Goal: Task Accomplishment & Management: Manage account settings

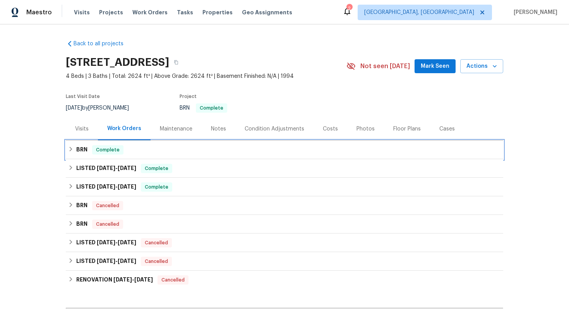
click at [66, 155] on div "BRN Complete" at bounding box center [284, 149] width 437 height 19
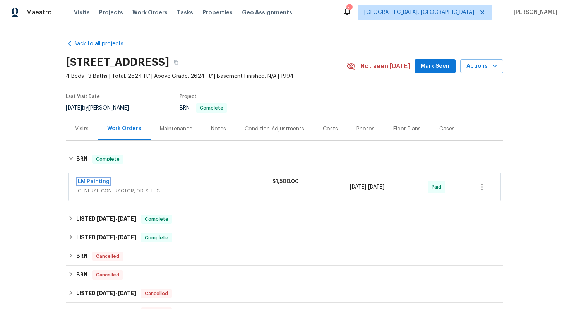
click at [92, 182] on link "LM Painting" at bounding box center [94, 181] width 32 height 5
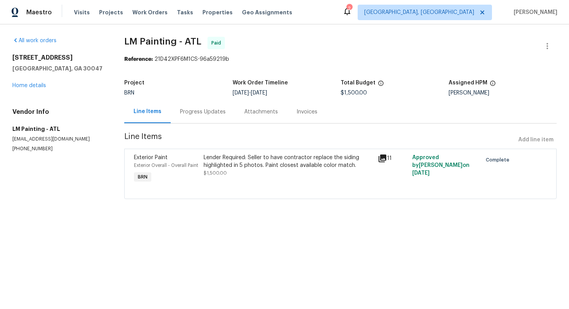
click at [200, 116] on div "Progress Updates" at bounding box center [203, 111] width 64 height 23
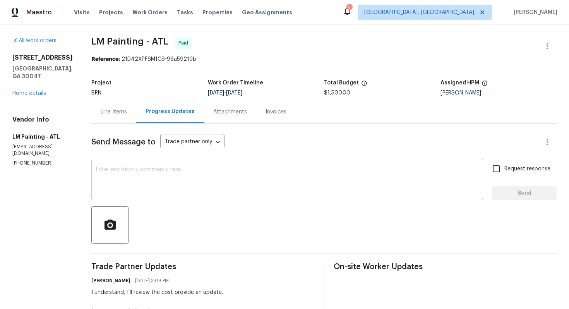
click at [216, 173] on textarea at bounding box center [287, 180] width 382 height 27
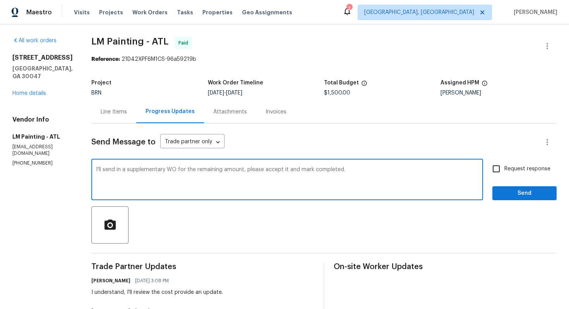
type textarea "I'll send in a supplementary WO for the remaining amount, please accept it and …"
click at [497, 169] on input "Request response" at bounding box center [496, 168] width 16 height 16
checkbox input "true"
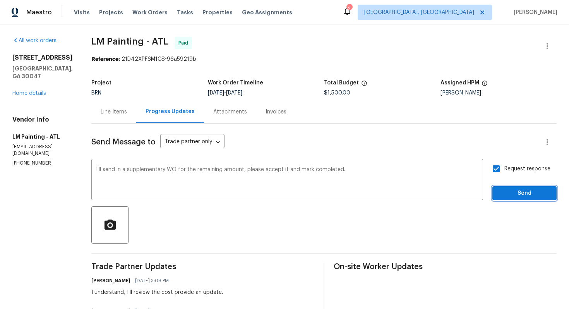
click at [505, 188] on button "Send" at bounding box center [524, 193] width 64 height 14
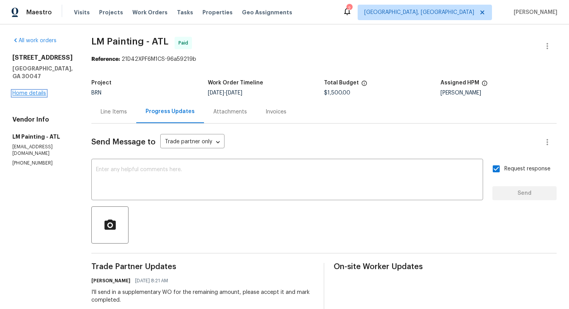
click at [27, 90] on link "Home details" at bounding box center [29, 92] width 34 height 5
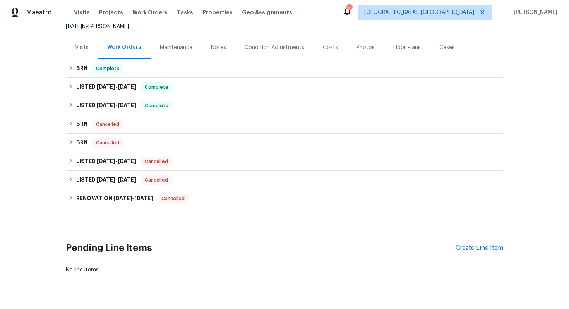
scroll to position [99, 0]
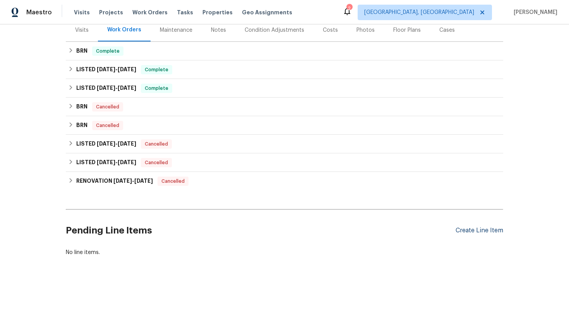
click at [470, 232] on div "Create Line Item" at bounding box center [479, 230] width 48 height 7
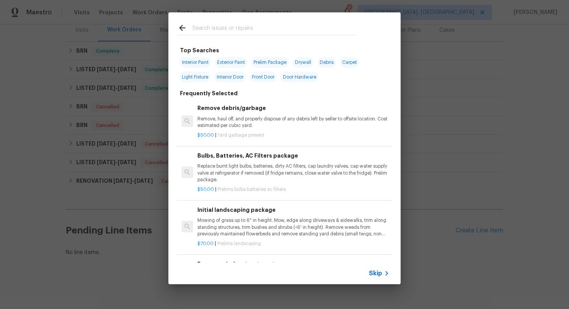
click at [377, 272] on span "Skip" at bounding box center [375, 273] width 13 height 8
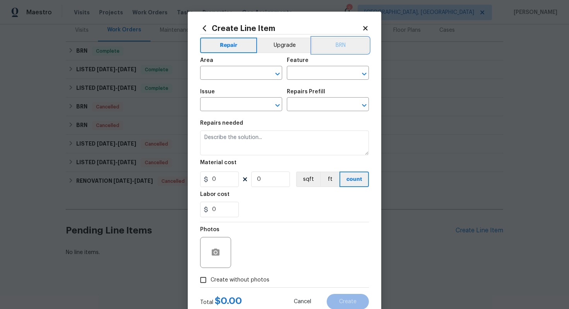
click at [330, 46] on button "BRN" at bounding box center [340, 45] width 57 height 15
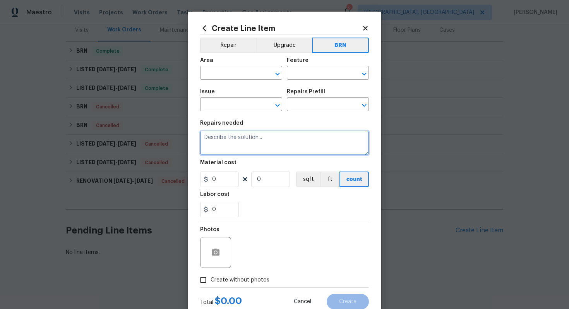
click at [258, 142] on textarea at bounding box center [284, 142] width 169 height 25
type textarea "Supplementary WO"
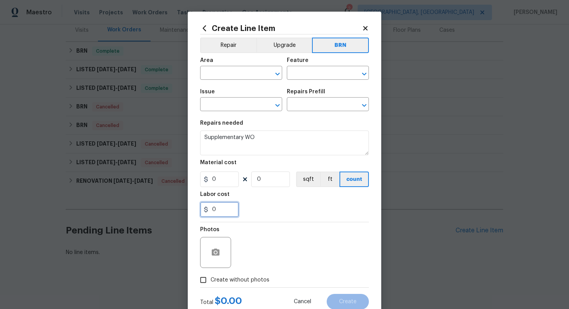
click at [212, 212] on input "0" at bounding box center [219, 208] width 39 height 15
type input "1500"
click at [223, 72] on input "text" at bounding box center [230, 74] width 60 height 12
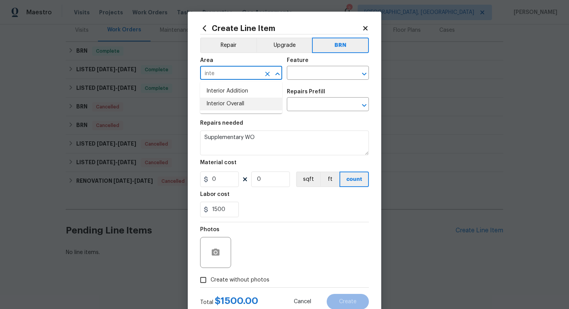
click at [241, 101] on li "Interior Overall" at bounding box center [241, 103] width 82 height 13
type input "Interior Overall"
click at [313, 71] on input "text" at bounding box center [317, 74] width 60 height 12
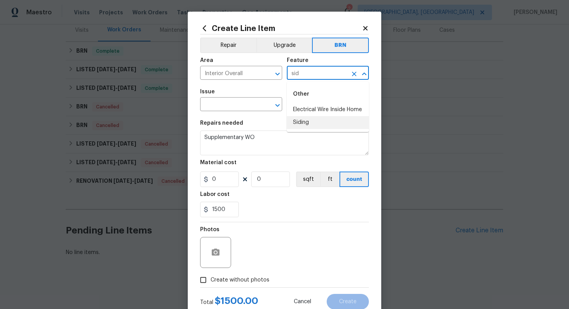
click at [313, 124] on li "Siding" at bounding box center [328, 122] width 82 height 13
type input "Siding"
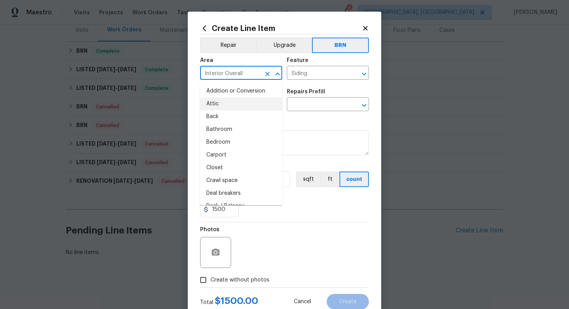
click at [244, 77] on input "Interior Overall" at bounding box center [230, 74] width 60 height 12
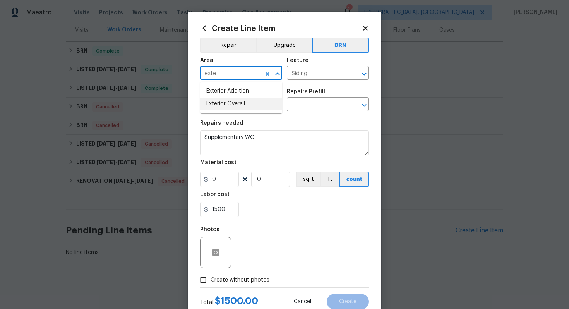
click at [246, 104] on li "Exterior Overall" at bounding box center [241, 103] width 82 height 13
type input "Exterior Overall"
click at [239, 105] on input "text" at bounding box center [230, 105] width 60 height 12
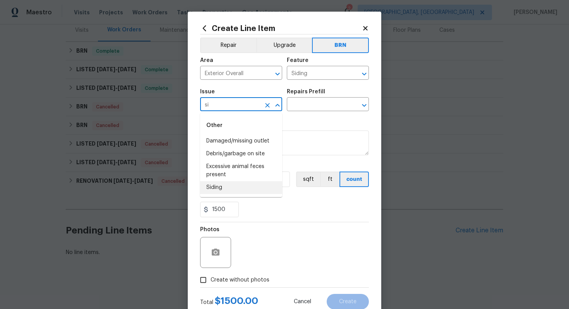
click at [232, 190] on li "Siding" at bounding box center [241, 187] width 82 height 13
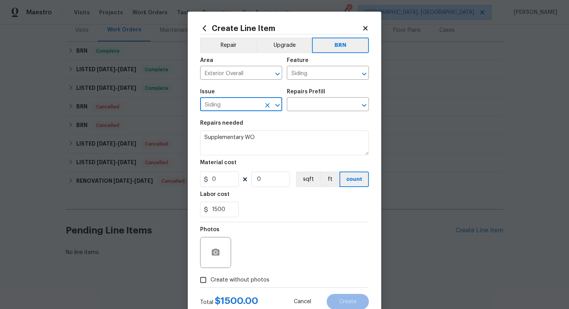
type input "Siding"
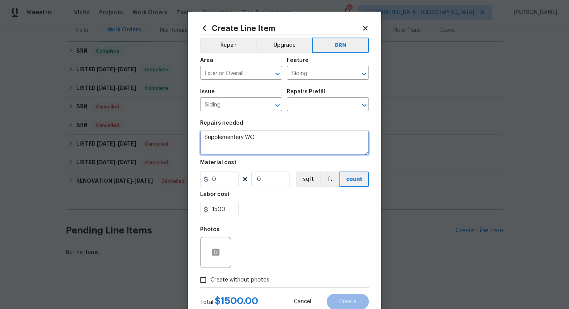
drag, startPoint x: 204, startPoint y: 135, endPoint x: 269, endPoint y: 151, distance: 66.8
click at [269, 151] on textarea "Supplementary WO" at bounding box center [284, 142] width 169 height 25
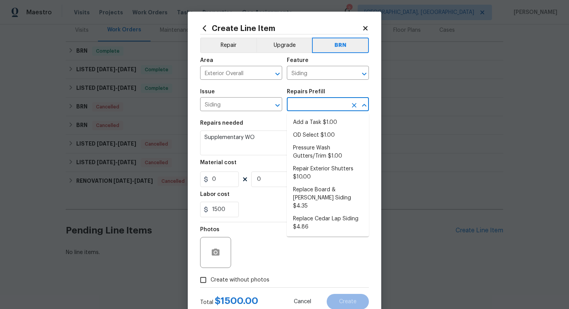
click at [305, 108] on input "text" at bounding box center [317, 105] width 60 height 12
click at [314, 154] on li "Pressure Wash Gutters/Trim $1.00" at bounding box center [328, 152] width 82 height 21
type input "Pressure Wash Gutters/Trim $1.00"
type textarea "Protect areas as needed for pressure washing. Pressure wash the gutters and tri…"
type input "1"
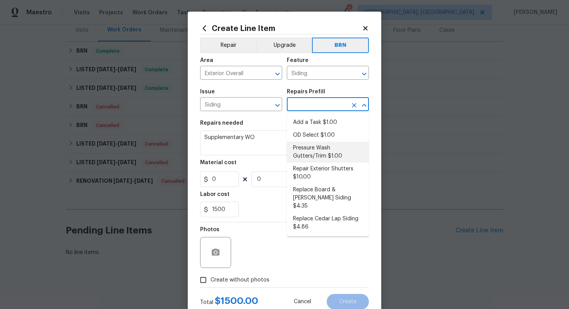
type input "1"
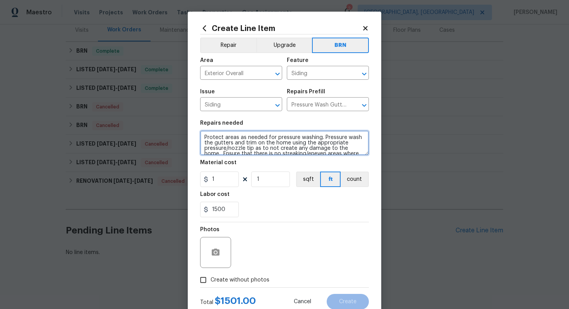
scroll to position [16, 0]
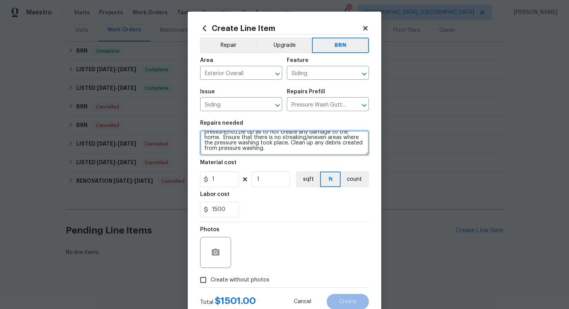
drag, startPoint x: 203, startPoint y: 138, endPoint x: 287, endPoint y: 183, distance: 95.0
click at [287, 183] on section "Repairs needed Protect areas as needed for pressure washing. Pressure wash the …" at bounding box center [284, 169] width 169 height 106
paste textarea "Supplementary WO"
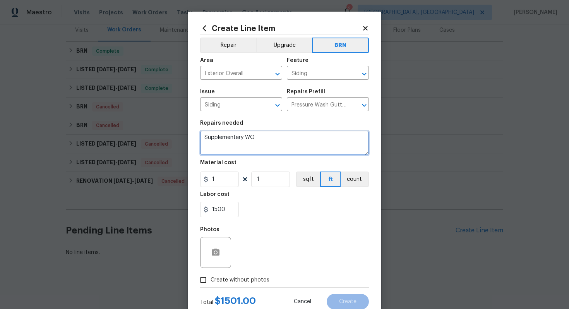
scroll to position [0, 0]
type textarea "Supplementary WO"
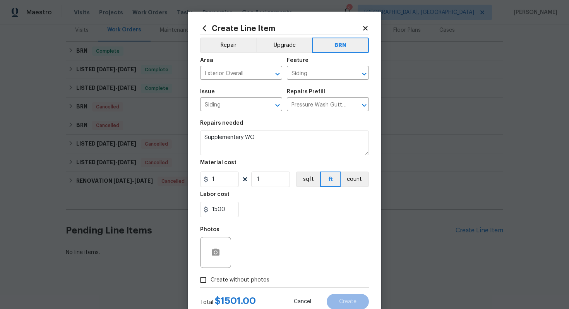
click at [354, 187] on section "Repairs needed Supplementary WO Material cost 1 1 sqft ft count Labor cost 1500" at bounding box center [284, 169] width 169 height 106
click at [355, 184] on button "count" at bounding box center [354, 178] width 28 height 15
click at [223, 180] on input "1" at bounding box center [219, 178] width 39 height 15
type input "0"
click at [294, 230] on div "Photos" at bounding box center [284, 247] width 169 height 50
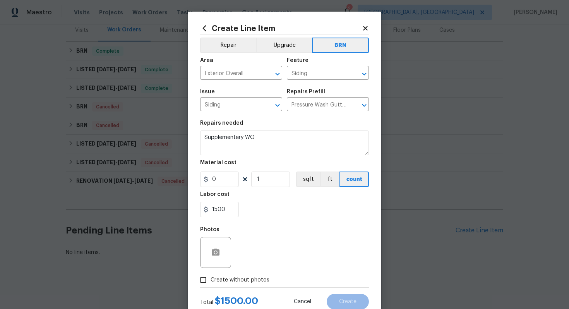
scroll to position [25, 0]
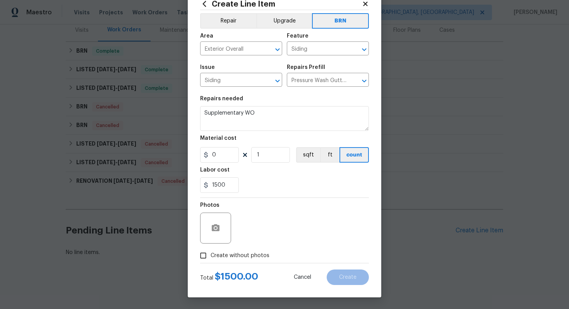
click at [254, 257] on span "Create without photos" at bounding box center [239, 255] width 59 height 8
click at [210, 257] on input "Create without photos" at bounding box center [203, 255] width 15 height 15
checkbox input "true"
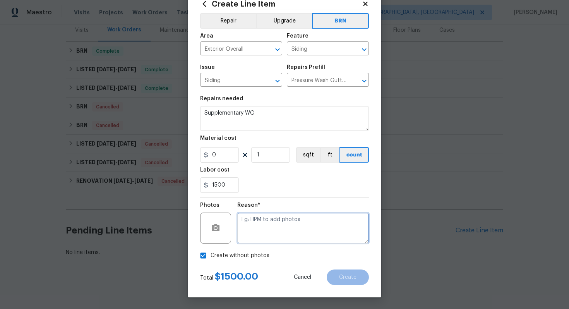
click at [292, 239] on textarea at bounding box center [302, 227] width 131 height 31
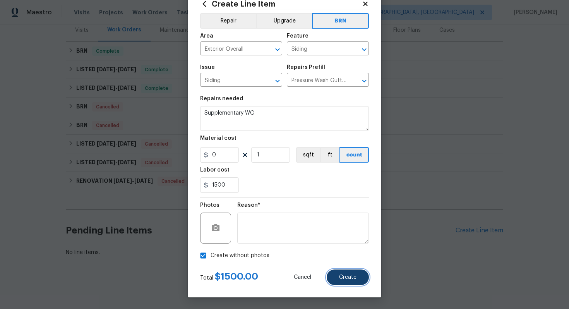
click at [354, 279] on span "Create" at bounding box center [347, 277] width 17 height 6
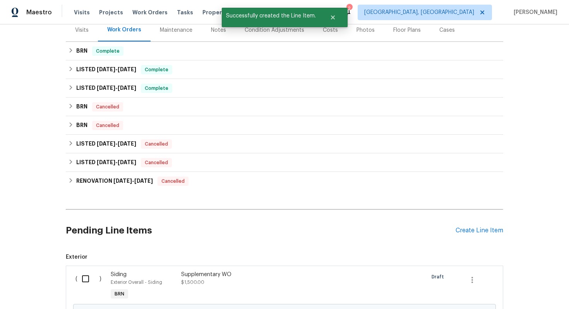
scroll to position [187, 0]
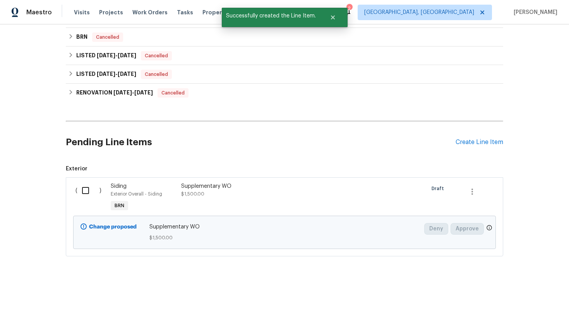
click at [82, 194] on input "checkbox" at bounding box center [88, 190] width 22 height 16
checkbox input "true"
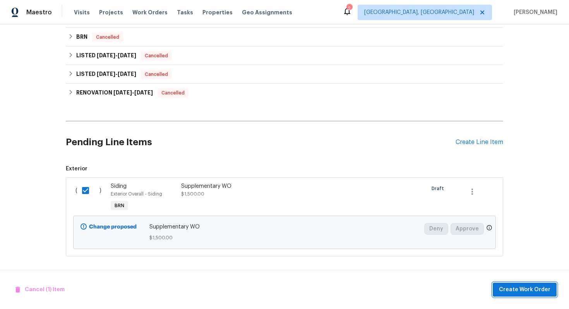
click at [530, 289] on span "Create Work Order" at bounding box center [524, 290] width 51 height 10
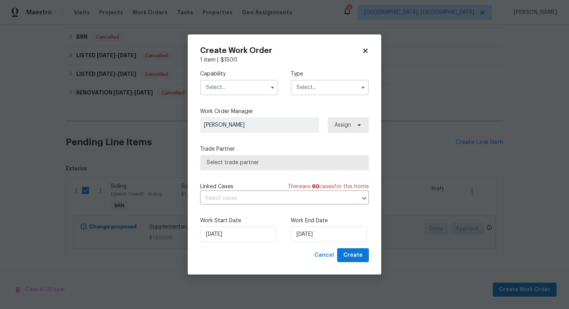
click at [251, 85] on input "text" at bounding box center [239, 87] width 78 height 15
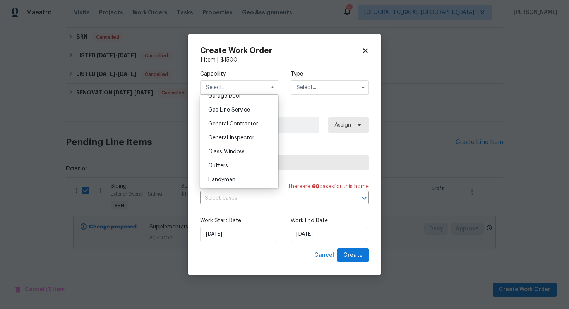
scroll to position [353, 0]
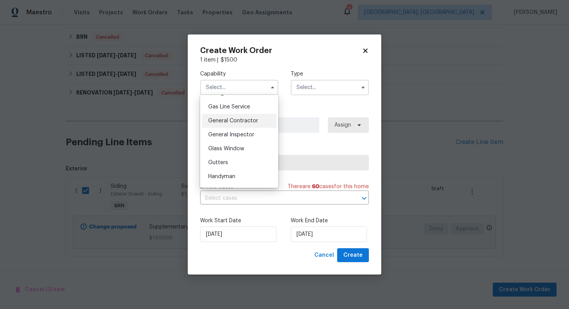
click at [249, 123] on span "General Contractor" at bounding box center [233, 120] width 50 height 5
type input "General Contractor"
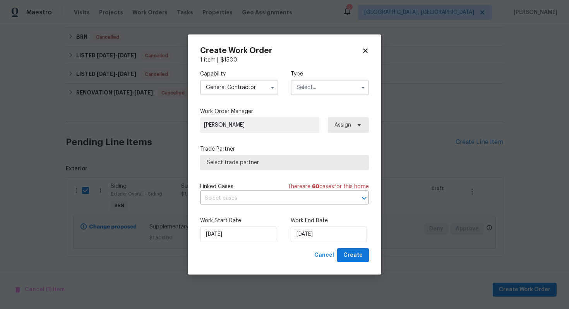
click at [330, 90] on input "text" at bounding box center [329, 87] width 78 height 15
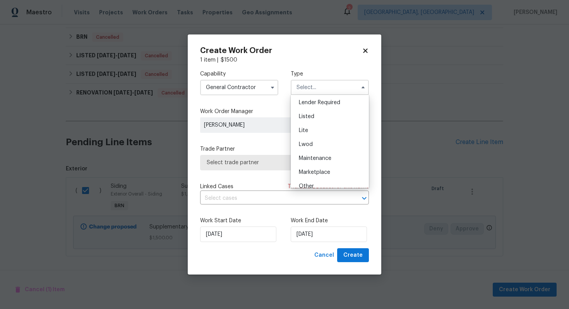
scroll to position [176, 0]
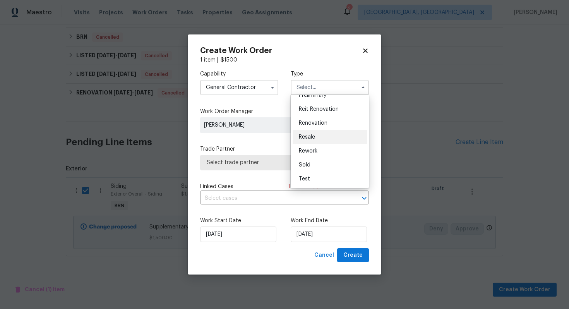
click at [327, 134] on div "Resale" at bounding box center [329, 137] width 74 height 14
type input "Resale"
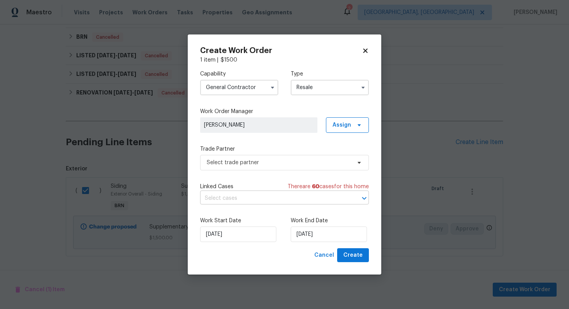
click at [255, 201] on input "text" at bounding box center [273, 198] width 147 height 12
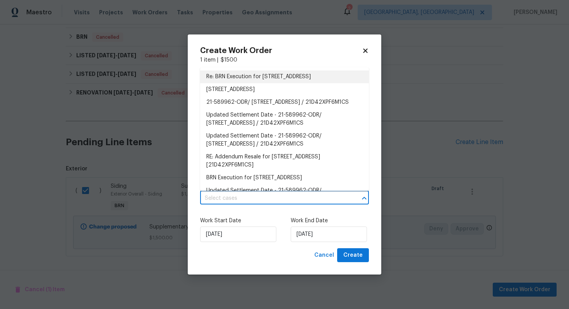
click at [280, 83] on li "Re: BRN Execution for 3905 Colonial Trl SW, Lilburn, GA 30047" at bounding box center [284, 76] width 169 height 13
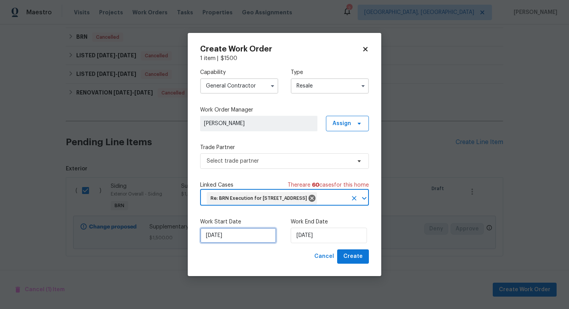
click at [224, 243] on input "[DATE]" at bounding box center [238, 234] width 76 height 15
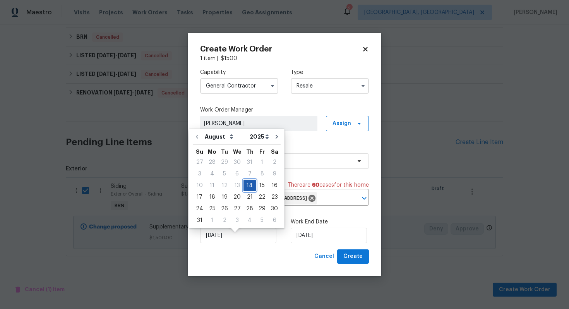
click at [247, 185] on div "14" at bounding box center [249, 185] width 12 height 11
click at [303, 241] on input "[DATE]" at bounding box center [328, 234] width 76 height 15
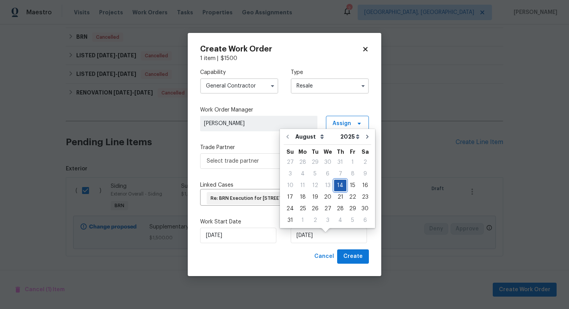
click at [338, 187] on div "14" at bounding box center [340, 185] width 12 height 11
click at [262, 157] on span "Select trade partner" at bounding box center [279, 161] width 144 height 8
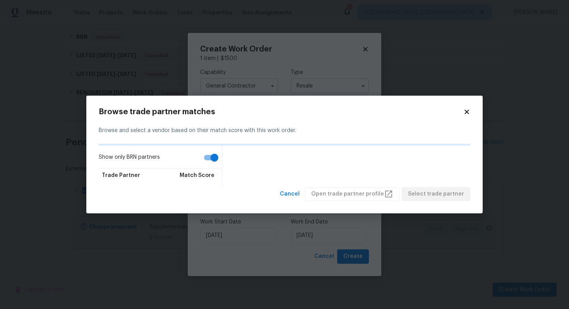
click at [210, 160] on input "Show only BRN partners" at bounding box center [214, 157] width 44 height 15
checkbox input "false"
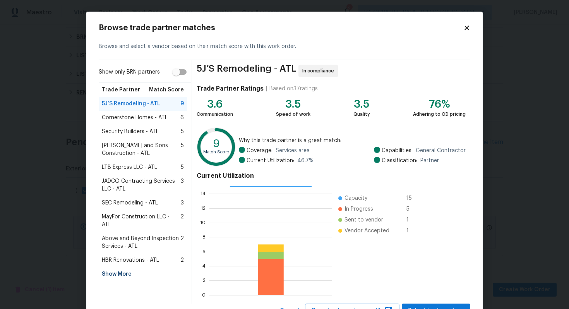
scroll to position [32, 0]
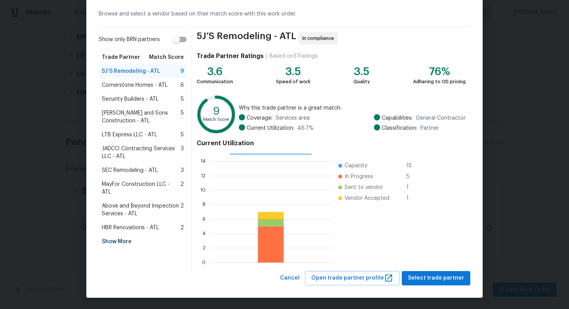
click at [127, 235] on div "Show More" at bounding box center [143, 241] width 88 height 14
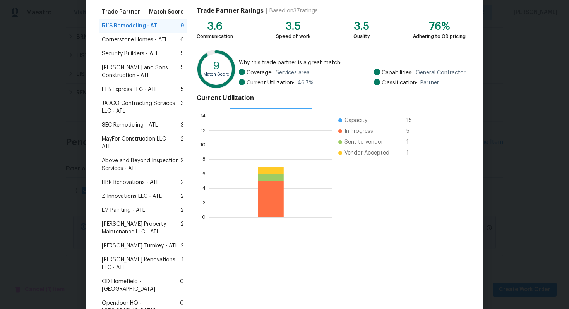
scroll to position [85, 0]
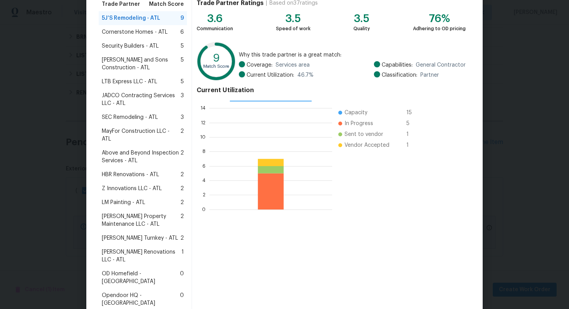
click at [133, 198] on span "LM Painting - ATL" at bounding box center [123, 202] width 43 height 8
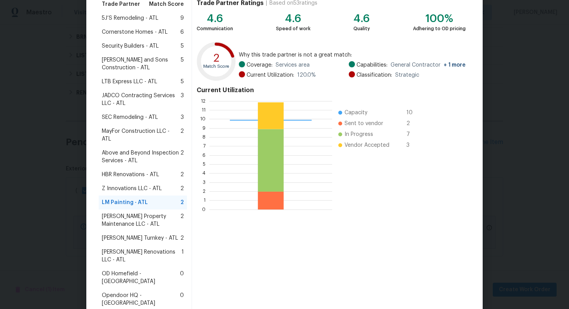
scroll to position [169, 0]
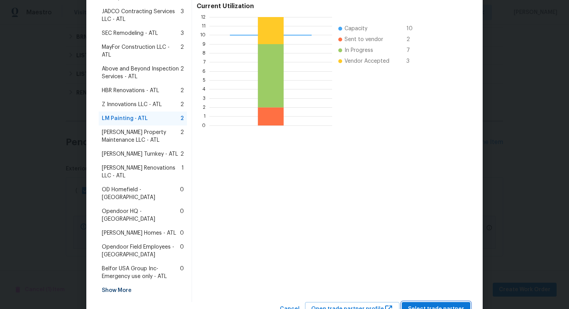
click at [429, 304] on span "Select trade partner" at bounding box center [436, 309] width 56 height 10
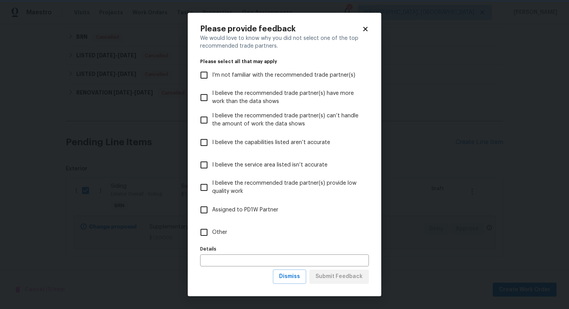
scroll to position [0, 0]
click at [300, 275] on span "Dismiss" at bounding box center [289, 276] width 21 height 10
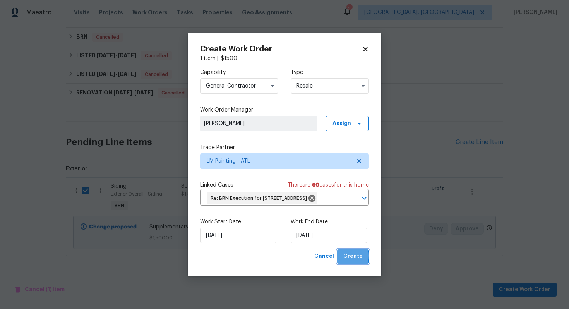
click at [344, 261] on button "Create" at bounding box center [353, 256] width 32 height 14
checkbox input "false"
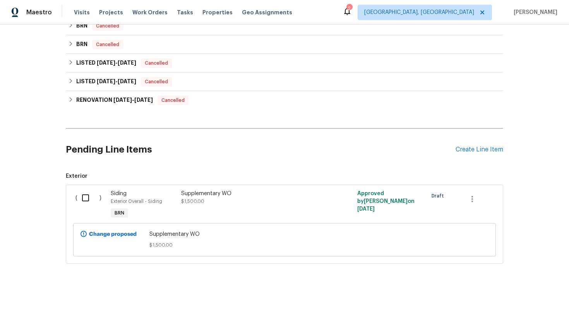
scroll to position [256, 0]
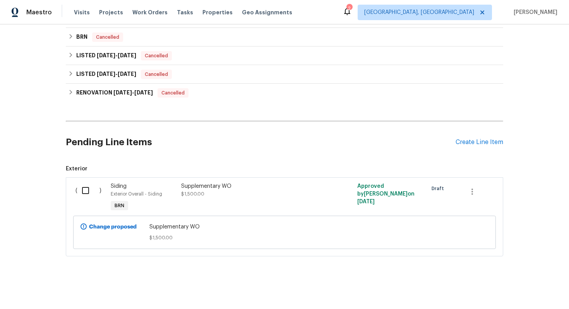
click at [85, 202] on div "( )" at bounding box center [90, 198] width 35 height 36
click at [86, 193] on input "checkbox" at bounding box center [88, 190] width 22 height 16
checkbox input "true"
click at [510, 287] on span "Create Work Order" at bounding box center [524, 290] width 51 height 10
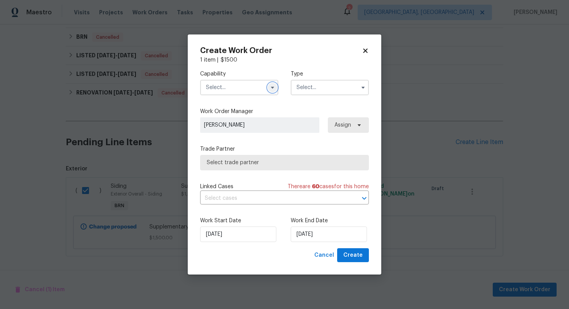
click at [275, 87] on icon "button" at bounding box center [272, 87] width 6 height 6
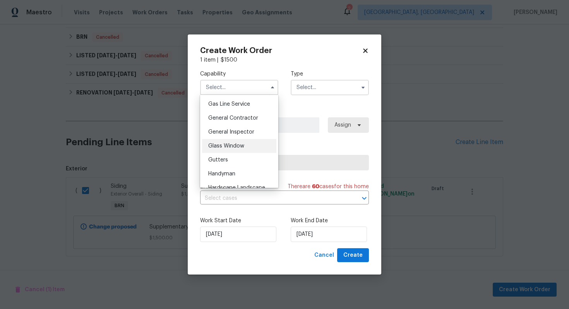
scroll to position [342, 0]
click at [247, 132] on span "General Contractor" at bounding box center [233, 131] width 50 height 5
type input "General Contractor"
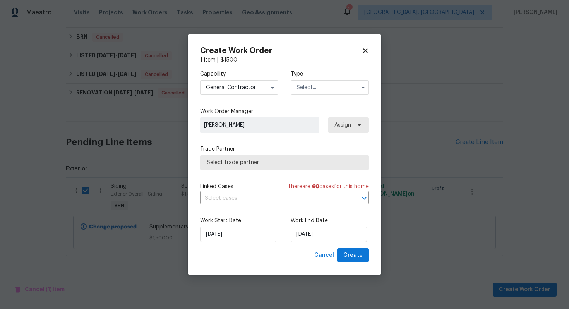
click at [316, 89] on input "text" at bounding box center [329, 87] width 78 height 15
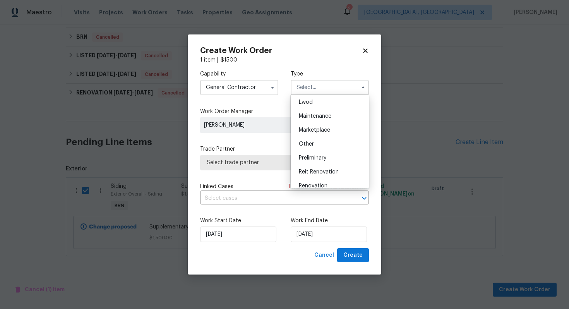
scroll to position [176, 0]
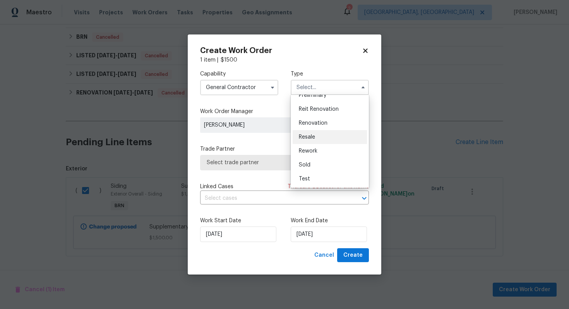
click at [325, 138] on div "Resale" at bounding box center [329, 137] width 74 height 14
type input "Resale"
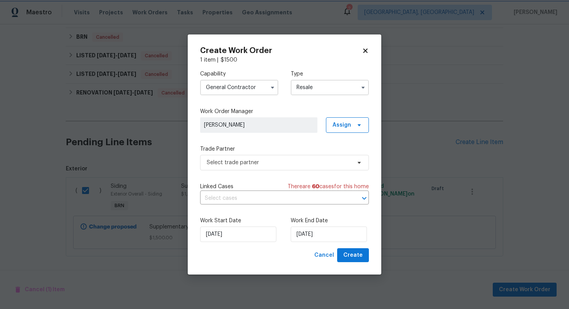
scroll to position [0, 0]
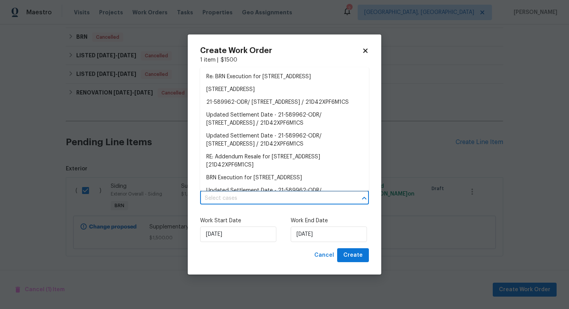
click at [285, 192] on input "text" at bounding box center [273, 198] width 147 height 12
click at [298, 75] on li "Re: BRN Execution for 3905 Colonial Trl SW, Lilburn, GA 30047" at bounding box center [284, 76] width 169 height 13
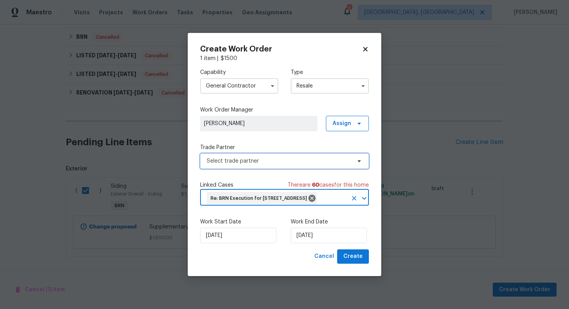
click at [264, 159] on span "Select trade partner" at bounding box center [284, 160] width 169 height 15
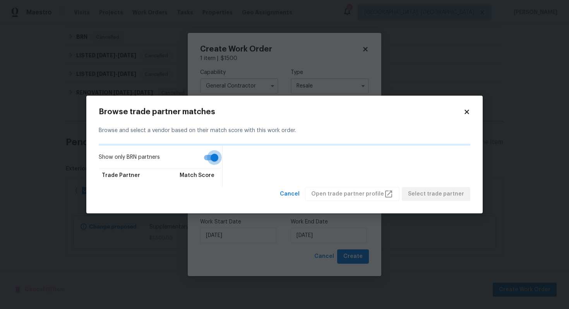
click at [213, 154] on input "Show only BRN partners" at bounding box center [214, 157] width 44 height 15
checkbox input "false"
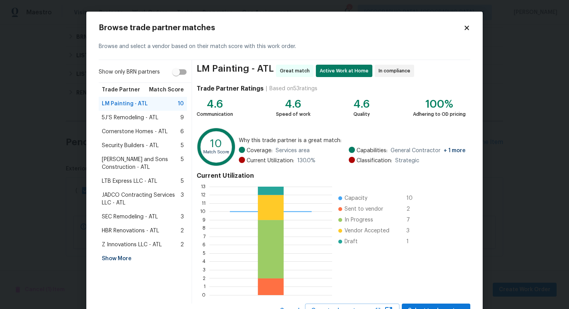
scroll to position [32, 0]
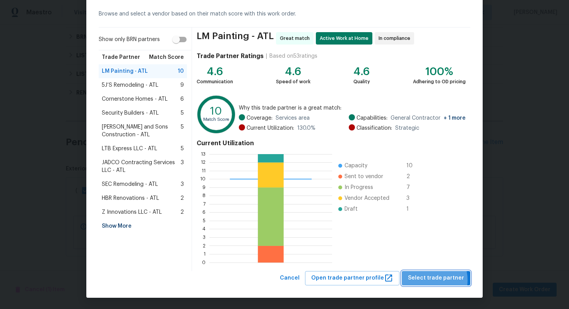
click at [428, 280] on span "Select trade partner" at bounding box center [436, 278] width 56 height 10
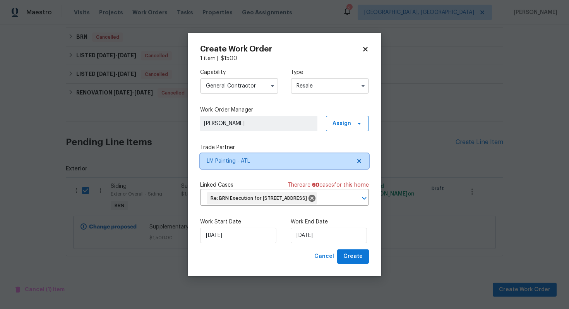
scroll to position [0, 0]
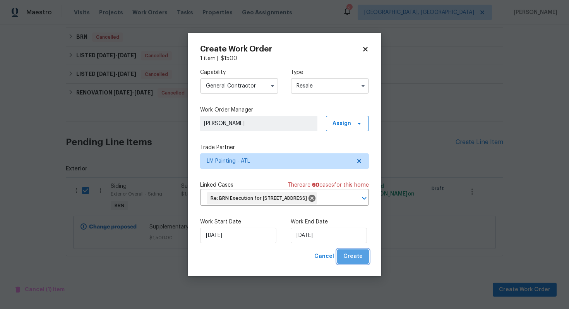
click at [355, 261] on span "Create" at bounding box center [352, 256] width 19 height 10
checkbox input "false"
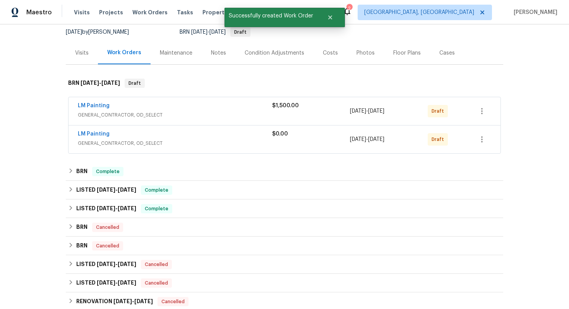
scroll to position [8, 0]
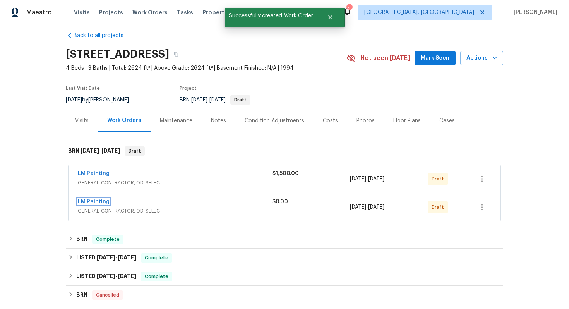
click at [97, 201] on link "LM Painting" at bounding box center [94, 201] width 32 height 5
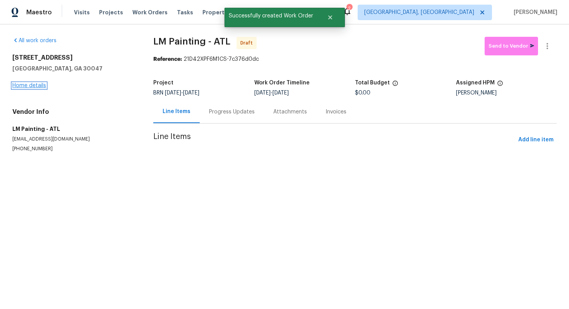
click at [39, 85] on link "Home details" at bounding box center [29, 85] width 34 height 5
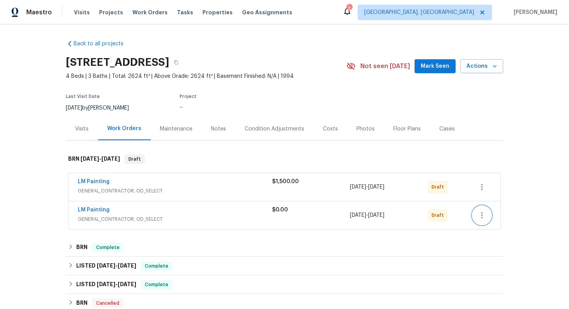
click at [484, 215] on icon "button" at bounding box center [481, 214] width 9 height 9
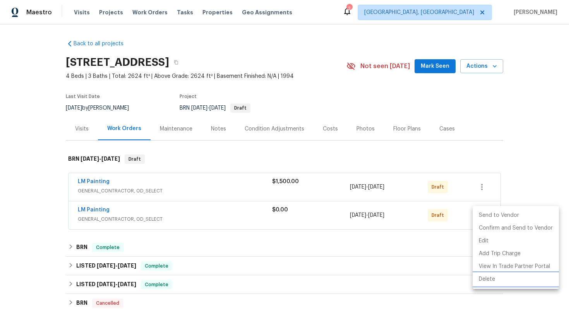
click at [490, 279] on li "Delete" at bounding box center [515, 279] width 86 height 13
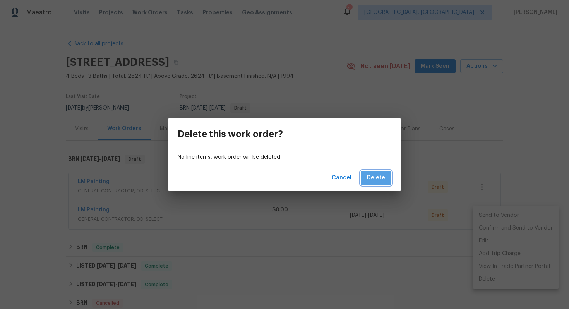
click at [389, 184] on button "Delete" at bounding box center [375, 178] width 31 height 14
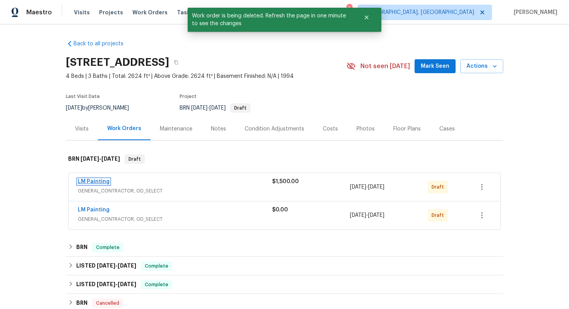
click at [97, 180] on link "LM Painting" at bounding box center [94, 181] width 32 height 5
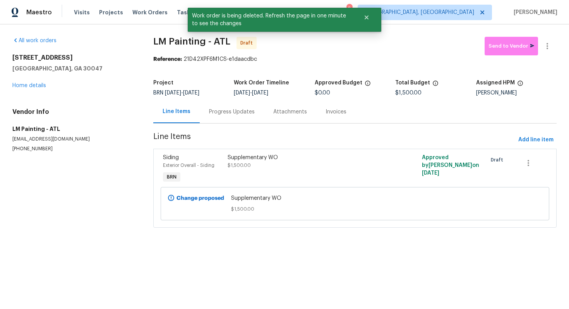
click at [217, 118] on div "Progress Updates" at bounding box center [232, 111] width 64 height 23
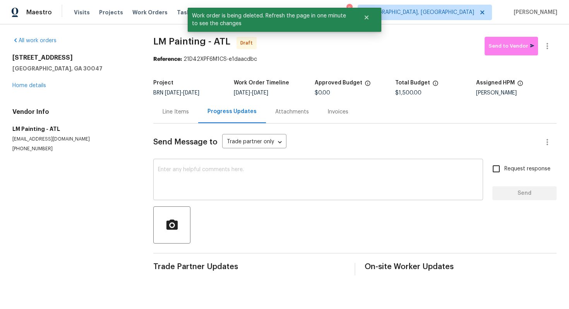
click at [196, 182] on textarea at bounding box center [318, 180] width 320 height 27
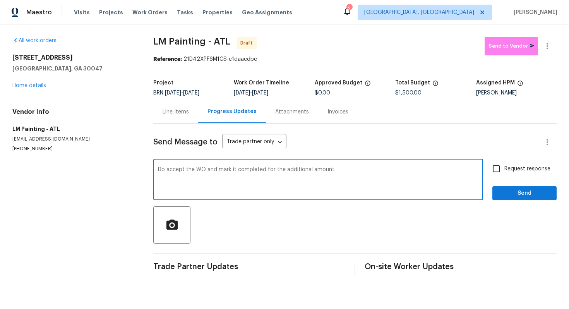
type textarea "Do accept the WO and mark it completed for the additional amount."
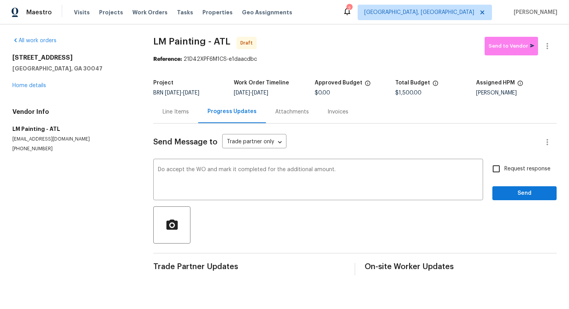
click at [506, 171] on span "Request response" at bounding box center [527, 169] width 46 height 8
click at [504, 171] on input "Request response" at bounding box center [496, 168] width 16 height 16
checkbox input "true"
click at [517, 193] on span "Send" at bounding box center [524, 193] width 52 height 10
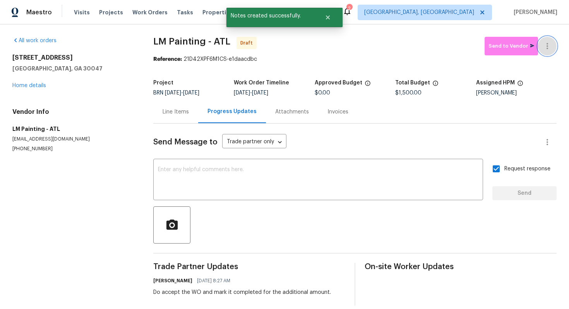
click at [548, 48] on icon "button" at bounding box center [546, 45] width 9 height 9
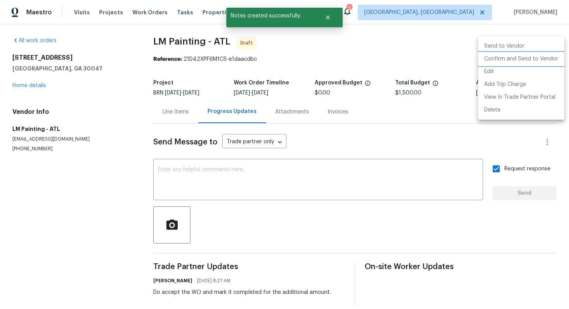
click at [543, 56] on li "Confirm and Send to Vendor" at bounding box center [521, 59] width 86 height 13
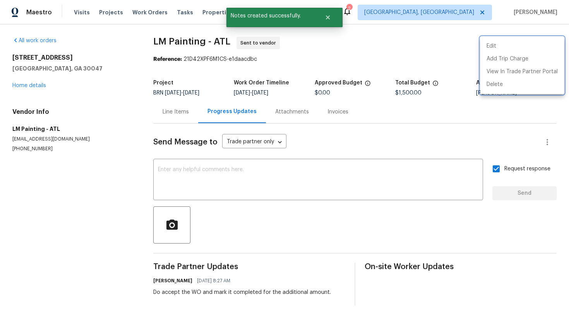
click at [32, 84] on div at bounding box center [284, 154] width 569 height 309
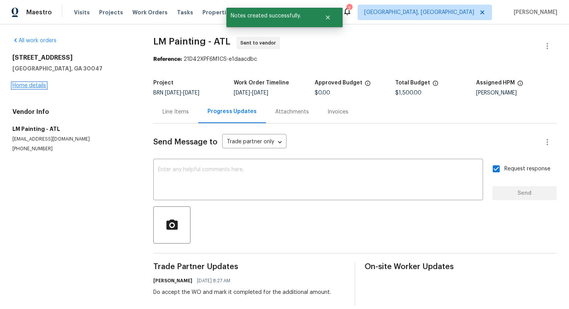
click at [30, 86] on link "Home details" at bounding box center [29, 85] width 34 height 5
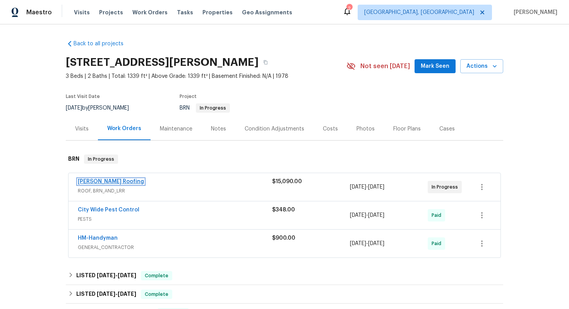
click at [104, 179] on link "[PERSON_NAME] Roofing" at bounding box center [111, 181] width 66 height 5
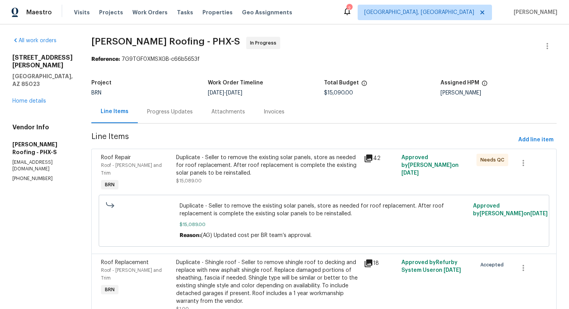
scroll to position [32, 0]
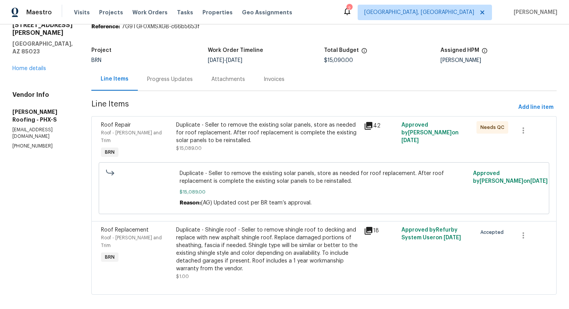
click at [242, 227] on div "Duplicate - Shingle roof - Seller to remove shingle roof to decking and replace…" at bounding box center [267, 249] width 183 height 46
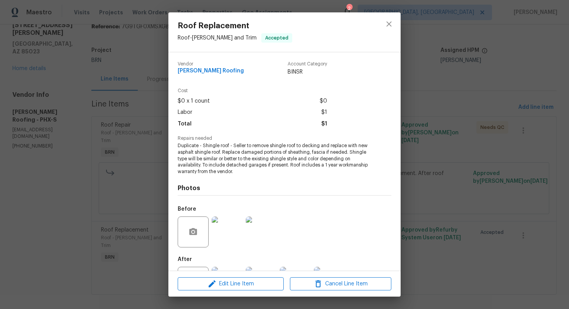
scroll to position [35, 0]
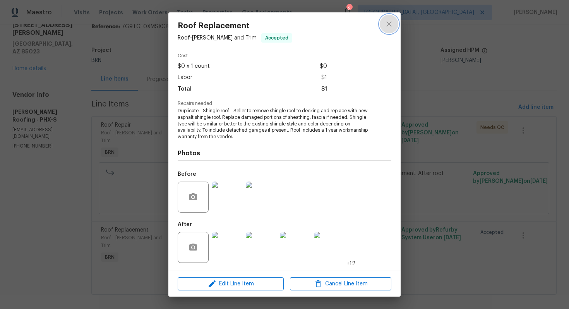
click at [385, 24] on icon "close" at bounding box center [388, 23] width 9 height 9
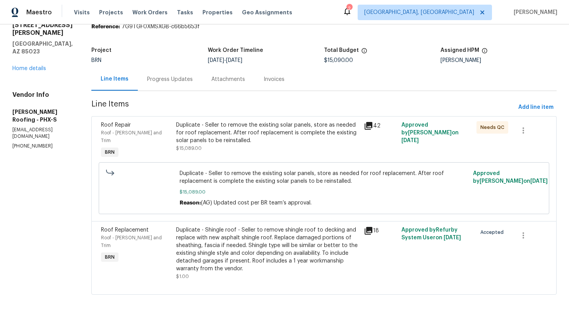
click at [198, 135] on div "Duplicate - Seller to remove the existing solar panels, store as needed for roo…" at bounding box center [267, 132] width 183 height 23
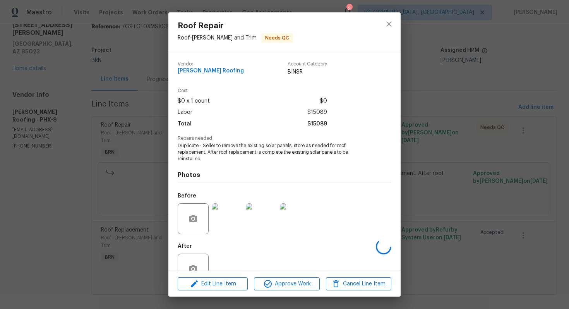
scroll to position [22, 0]
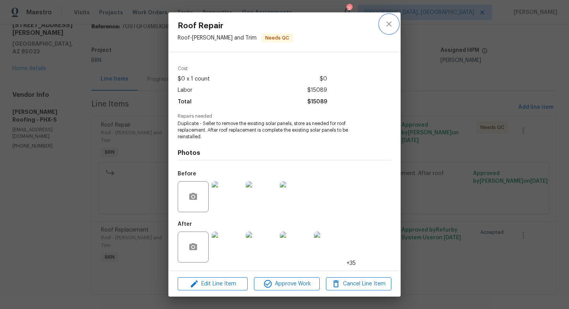
click at [382, 25] on button "close" at bounding box center [388, 24] width 19 height 19
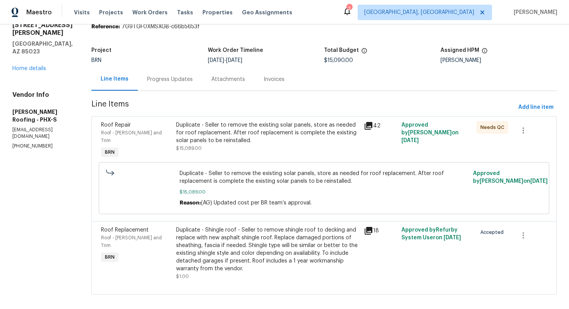
click at [263, 126] on div "Duplicate - Seller to remove the existing solar panels, store as needed for roo…" at bounding box center [267, 132] width 183 height 23
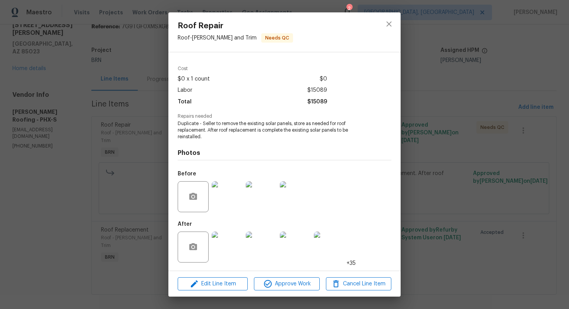
click at [234, 243] on img at bounding box center [227, 246] width 31 height 31
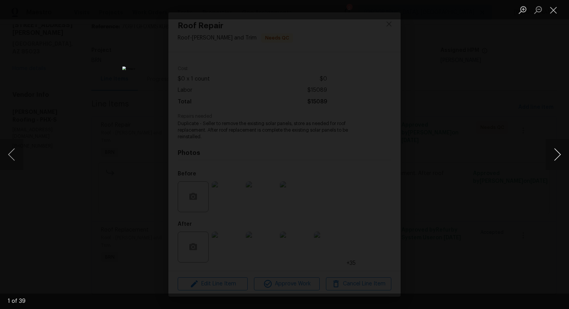
click at [554, 156] on button "Next image" at bounding box center [556, 154] width 23 height 31
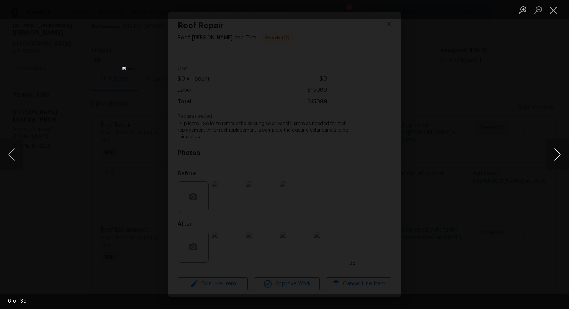
click at [554, 156] on button "Next image" at bounding box center [556, 154] width 23 height 31
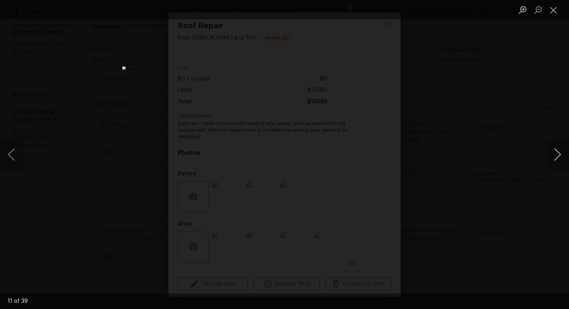
click at [554, 156] on button "Next image" at bounding box center [556, 154] width 23 height 31
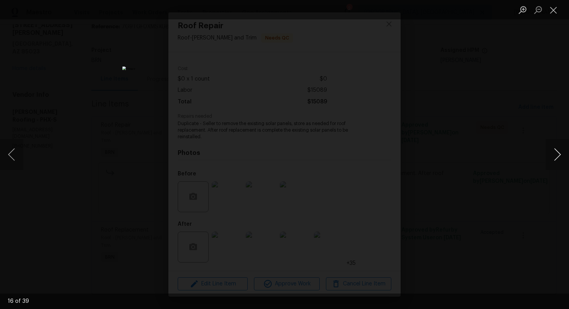
click at [554, 156] on button "Next image" at bounding box center [556, 154] width 23 height 31
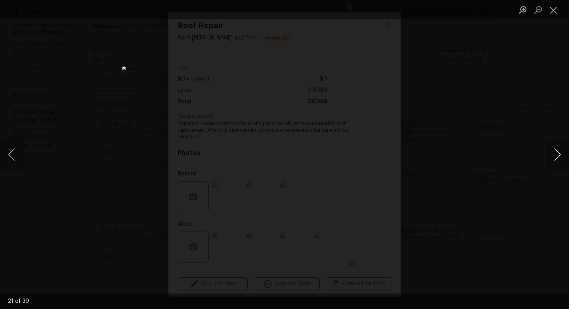
click at [554, 156] on button "Next image" at bounding box center [556, 154] width 23 height 31
click at [553, 6] on button "Close lightbox" at bounding box center [552, 10] width 15 height 14
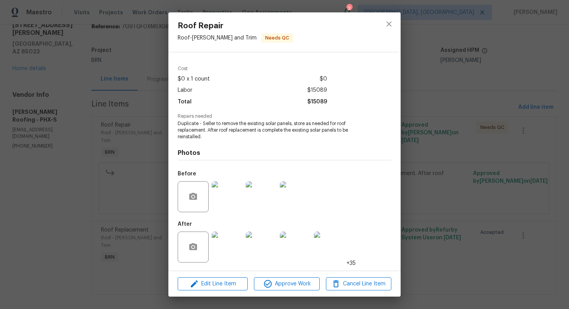
click at [224, 199] on img at bounding box center [227, 196] width 31 height 31
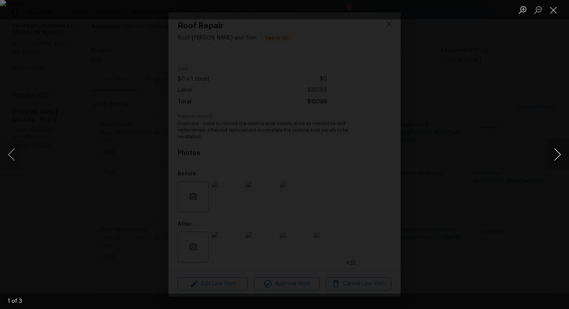
click at [550, 155] on button "Next image" at bounding box center [556, 154] width 23 height 31
click at [551, 13] on button "Close lightbox" at bounding box center [552, 10] width 15 height 14
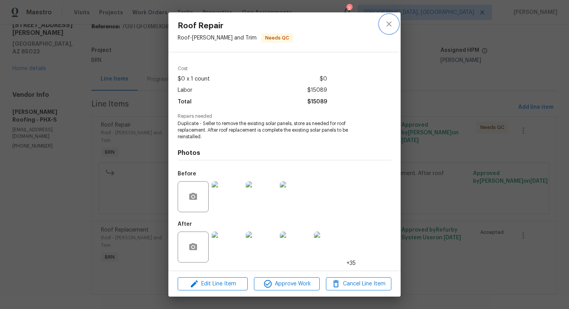
click at [393, 23] on icon "close" at bounding box center [388, 23] width 9 height 9
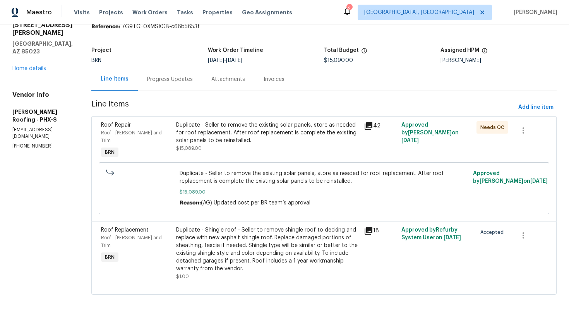
scroll to position [0, 0]
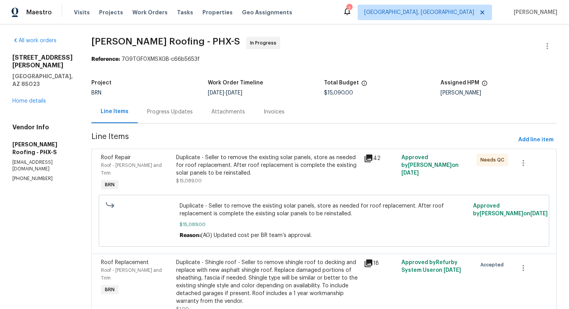
click at [247, 180] on div "Duplicate - Seller to remove the existing solar panels, store as needed for roo…" at bounding box center [267, 169] width 183 height 31
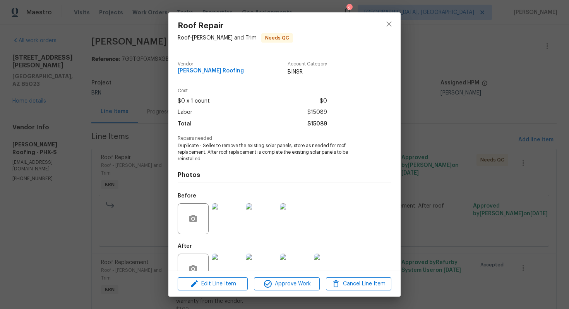
scroll to position [22, 0]
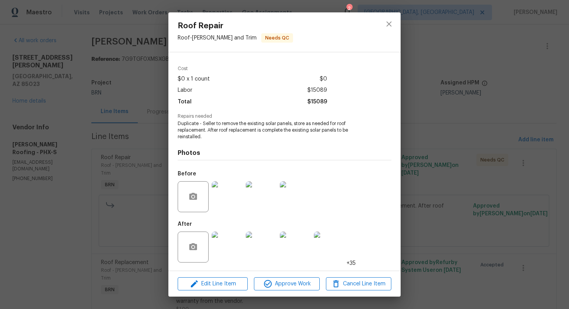
click at [232, 242] on img at bounding box center [227, 246] width 31 height 31
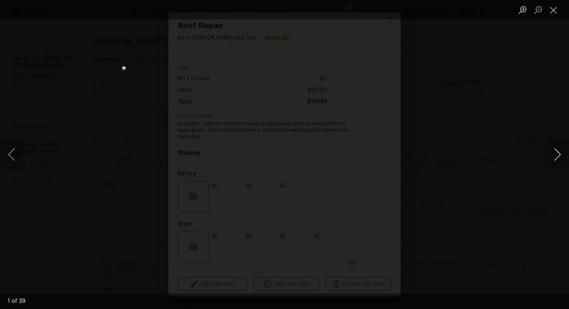
click at [557, 159] on button "Next image" at bounding box center [556, 154] width 23 height 31
click at [552, 9] on button "Close lightbox" at bounding box center [552, 10] width 15 height 14
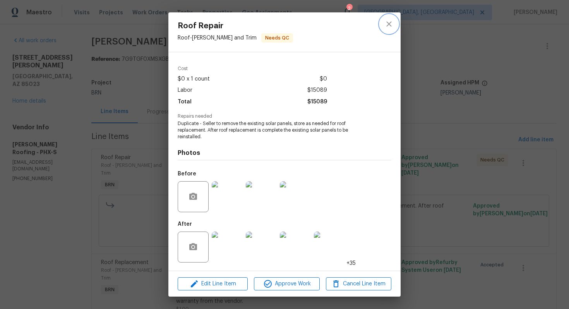
click at [394, 27] on button "close" at bounding box center [388, 24] width 19 height 19
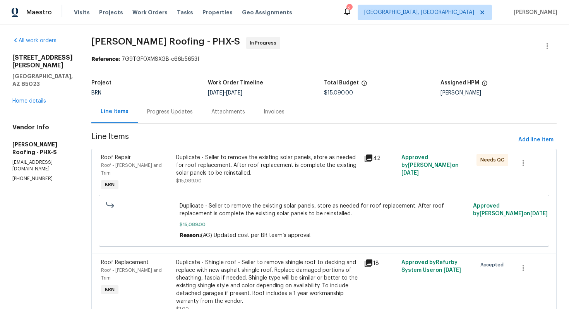
scroll to position [32, 0]
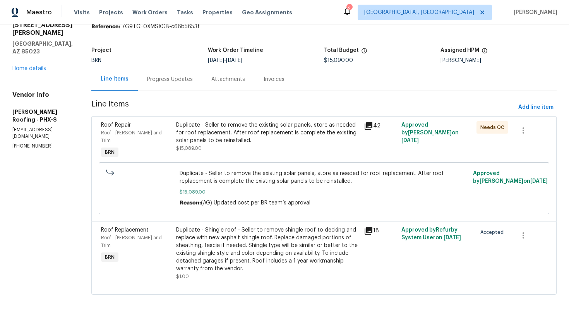
click at [159, 81] on div "Progress Updates" at bounding box center [170, 79] width 46 height 8
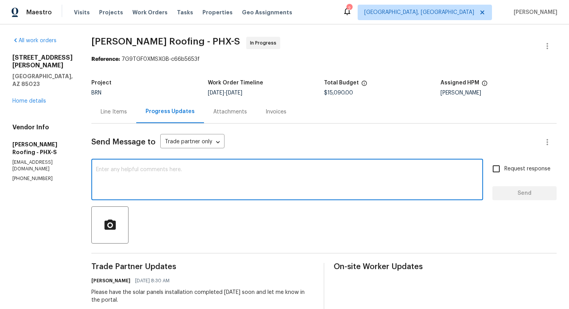
click at [212, 175] on textarea at bounding box center [287, 180] width 382 height 27
type textarea "Please mark the WO completed for approval."
click at [492, 172] on input "Request response" at bounding box center [496, 168] width 16 height 16
checkbox input "true"
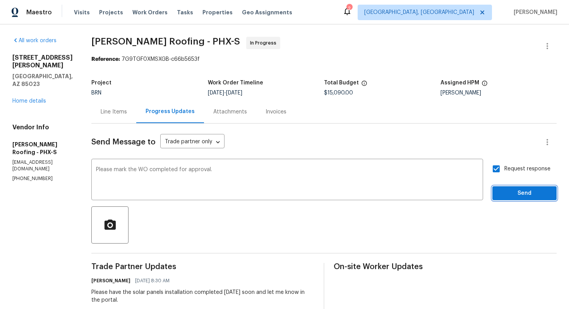
click at [516, 190] on span "Send" at bounding box center [524, 193] width 52 height 10
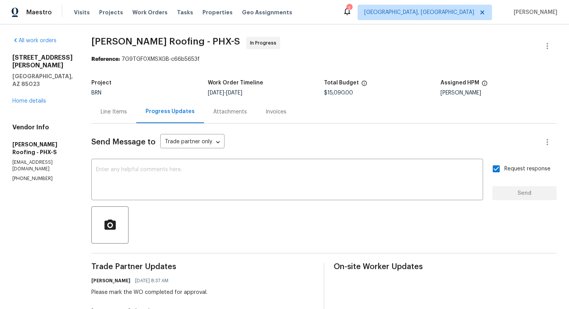
click at [104, 118] on div "Line Items" at bounding box center [113, 111] width 45 height 23
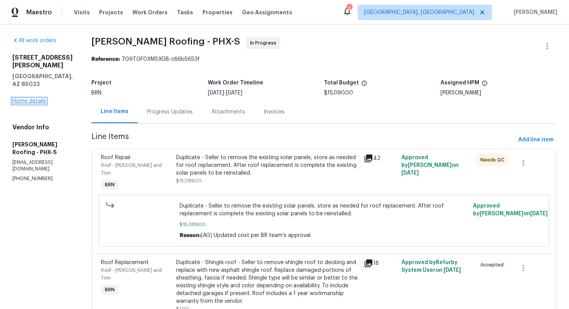
click at [36, 98] on link "Home details" at bounding box center [29, 100] width 34 height 5
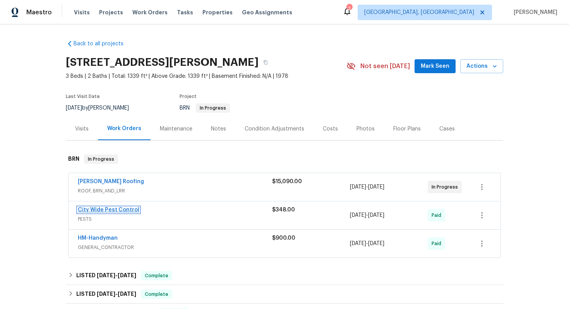
click at [111, 211] on link "City Wide Pest Control" at bounding box center [108, 209] width 61 height 5
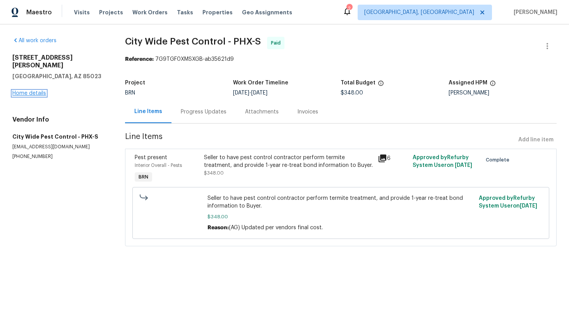
click at [43, 90] on link "Home details" at bounding box center [29, 92] width 34 height 5
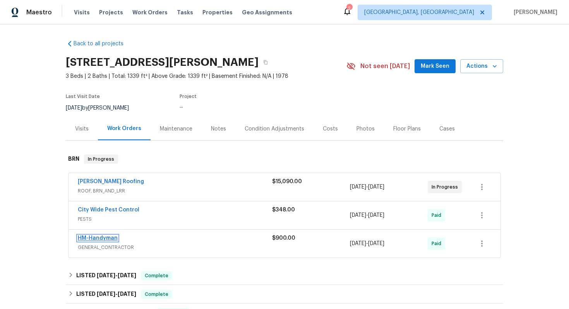
click at [107, 237] on link "HM-Handyman" at bounding box center [98, 237] width 40 height 5
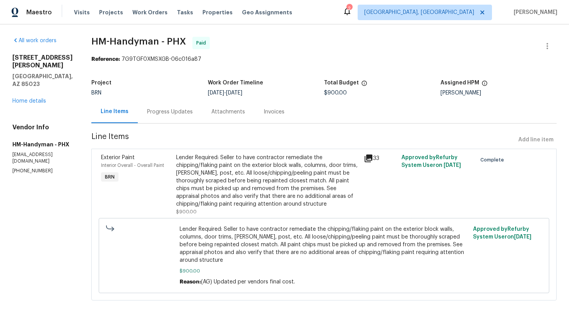
scroll to position [14, 0]
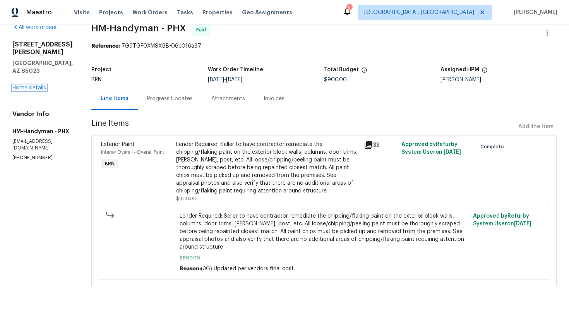
click at [43, 85] on link "Home details" at bounding box center [29, 87] width 34 height 5
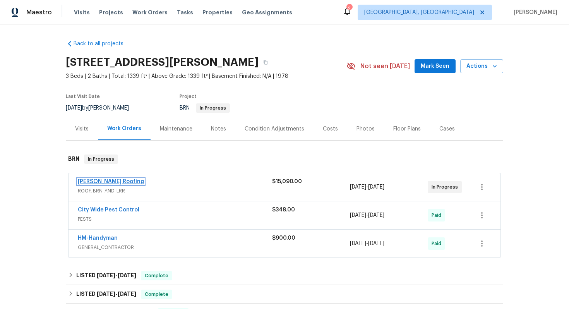
click at [108, 179] on link "Stout Roofing" at bounding box center [111, 181] width 66 height 5
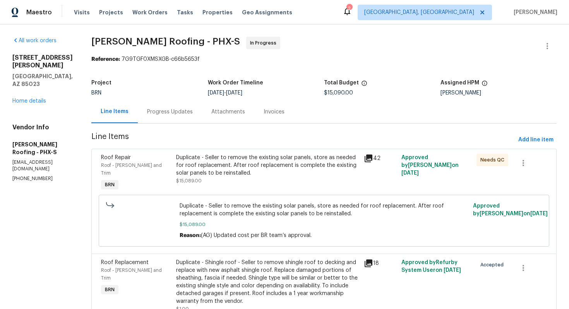
click at [219, 162] on div "Duplicate - Seller to remove the existing solar panels, store as needed for roo…" at bounding box center [267, 165] width 183 height 23
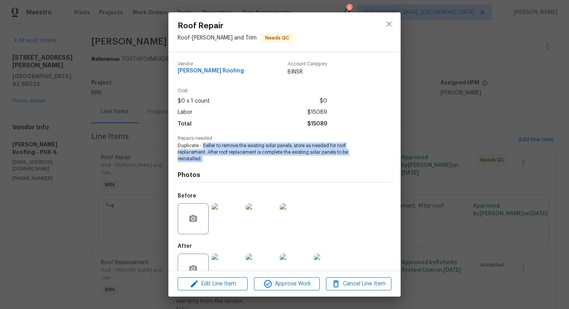
drag, startPoint x: 203, startPoint y: 147, endPoint x: 241, endPoint y: 162, distance: 41.3
click at [241, 162] on div "Vendor Stout Roofing Account Category BINSR Cost $0 x 1 count $0 Labor $15089 T…" at bounding box center [284, 172] width 213 height 234
copy span "Seller to remove the existing solar panels, store as needed for roof replacemen…"
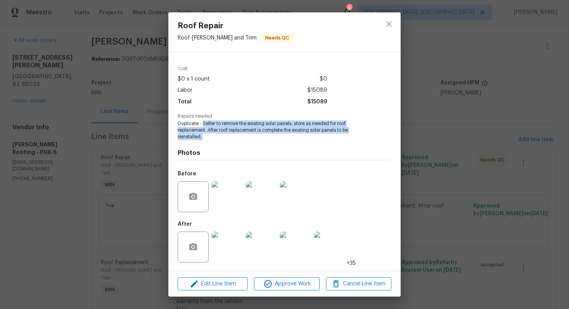
click at [291, 198] on img at bounding box center [295, 196] width 31 height 31
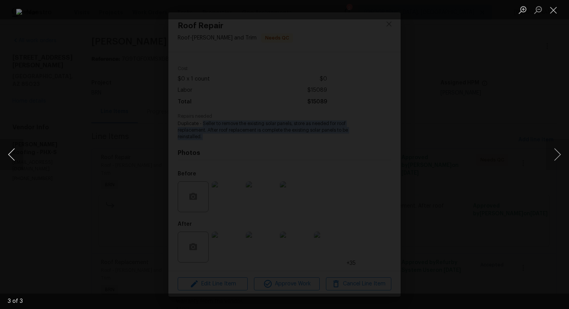
click at [9, 160] on button "Previous image" at bounding box center [11, 154] width 23 height 31
click at [10, 155] on button "Previous image" at bounding box center [11, 154] width 23 height 31
click at [552, 10] on button "Close lightbox" at bounding box center [552, 10] width 15 height 14
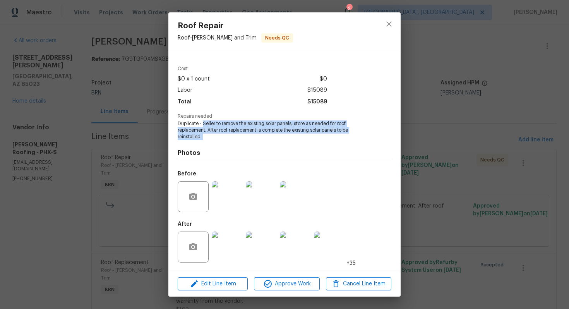
click at [233, 247] on img at bounding box center [227, 246] width 31 height 31
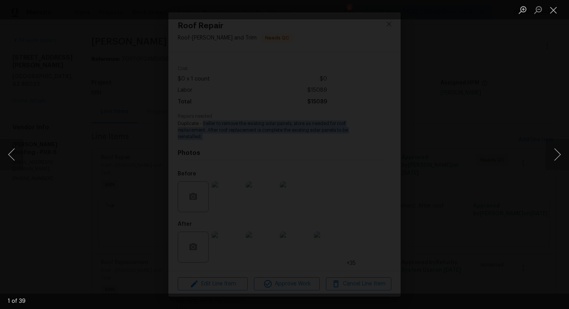
click at [261, 135] on img "Lightbox" at bounding box center [284, 155] width 324 height 176
click at [556, 151] on button "Next image" at bounding box center [556, 154] width 23 height 31
click at [555, 150] on button "Next image" at bounding box center [556, 154] width 23 height 31
click at [553, 149] on button "Next image" at bounding box center [556, 154] width 23 height 31
click at [557, 156] on button "Next image" at bounding box center [556, 154] width 23 height 31
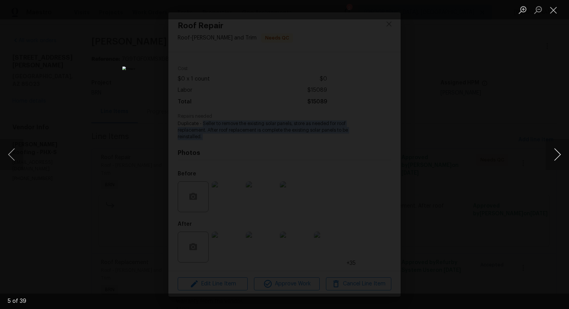
click at [556, 152] on button "Next image" at bounding box center [556, 154] width 23 height 31
click at [558, 154] on button "Next image" at bounding box center [556, 154] width 23 height 31
click at [554, 151] on button "Next image" at bounding box center [556, 154] width 23 height 31
click at [559, 148] on button "Next image" at bounding box center [556, 154] width 23 height 31
click at [550, 153] on button "Next image" at bounding box center [556, 154] width 23 height 31
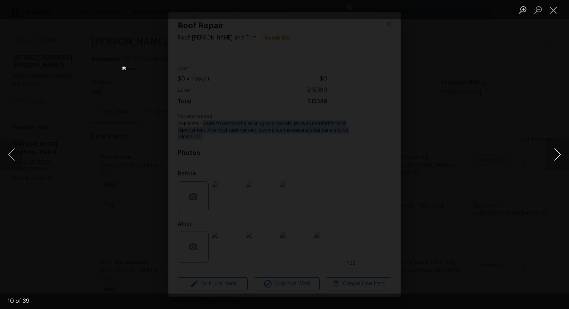
click at [554, 157] on button "Next image" at bounding box center [556, 154] width 23 height 31
click at [558, 154] on button "Next image" at bounding box center [556, 154] width 23 height 31
click at [555, 149] on button "Next image" at bounding box center [556, 154] width 23 height 31
click at [557, 157] on button "Next image" at bounding box center [556, 154] width 23 height 31
click at [561, 161] on button "Next image" at bounding box center [556, 154] width 23 height 31
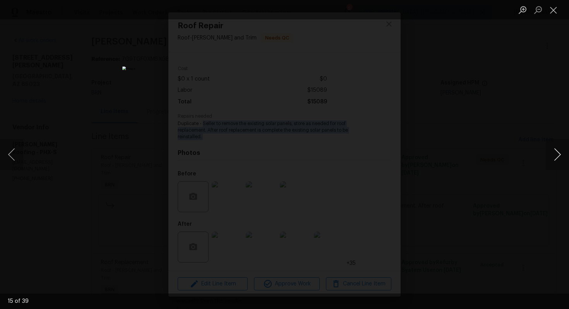
click at [561, 148] on button "Next image" at bounding box center [556, 154] width 23 height 31
click at [555, 151] on button "Next image" at bounding box center [556, 154] width 23 height 31
click at [555, 153] on button "Next image" at bounding box center [556, 154] width 23 height 31
click at [550, 150] on button "Next image" at bounding box center [556, 154] width 23 height 31
click at [559, 153] on button "Next image" at bounding box center [556, 154] width 23 height 31
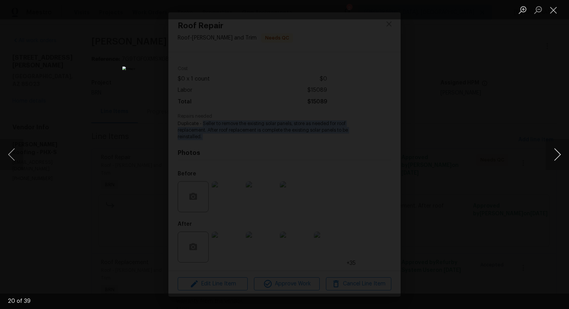
click at [550, 153] on button "Next image" at bounding box center [556, 154] width 23 height 31
click at [558, 159] on button "Next image" at bounding box center [556, 154] width 23 height 31
click at [551, 148] on button "Next image" at bounding box center [556, 154] width 23 height 31
click at [555, 152] on button "Next image" at bounding box center [556, 154] width 23 height 31
click at [550, 155] on button "Next image" at bounding box center [556, 154] width 23 height 31
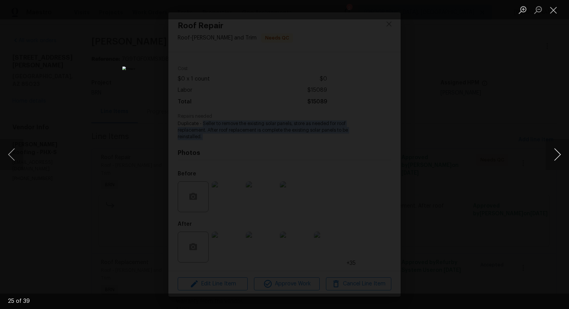
click at [556, 149] on button "Next image" at bounding box center [556, 154] width 23 height 31
click at [555, 150] on button "Next image" at bounding box center [556, 154] width 23 height 31
click at [555, 155] on button "Next image" at bounding box center [556, 154] width 23 height 31
click at [553, 153] on button "Next image" at bounding box center [556, 154] width 23 height 31
click at [557, 154] on button "Next image" at bounding box center [556, 154] width 23 height 31
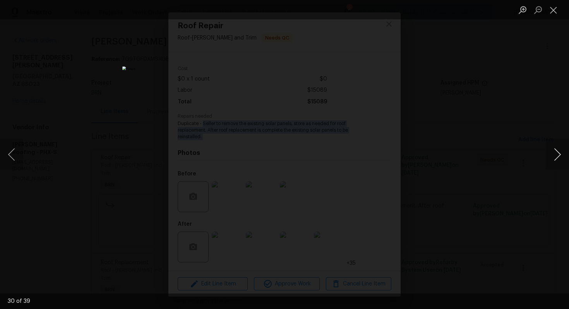
click at [548, 154] on button "Next image" at bounding box center [556, 154] width 23 height 31
click at [562, 153] on button "Next image" at bounding box center [556, 154] width 23 height 31
click at [560, 157] on button "Next image" at bounding box center [556, 154] width 23 height 31
click at [562, 154] on button "Next image" at bounding box center [556, 154] width 23 height 31
click at [560, 157] on button "Next image" at bounding box center [556, 154] width 23 height 31
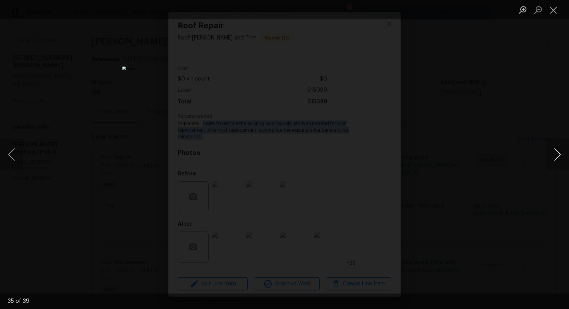
click at [552, 158] on button "Next image" at bounding box center [556, 154] width 23 height 31
click at [553, 156] on button "Next image" at bounding box center [556, 154] width 23 height 31
click at [551, 154] on button "Next image" at bounding box center [556, 154] width 23 height 31
click at [552, 152] on button "Next image" at bounding box center [556, 154] width 23 height 31
click at [553, 9] on button "Close lightbox" at bounding box center [552, 10] width 15 height 14
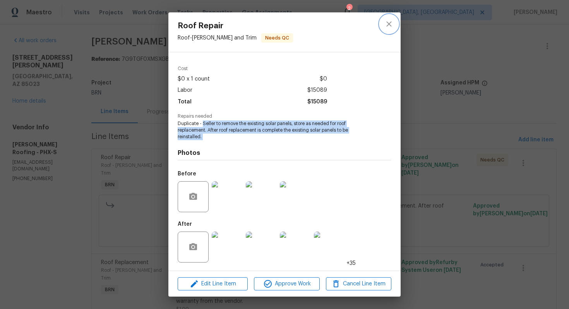
click at [384, 29] on button "close" at bounding box center [388, 24] width 19 height 19
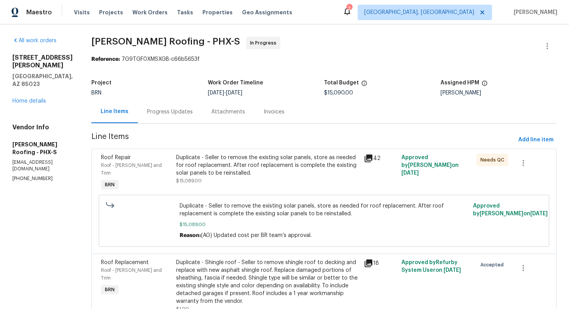
scroll to position [32, 0]
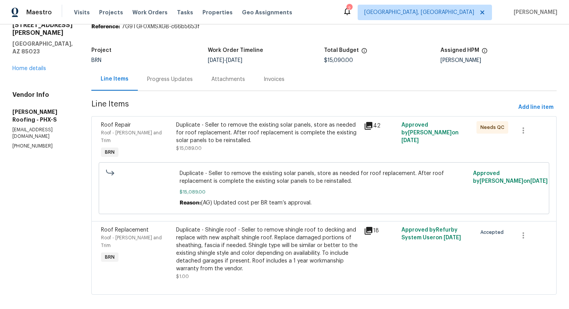
click at [251, 253] on div "Duplicate - Shingle roof - Seller to remove shingle roof to decking and replace…" at bounding box center [267, 249] width 183 height 46
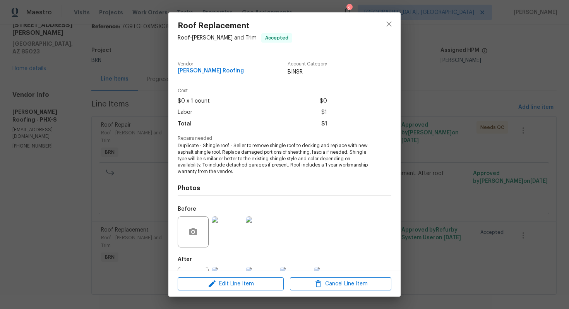
scroll to position [35, 0]
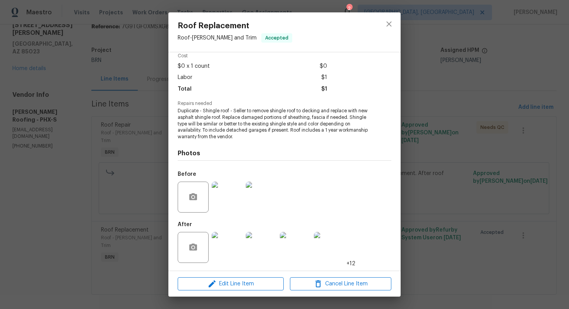
click at [232, 123] on span "Duplicate - Shingle roof - Seller to remove shingle roof to decking and replace…" at bounding box center [274, 124] width 192 height 32
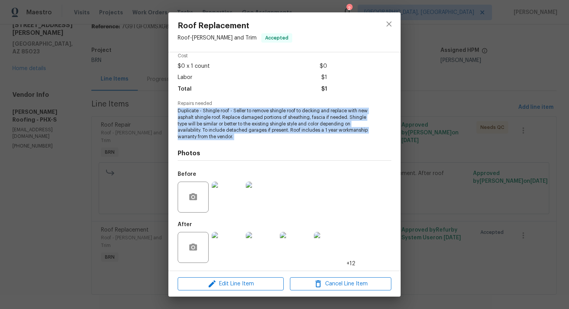
copy span "Duplicate - Shingle roof - Seller to remove shingle roof to decking and replace…"
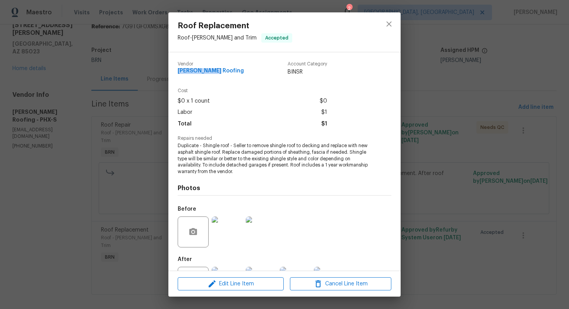
drag, startPoint x: 177, startPoint y: 70, endPoint x: 214, endPoint y: 70, distance: 37.1
click at [214, 70] on div "Vendor Stout Roofing Account Category BINSR Cost $0 x 1 count $0 Labor $1 Total…" at bounding box center [284, 161] width 232 height 218
copy span "Stout Roofing"
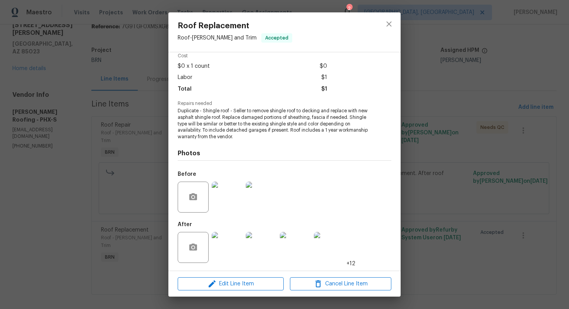
click at [258, 205] on img at bounding box center [261, 196] width 31 height 31
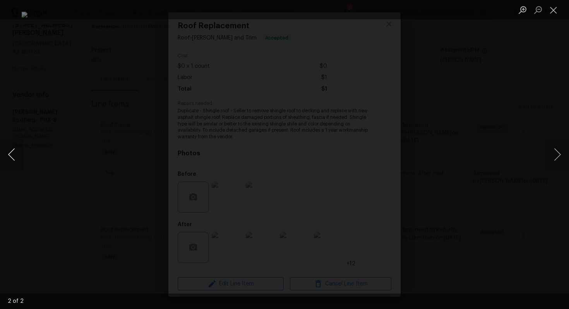
click at [14, 156] on button "Previous image" at bounding box center [11, 154] width 23 height 31
click at [553, 5] on button "Close lightbox" at bounding box center [552, 10] width 15 height 14
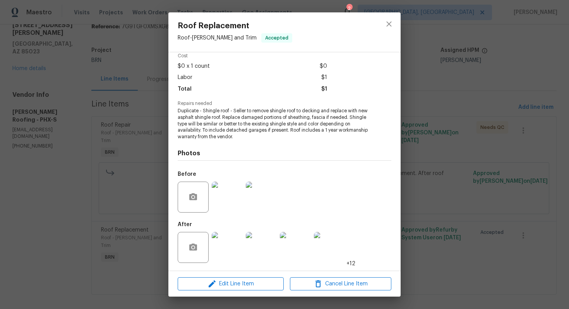
click at [224, 248] on img at bounding box center [227, 247] width 31 height 31
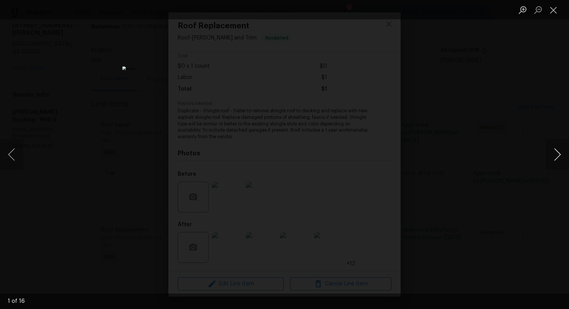
click at [558, 151] on button "Next image" at bounding box center [556, 154] width 23 height 31
click at [565, 160] on button "Next image" at bounding box center [556, 154] width 23 height 31
click at [557, 159] on button "Next image" at bounding box center [556, 154] width 23 height 31
click at [556, 150] on button "Next image" at bounding box center [556, 154] width 23 height 31
click at [551, 153] on button "Next image" at bounding box center [556, 154] width 23 height 31
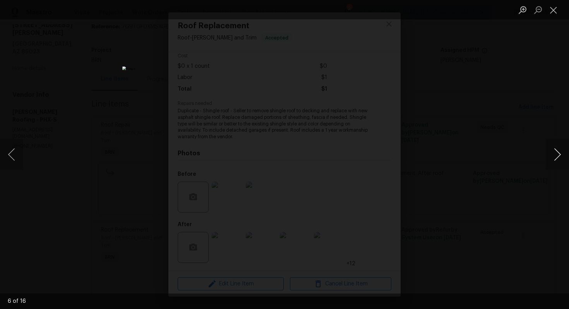
click at [554, 155] on button "Next image" at bounding box center [556, 154] width 23 height 31
click at [552, 155] on button "Next image" at bounding box center [556, 154] width 23 height 31
click at [553, 149] on button "Next image" at bounding box center [556, 154] width 23 height 31
click at [554, 155] on button "Next image" at bounding box center [556, 154] width 23 height 31
click at [555, 160] on button "Next image" at bounding box center [556, 154] width 23 height 31
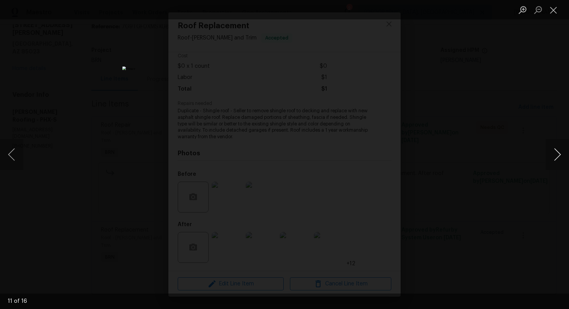
click at [549, 155] on button "Next image" at bounding box center [556, 154] width 23 height 31
click at [553, 152] on button "Next image" at bounding box center [556, 154] width 23 height 31
click at [553, 154] on button "Next image" at bounding box center [556, 154] width 23 height 31
click at [555, 155] on button "Next image" at bounding box center [556, 154] width 23 height 31
click at [550, 149] on button "Next image" at bounding box center [556, 154] width 23 height 31
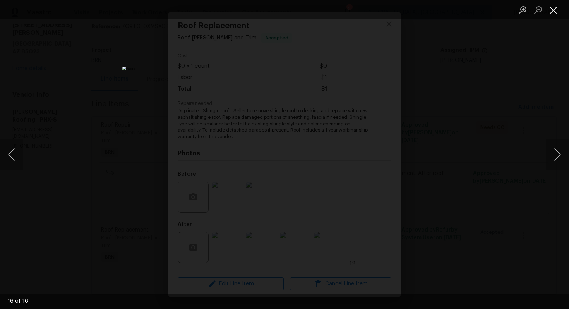
click at [551, 8] on button "Close lightbox" at bounding box center [552, 10] width 15 height 14
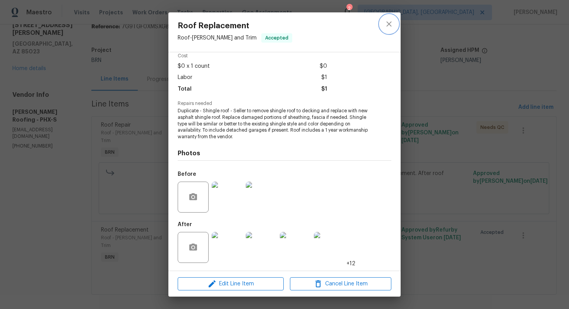
click at [391, 23] on icon "close" at bounding box center [388, 23] width 9 height 9
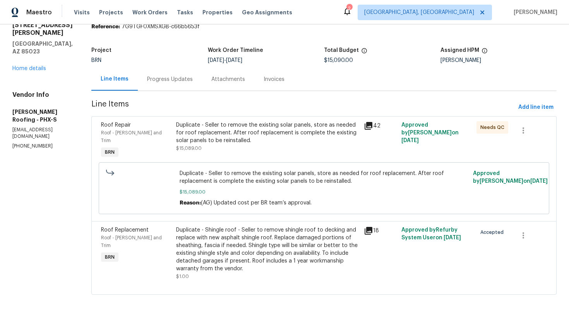
scroll to position [0, 0]
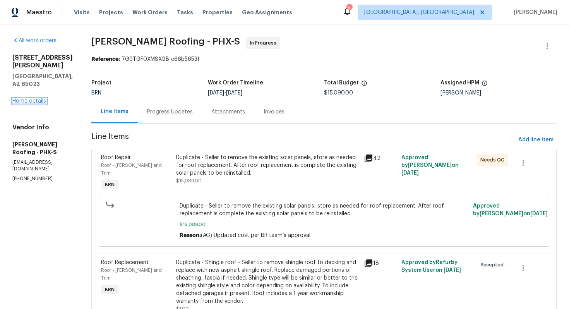
click at [39, 98] on link "Home details" at bounding box center [29, 100] width 34 height 5
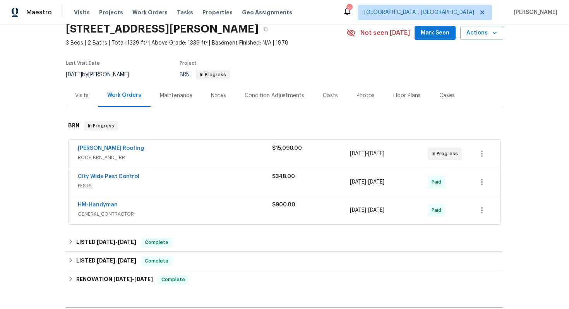
scroll to position [42, 0]
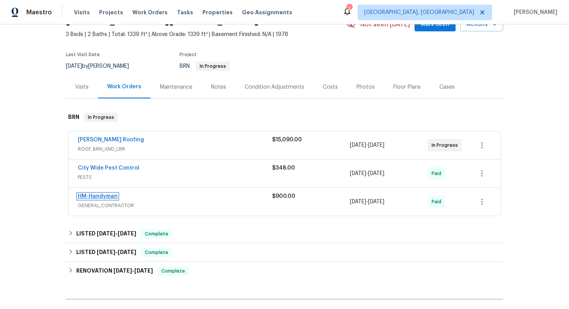
click at [108, 195] on link "HM-Handyman" at bounding box center [98, 195] width 40 height 5
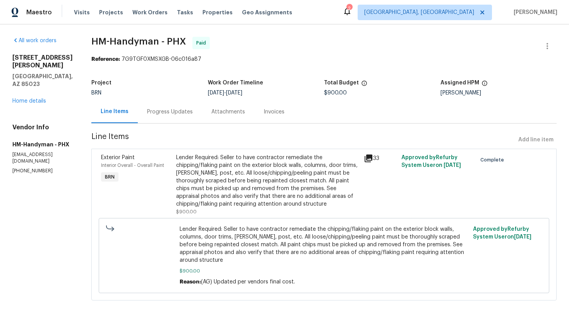
click at [303, 185] on div "Lender Required: Seller to have contractor remediate the chipping/flaking paint…" at bounding box center [267, 181] width 183 height 54
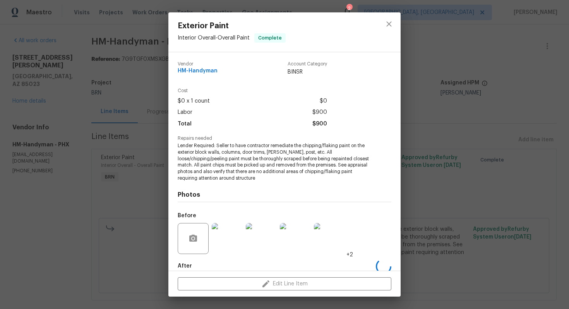
click at [276, 154] on span "Lender Required: Seller to have contractor remediate the chipping/flaking paint…" at bounding box center [274, 161] width 192 height 39
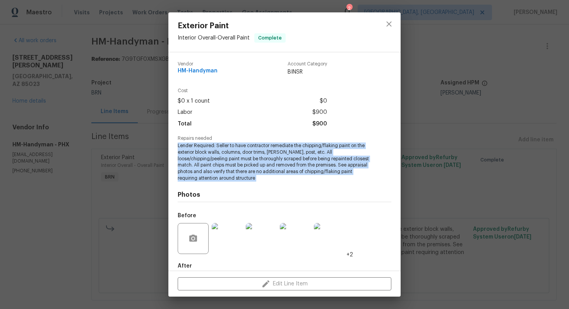
copy span "Lender Required: Seller to have contractor remediate the chipping/flaking paint…"
click at [179, 69] on span "HM-Handyman" at bounding box center [198, 71] width 40 height 6
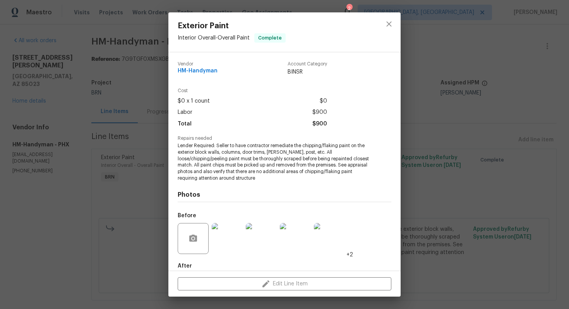
click at [179, 69] on span "HM-Handyman" at bounding box center [198, 71] width 40 height 6
copy span "HM-Handyman"
click at [252, 160] on span "Lender Required: Seller to have contractor remediate the chipping/flaking paint…" at bounding box center [274, 161] width 192 height 39
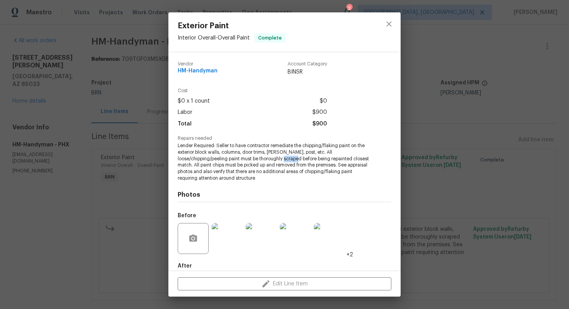
click at [252, 160] on span "Lender Required: Seller to have contractor remediate the chipping/flaking paint…" at bounding box center [274, 161] width 192 height 39
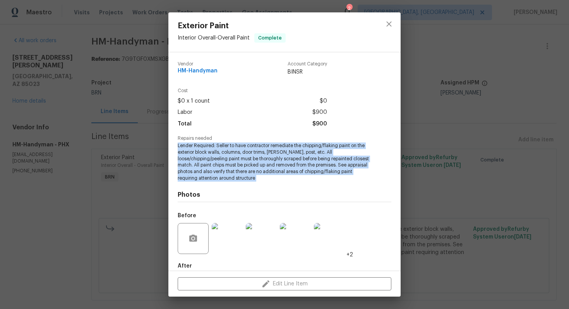
copy span "Lender Required: Seller to have contractor remediate the chipping/flaking paint…"
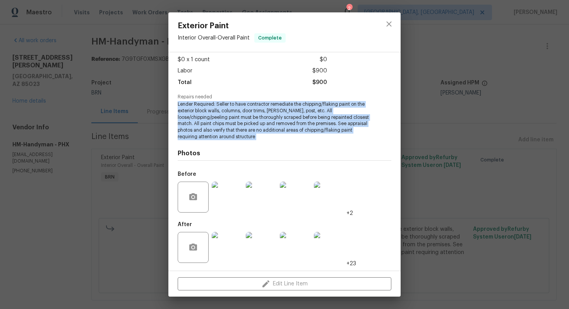
click at [230, 199] on img at bounding box center [227, 196] width 31 height 31
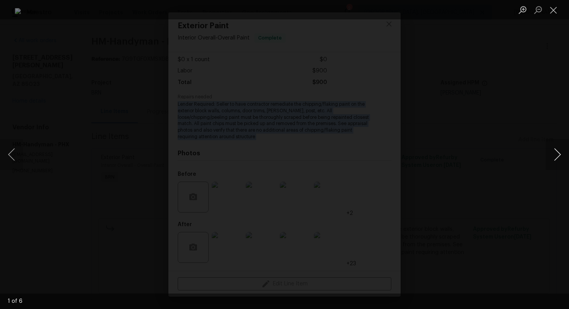
click at [564, 152] on button "Next image" at bounding box center [556, 154] width 23 height 31
click at [561, 154] on button "Next image" at bounding box center [556, 154] width 23 height 31
click at [557, 151] on button "Next image" at bounding box center [556, 154] width 23 height 31
click at [559, 149] on button "Next image" at bounding box center [556, 154] width 23 height 31
click at [550, 153] on button "Next image" at bounding box center [556, 154] width 23 height 31
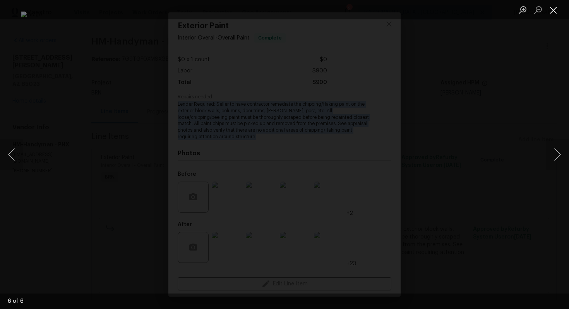
click at [556, 6] on button "Close lightbox" at bounding box center [552, 10] width 15 height 14
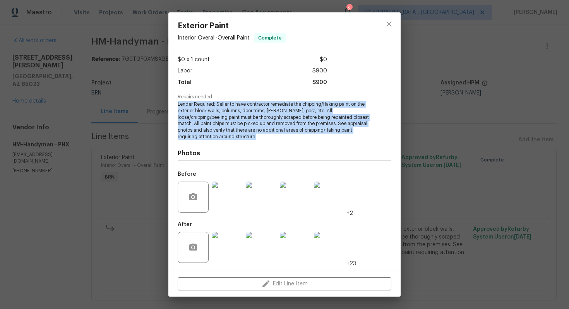
click at [226, 247] on img at bounding box center [227, 247] width 31 height 31
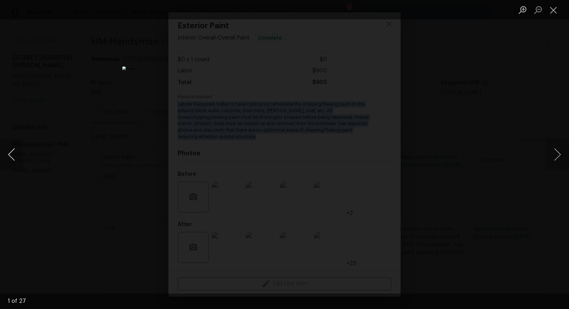
click at [16, 158] on button "Previous image" at bounding box center [11, 154] width 23 height 31
click at [553, 152] on button "Next image" at bounding box center [556, 154] width 23 height 31
click at [556, 150] on button "Next image" at bounding box center [556, 154] width 23 height 31
click at [553, 152] on button "Next image" at bounding box center [556, 154] width 23 height 31
click at [550, 157] on button "Next image" at bounding box center [556, 154] width 23 height 31
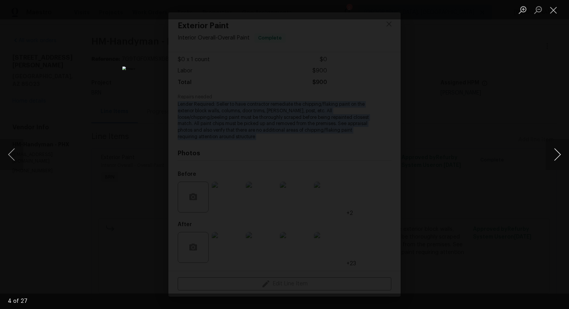
click at [551, 155] on button "Next image" at bounding box center [556, 154] width 23 height 31
click at [555, 156] on button "Next image" at bounding box center [556, 154] width 23 height 31
click at [557, 156] on button "Next image" at bounding box center [556, 154] width 23 height 31
click at [556, 157] on button "Next image" at bounding box center [556, 154] width 23 height 31
click at [558, 156] on button "Next image" at bounding box center [556, 154] width 23 height 31
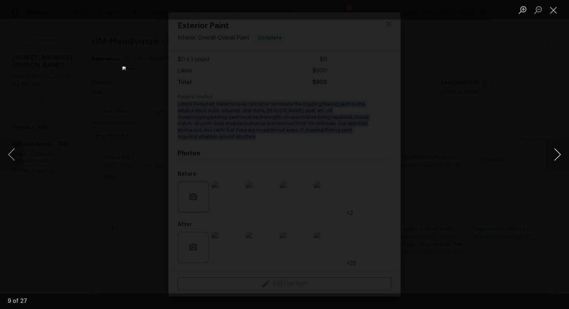
click at [554, 156] on button "Next image" at bounding box center [556, 154] width 23 height 31
click at [558, 161] on button "Next image" at bounding box center [556, 154] width 23 height 31
click at [555, 156] on button "Next image" at bounding box center [556, 154] width 23 height 31
click at [559, 161] on button "Next image" at bounding box center [556, 154] width 23 height 31
click at [556, 157] on button "Next image" at bounding box center [556, 154] width 23 height 31
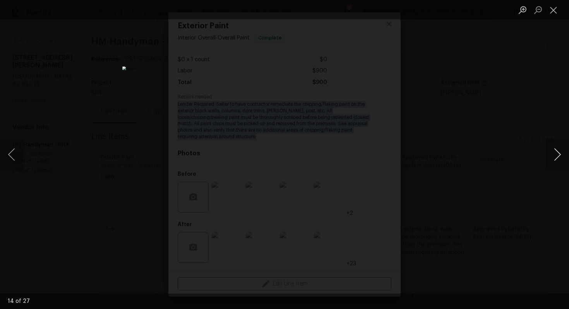
click at [553, 157] on button "Next image" at bounding box center [556, 154] width 23 height 31
click at [556, 150] on button "Next image" at bounding box center [556, 154] width 23 height 31
click at [553, 155] on button "Next image" at bounding box center [556, 154] width 23 height 31
click at [555, 152] on button "Next image" at bounding box center [556, 154] width 23 height 31
click at [551, 150] on button "Next image" at bounding box center [556, 154] width 23 height 31
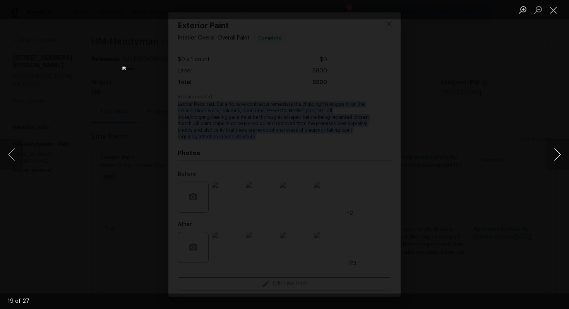
click at [553, 155] on button "Next image" at bounding box center [556, 154] width 23 height 31
click at [558, 148] on button "Next image" at bounding box center [556, 154] width 23 height 31
click at [558, 154] on button "Next image" at bounding box center [556, 154] width 23 height 31
click at [554, 158] on button "Next image" at bounding box center [556, 154] width 23 height 31
click at [561, 153] on button "Next image" at bounding box center [556, 154] width 23 height 31
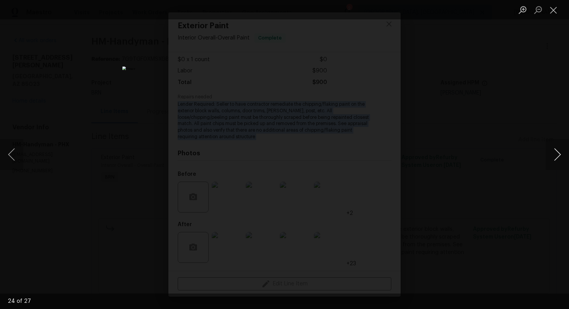
click at [561, 150] on button "Next image" at bounding box center [556, 154] width 23 height 31
click at [551, 150] on button "Next image" at bounding box center [556, 154] width 23 height 31
click at [565, 155] on button "Next image" at bounding box center [556, 154] width 23 height 31
click at [551, 9] on button "Close lightbox" at bounding box center [552, 10] width 15 height 14
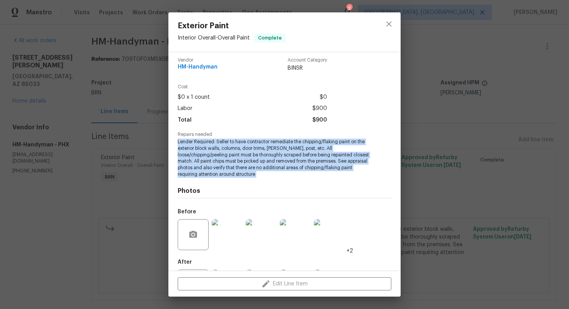
scroll to position [0, 0]
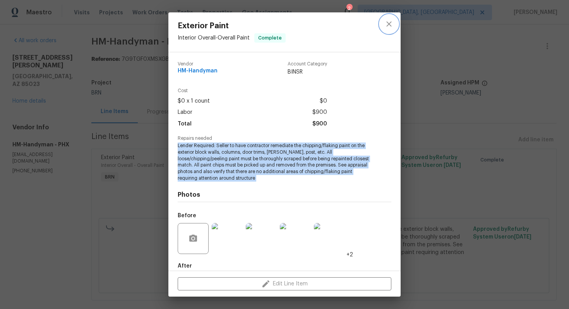
click at [386, 26] on icon "close" at bounding box center [388, 23] width 9 height 9
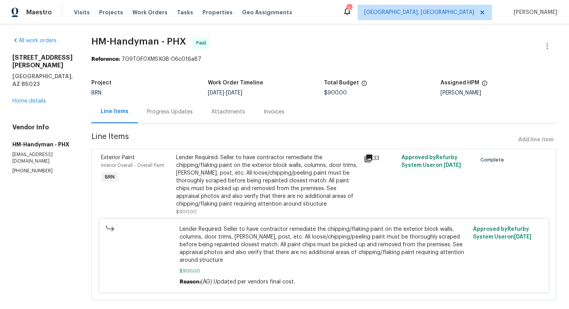
click at [273, 113] on div "Invoices" at bounding box center [273, 112] width 21 height 8
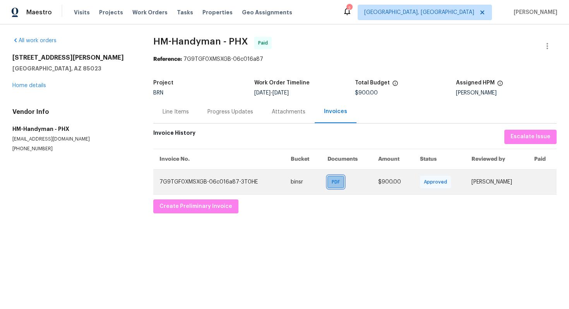
click at [331, 181] on span "PDF" at bounding box center [336, 182] width 11 height 8
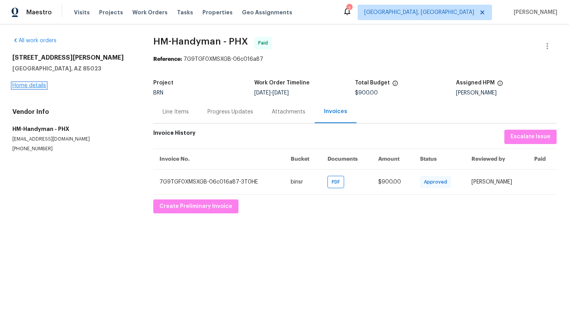
click at [39, 84] on link "Home details" at bounding box center [29, 85] width 34 height 5
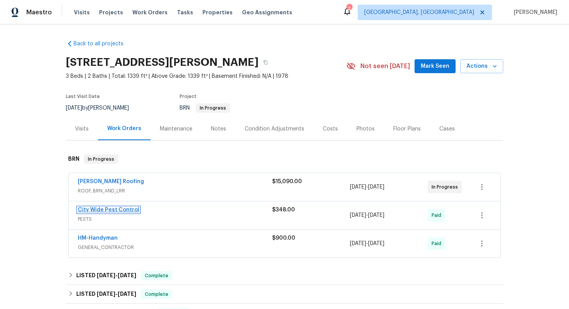
click at [101, 210] on link "City Wide Pest Control" at bounding box center [108, 209] width 61 height 5
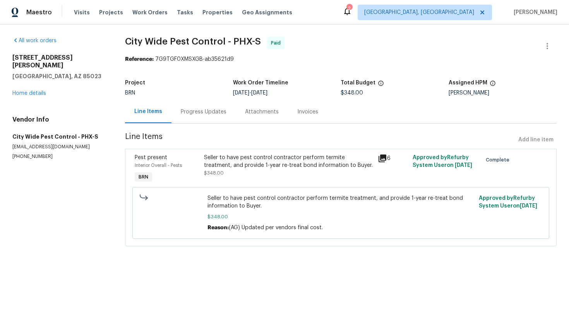
click at [308, 111] on div "Invoices" at bounding box center [307, 112] width 21 height 8
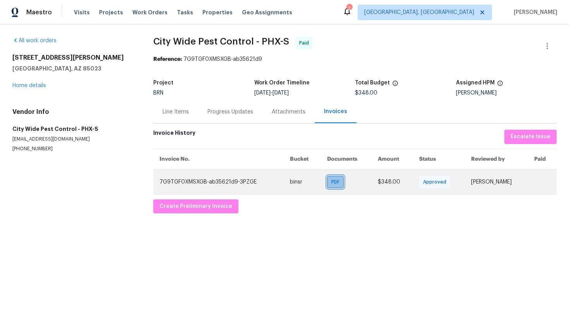
click at [332, 185] on span "PDF" at bounding box center [336, 182] width 11 height 8
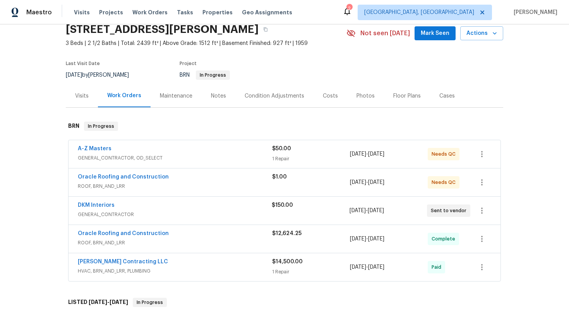
scroll to position [50, 0]
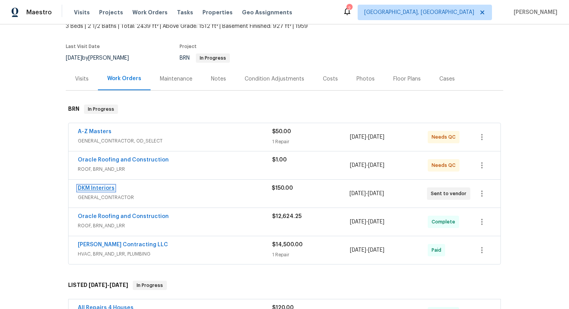
click at [108, 187] on link "DKM Interiors" at bounding box center [96, 187] width 37 height 5
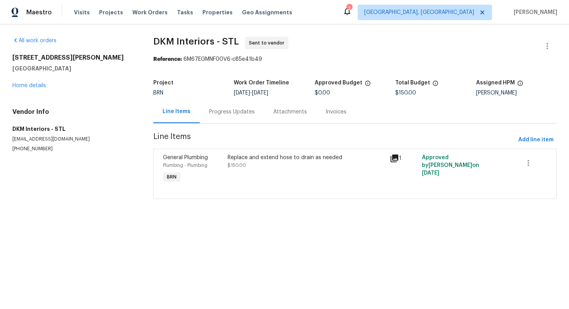
click at [213, 111] on div "Progress Updates" at bounding box center [232, 112] width 46 height 8
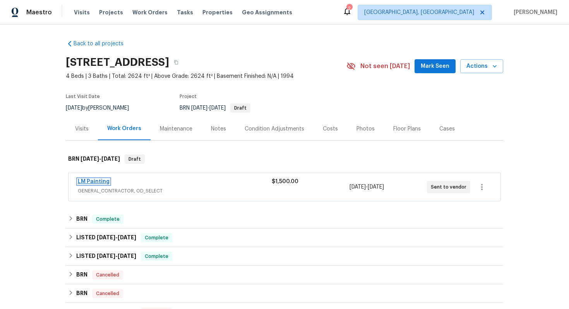
click at [99, 179] on link "LM Painting" at bounding box center [94, 181] width 32 height 5
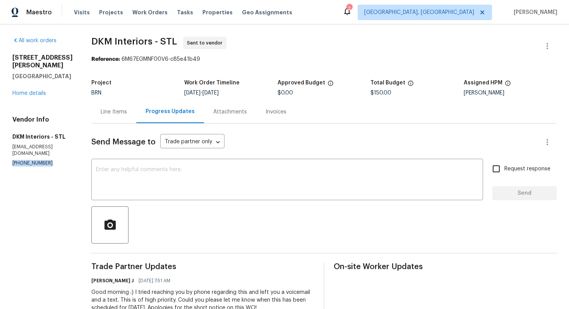
drag, startPoint x: 12, startPoint y: 164, endPoint x: 64, endPoint y: 167, distance: 52.0
click at [64, 167] on div "All work orders 1515 Bay Meadows Dr Florissant, MO 63033 Home details Vendor In…" at bounding box center [284, 284] width 569 height 521
copy p "(618) 531-7467"
click at [118, 113] on div "Line Items" at bounding box center [113, 111] width 45 height 23
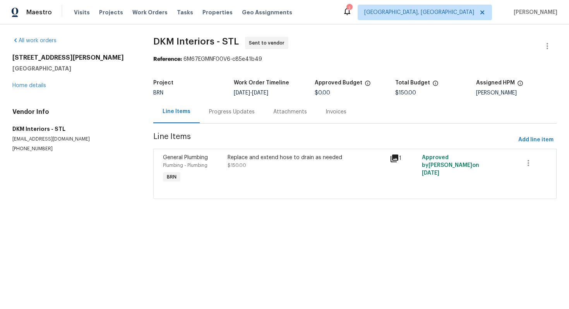
click at [237, 119] on div "Progress Updates" at bounding box center [232, 111] width 64 height 23
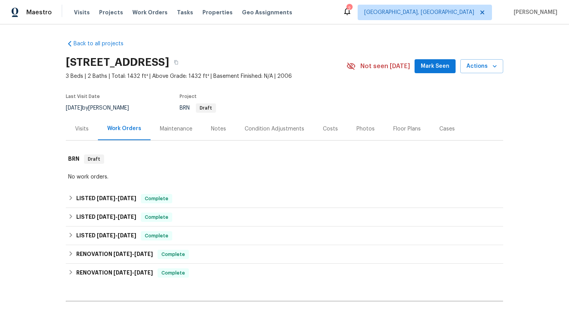
scroll to position [151, 0]
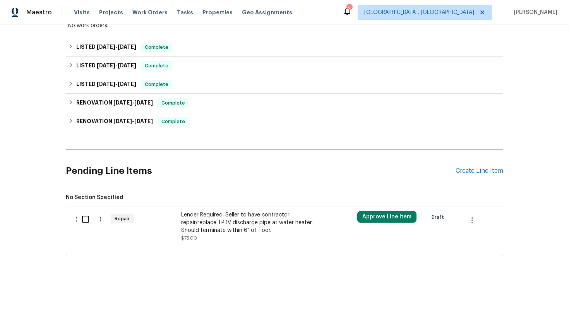
click at [211, 224] on div "Lender Required: Seller to have contractor repair/replace TPRV discharge pipe a…" at bounding box center [249, 222] width 136 height 23
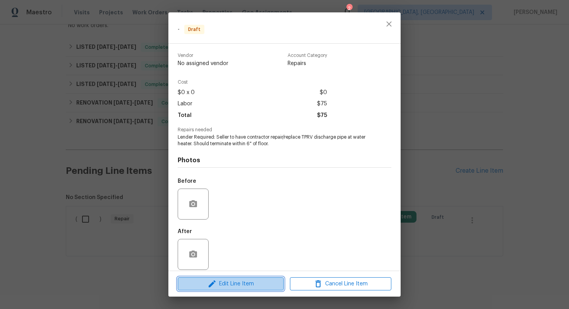
click at [235, 288] on button "Edit Line Item" at bounding box center [231, 284] width 106 height 14
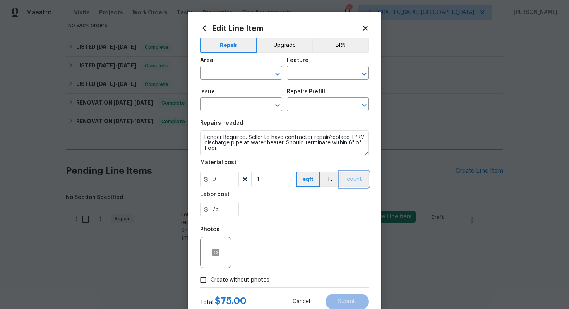
click at [356, 179] on button "count" at bounding box center [354, 178] width 29 height 15
click at [343, 41] on button "BRN" at bounding box center [340, 45] width 57 height 15
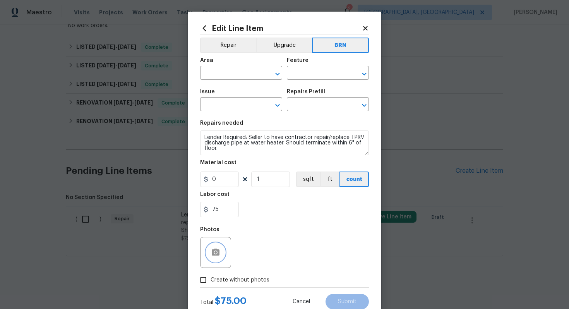
click at [218, 253] on icon "button" at bounding box center [216, 251] width 8 height 7
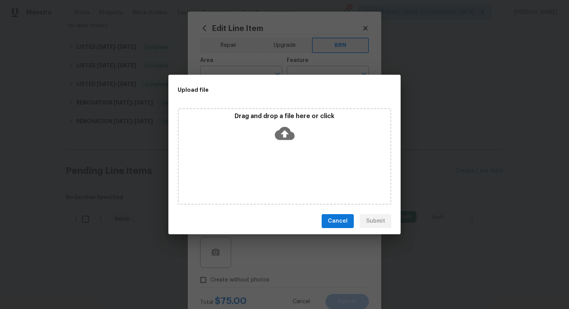
click at [274, 137] on div "Drag and drop a file here or click" at bounding box center [284, 128] width 211 height 33
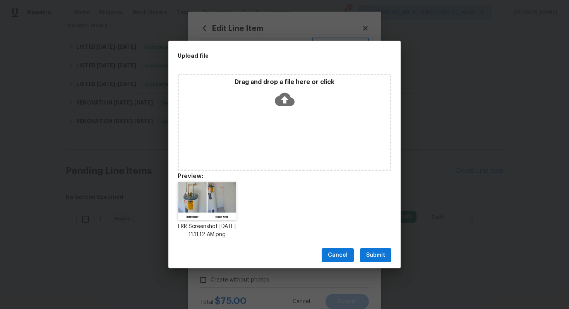
click at [379, 260] on span "Submit" at bounding box center [375, 255] width 19 height 10
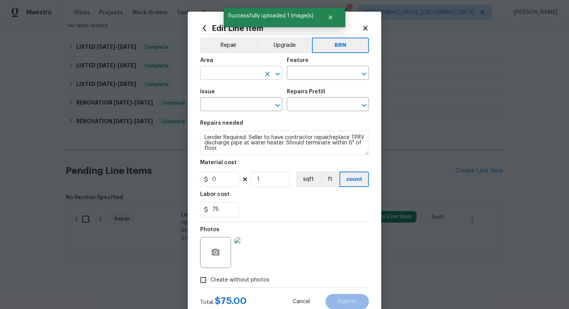
click at [225, 73] on input "text" at bounding box center [230, 74] width 60 height 12
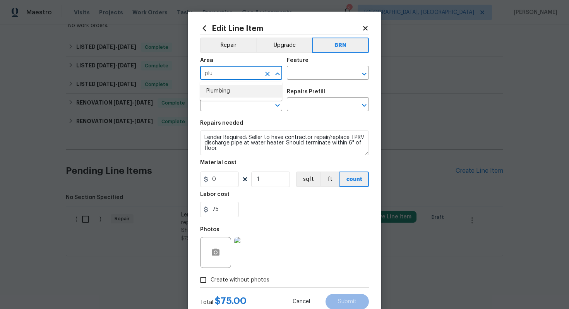
click at [227, 89] on li "Plumbing" at bounding box center [241, 91] width 82 height 13
type input "Plumbing"
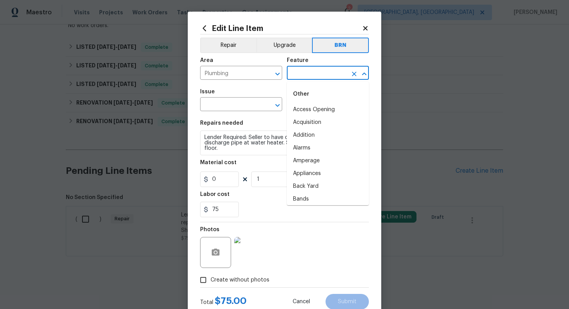
click at [301, 73] on input "text" at bounding box center [317, 74] width 60 height 12
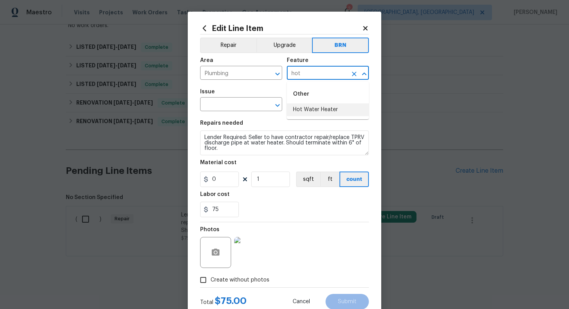
click at [301, 110] on li "Hot Water Heater" at bounding box center [328, 109] width 82 height 13
type input "Hot Water Heater"
click at [241, 106] on input "text" at bounding box center [230, 105] width 60 height 12
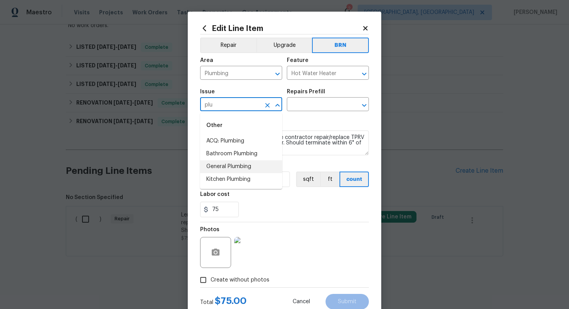
click at [250, 162] on li "General Plumbing" at bounding box center [241, 166] width 82 height 13
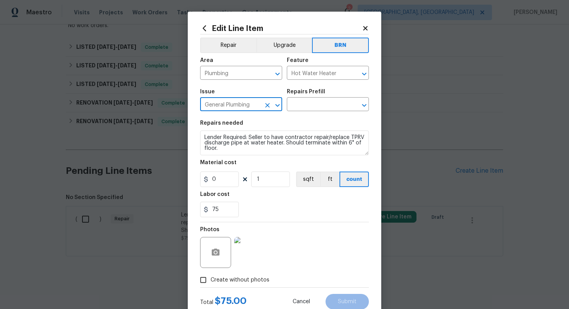
type input "General Plumbing"
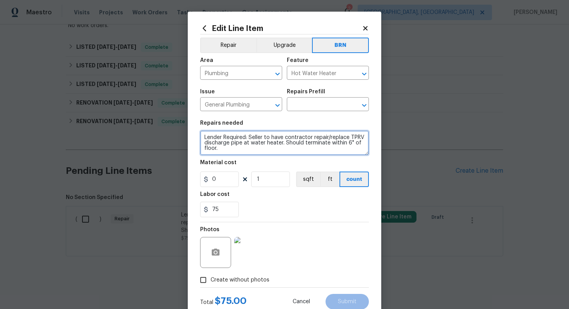
drag, startPoint x: 203, startPoint y: 138, endPoint x: 245, endPoint y: 161, distance: 47.9
click at [245, 162] on section "Repairs needed Lender Required: Seller to have contractor repair/replace TPRV d…" at bounding box center [284, 169] width 169 height 106
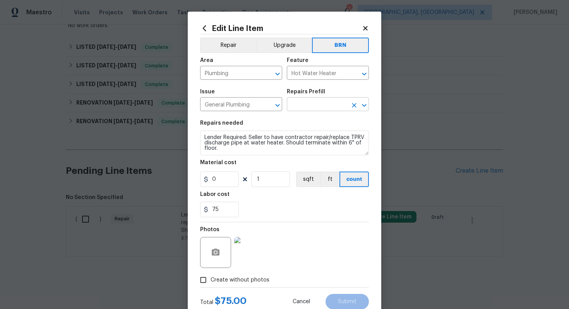
click at [312, 102] on input "text" at bounding box center [317, 105] width 60 height 12
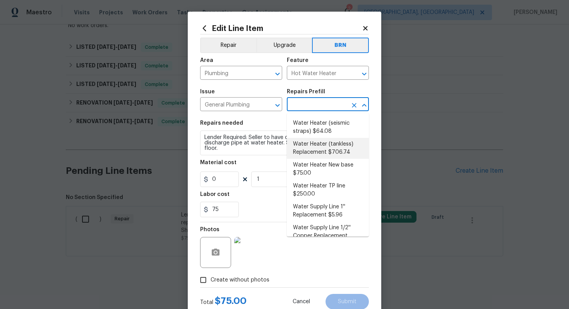
scroll to position [374, 0]
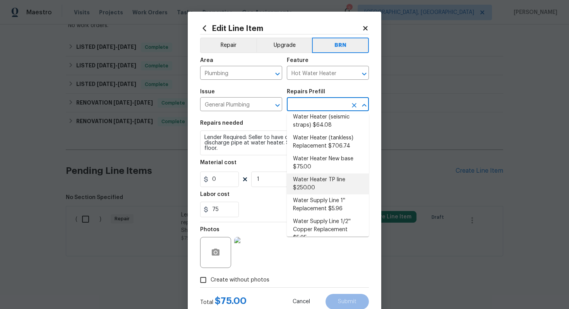
click at [323, 183] on li "Water Heater TP line $250.00" at bounding box center [328, 183] width 82 height 21
type input "Plumbing"
type input "Water Heater TP line $250.00"
type textarea "Replace bad temp relief valve and add line for drain"
type input "250"
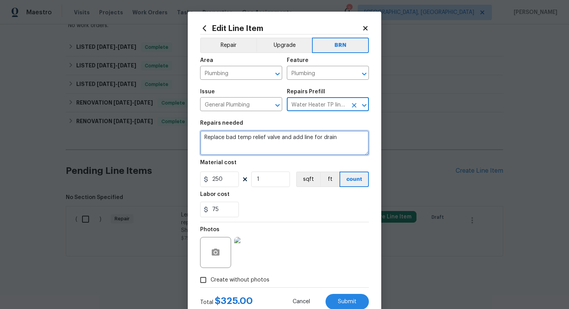
click at [204, 139] on textarea "Replace bad temp relief valve and add line for drain" at bounding box center [284, 142] width 169 height 25
paste textarea "Lender Required: Seller to have contractor repair/replace TPRV discharge pipe a…"
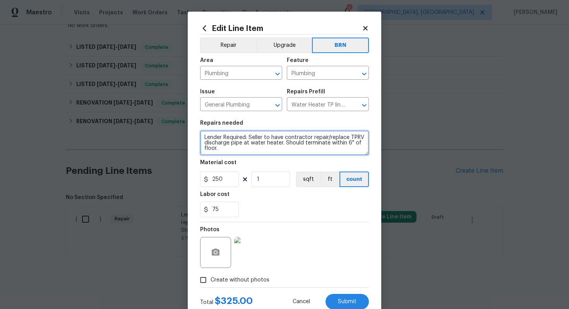
type textarea "Lender Required: Seller to have contractor repair/replace TPRV discharge pipe a…"
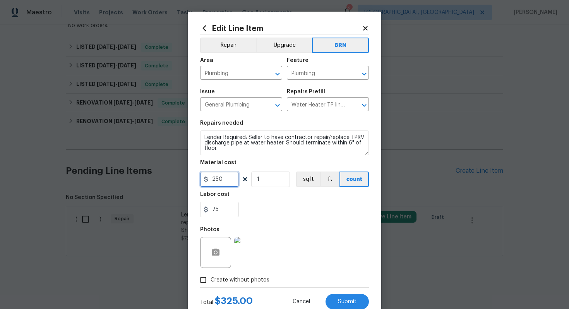
drag, startPoint x: 224, startPoint y: 178, endPoint x: 192, endPoint y: 179, distance: 31.4
click at [193, 179] on div "Edit Line Item Repair Upgrade BRN Area Plumbing ​ Feature Plumbing ​ Issue Gene…" at bounding box center [284, 167] width 193 height 310
type input "0"
click at [320, 229] on div "Photos" at bounding box center [284, 247] width 169 height 50
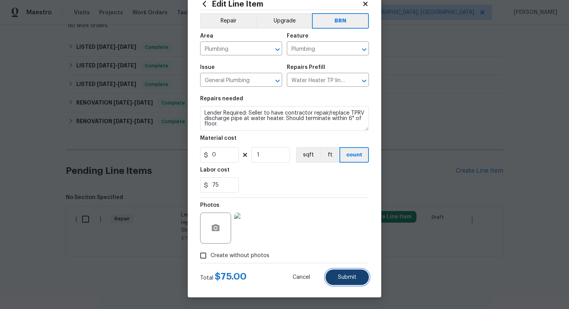
click at [351, 277] on span "Submit" at bounding box center [347, 277] width 19 height 6
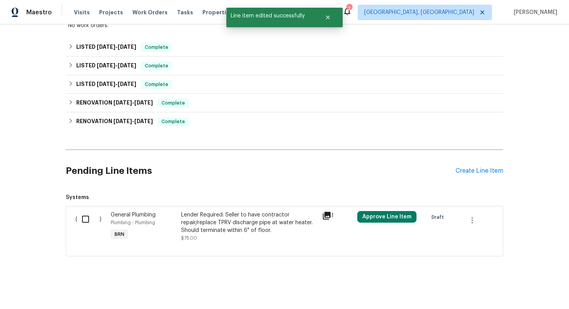
click at [89, 216] on input "checkbox" at bounding box center [88, 219] width 22 height 16
checkbox input "true"
click at [508, 285] on span "Create Work Order" at bounding box center [524, 290] width 51 height 10
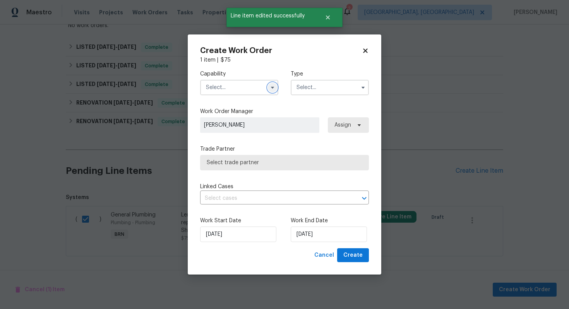
click at [272, 85] on icon "button" at bounding box center [272, 87] width 6 height 6
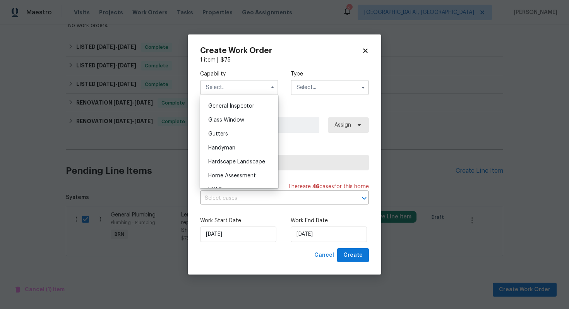
scroll to position [384, 0]
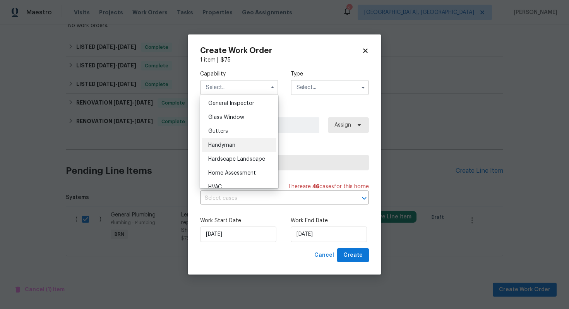
click at [247, 148] on div "Handyman" at bounding box center [239, 145] width 74 height 14
type input "Handyman"
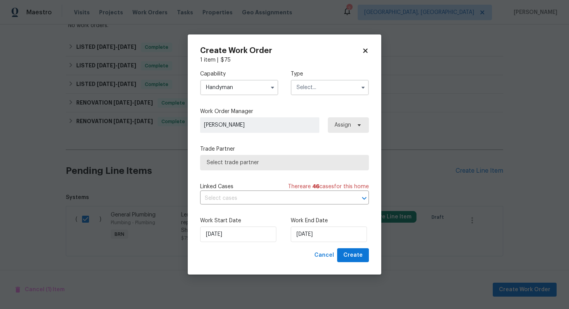
click at [338, 85] on input "text" at bounding box center [329, 87] width 78 height 15
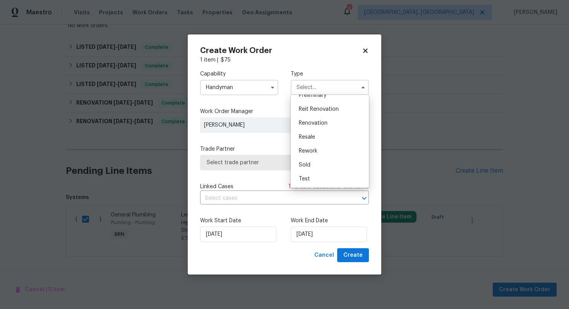
scroll to position [0, 0]
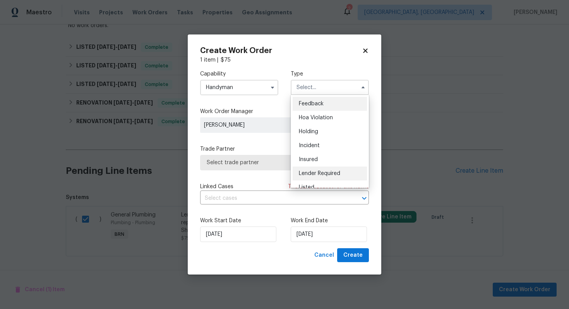
click at [327, 171] on span "Lender Required" at bounding box center [319, 173] width 41 height 5
type input "Lender Required"
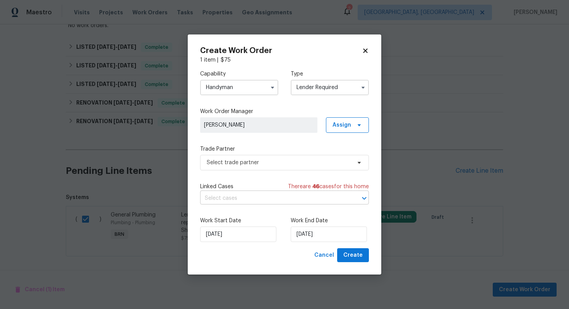
click at [272, 194] on input "text" at bounding box center [273, 198] width 147 height 12
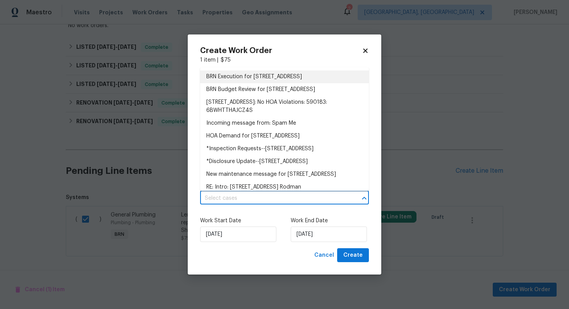
click at [279, 77] on li "BRN Execution for 3115 Whispering Trails St, Winter Haven, FL 33884" at bounding box center [284, 76] width 169 height 13
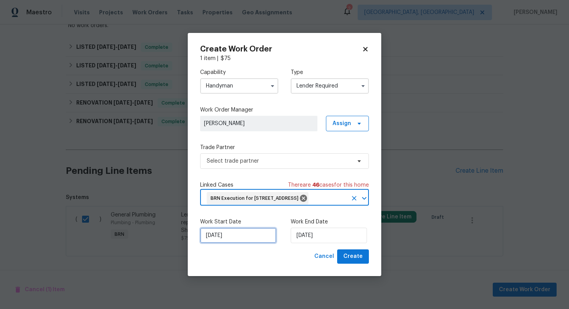
click at [216, 243] on input "[DATE]" at bounding box center [238, 234] width 76 height 15
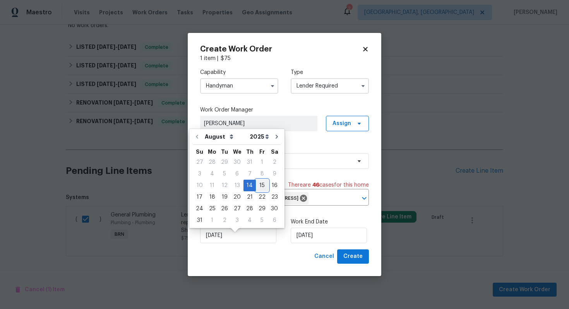
click at [256, 189] on div "15" at bounding box center [262, 185] width 12 height 11
type input "8/15/2025"
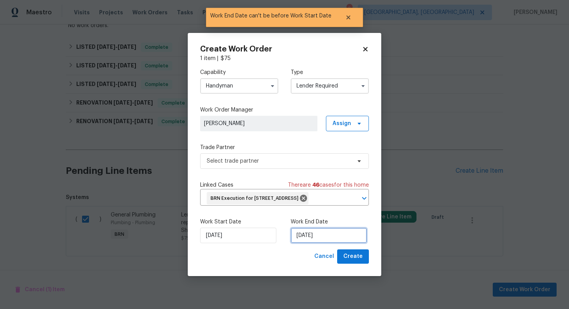
click at [301, 239] on input "8/15/2025" at bounding box center [328, 234] width 76 height 15
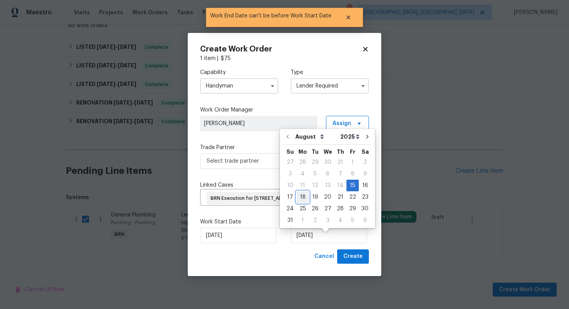
click at [302, 198] on div "18" at bounding box center [302, 196] width 12 height 11
type input "8/18/2025"
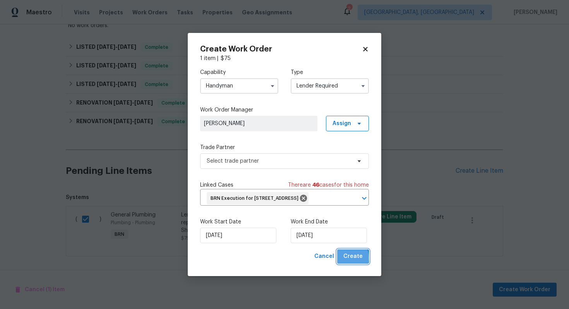
click at [344, 263] on button "Create" at bounding box center [353, 256] width 32 height 14
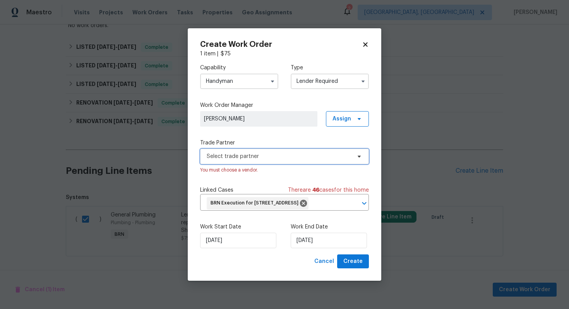
click at [266, 152] on span "Select trade partner" at bounding box center [279, 156] width 144 height 8
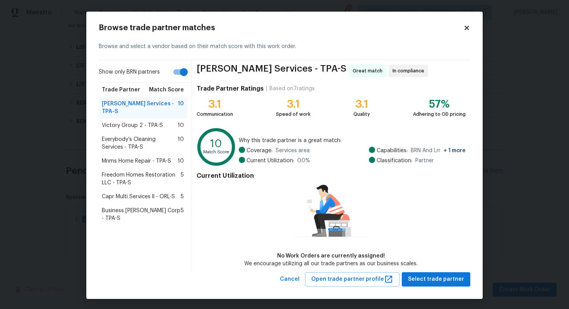
click at [144, 172] on span "Freedom Homes Restoration LLC - TPA-S" at bounding box center [141, 178] width 79 height 15
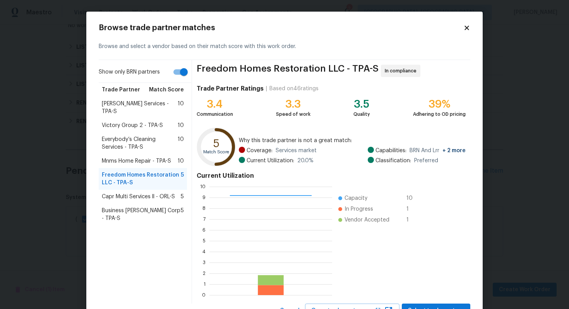
scroll to position [32, 0]
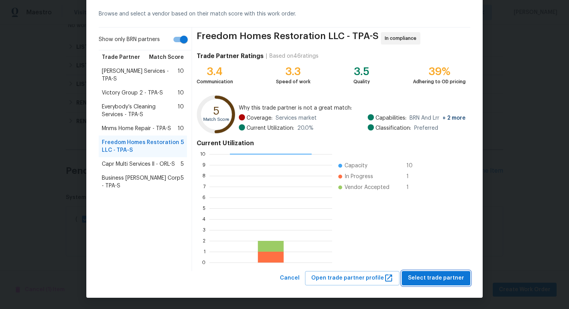
click at [427, 276] on span "Select trade partner" at bounding box center [436, 278] width 56 height 10
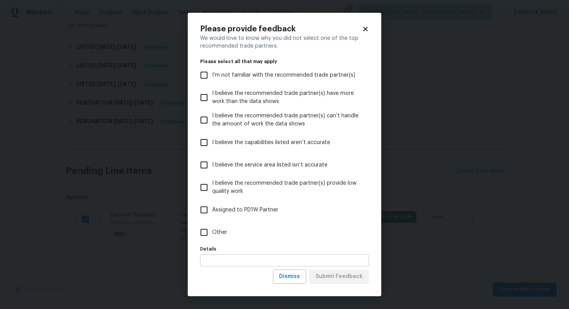
scroll to position [0, 0]
click at [299, 275] on span "Dismiss" at bounding box center [289, 276] width 21 height 10
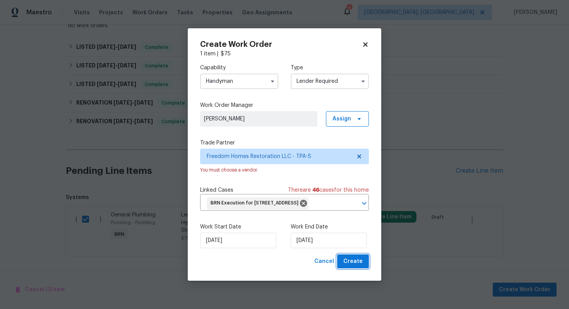
click at [355, 266] on span "Create" at bounding box center [352, 261] width 19 height 10
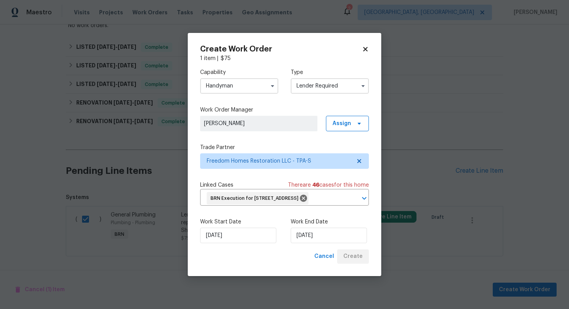
checkbox input "false"
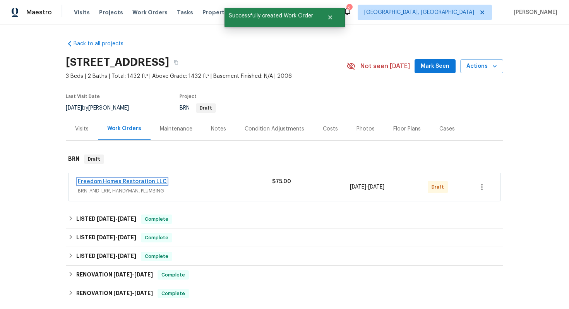
click at [151, 183] on link "Freedom Homes Restoration LLC" at bounding box center [122, 181] width 89 height 5
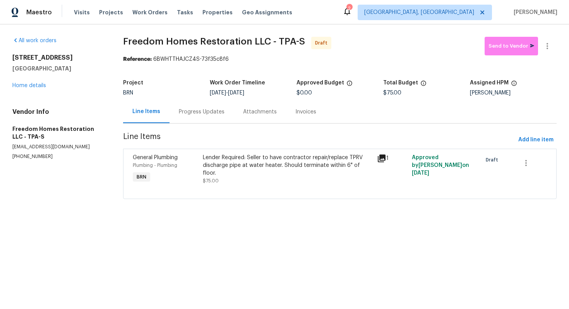
click at [215, 114] on div "Progress Updates" at bounding box center [202, 112] width 46 height 8
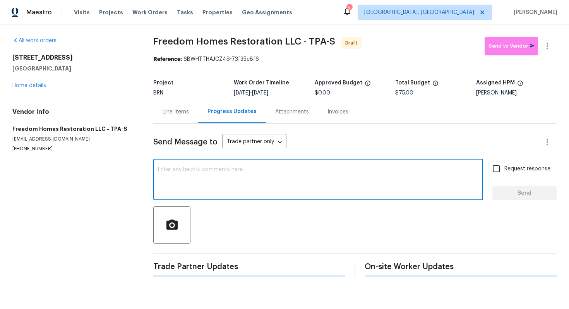
click at [216, 182] on textarea at bounding box center [318, 180] width 320 height 27
paste textarea "Hey! This is Ajay with Opendoor. I’m confirming a BRN Work Order for the proper…"
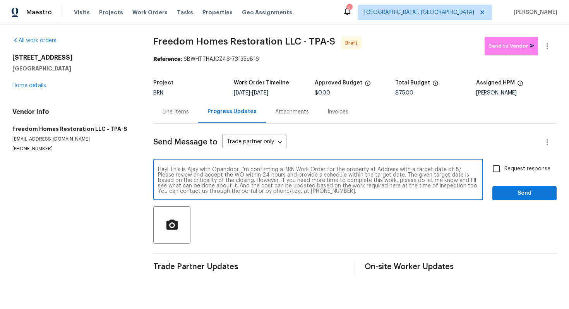
click at [381, 170] on textarea "Hey! This is Ajay with Opendoor. I’m confirming a BRN Work Order for the proper…" at bounding box center [318, 180] width 320 height 27
paste textarea "3115 Whispering Trails St, Winter Haven, FL 33884"
click at [241, 176] on textarea "Hey! This is Ajay with Opendoor. I’m confirming a BRN Work Order for the proper…" at bounding box center [318, 180] width 320 height 27
type textarea "Hey! This is Ajay with Opendoor. I’m confirming a BRN Work Order for the proper…"
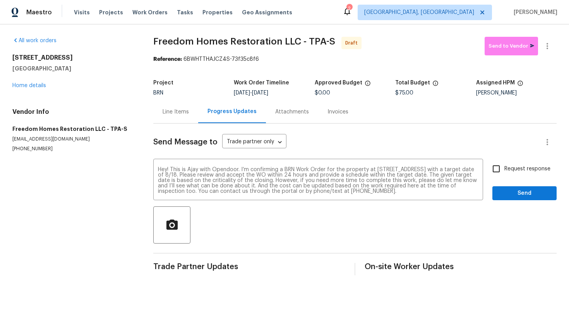
click at [524, 168] on span "Request response" at bounding box center [527, 169] width 46 height 8
click at [504, 168] on input "Request response" at bounding box center [496, 168] width 16 height 16
checkbox input "true"
click at [522, 193] on span "Send" at bounding box center [524, 193] width 52 height 10
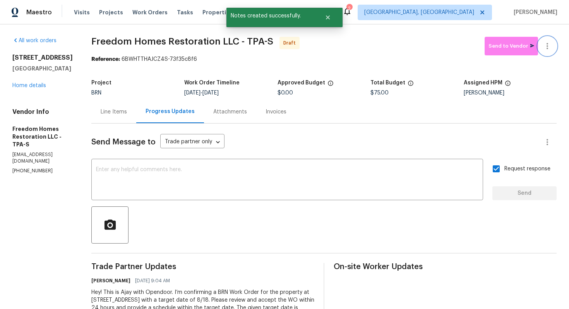
click at [551, 43] on icon "button" at bounding box center [546, 45] width 9 height 9
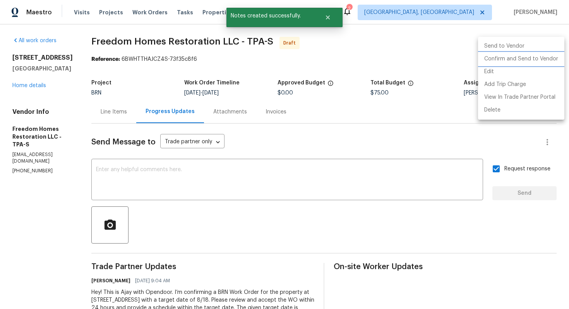
click at [546, 56] on li "Confirm and Send to Vendor" at bounding box center [521, 59] width 86 height 13
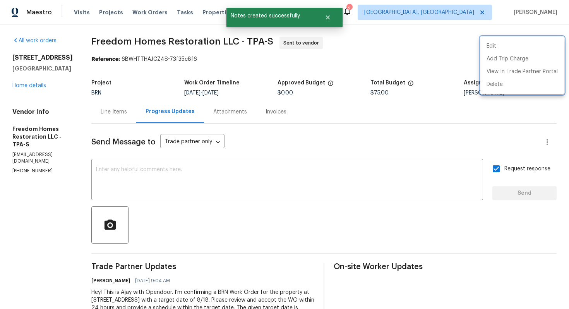
click at [272, 145] on div at bounding box center [284, 154] width 569 height 309
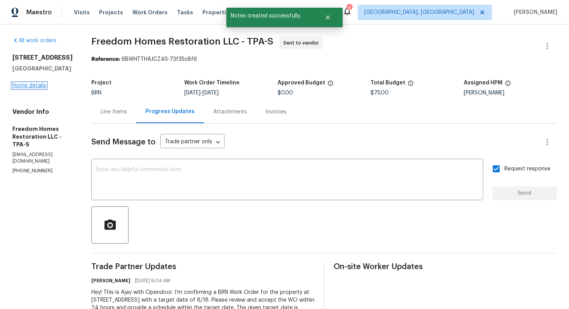
click at [41, 88] on link "Home details" at bounding box center [29, 85] width 34 height 5
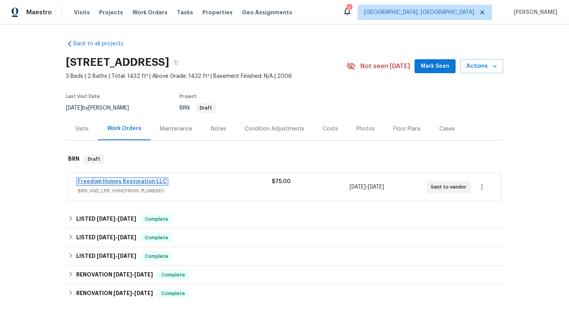
click at [103, 180] on link "Freedom Homes Restoration LLC" at bounding box center [122, 181] width 89 height 5
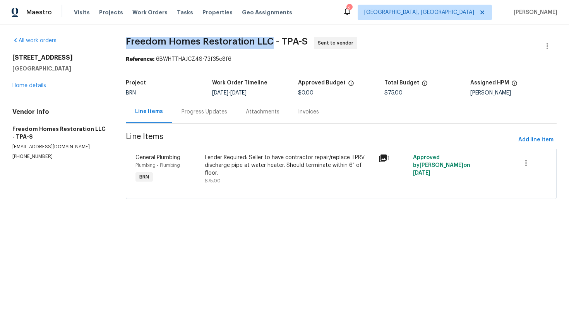
drag, startPoint x: 123, startPoint y: 43, endPoint x: 269, endPoint y: 39, distance: 145.9
click at [269, 39] on div "All work orders 3115 Whispering Trails St Winter Haven, FL 33884 Home details V…" at bounding box center [284, 122] width 569 height 196
copy span "Freedom Homes Restoration LLC"
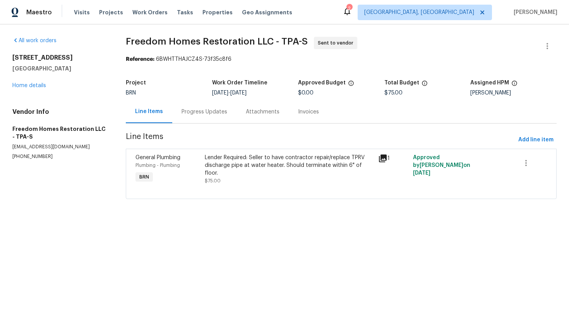
click at [344, 29] on div "All work orders 3115 Whispering Trails St Winter Haven, FL 33884 Home details V…" at bounding box center [284, 122] width 569 height 196
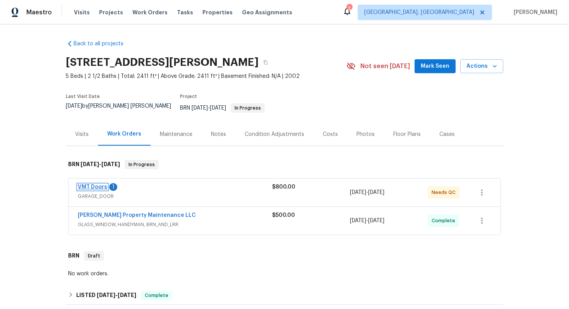
click at [87, 184] on link "VMT Doors" at bounding box center [92, 186] width 29 height 5
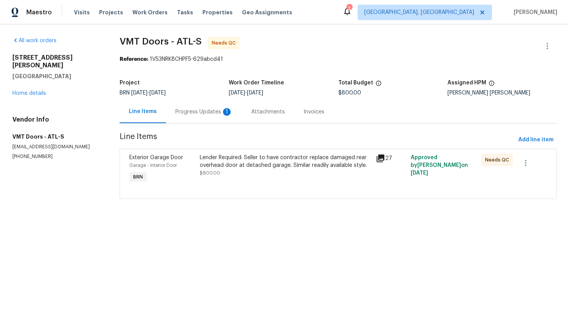
click at [206, 115] on div "Progress Updates 1" at bounding box center [203, 112] width 57 height 8
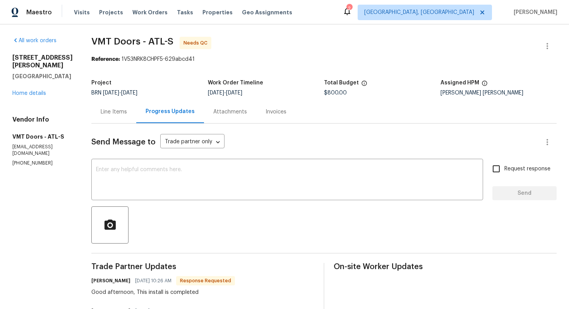
click at [107, 112] on div "Line Items" at bounding box center [114, 112] width 26 height 8
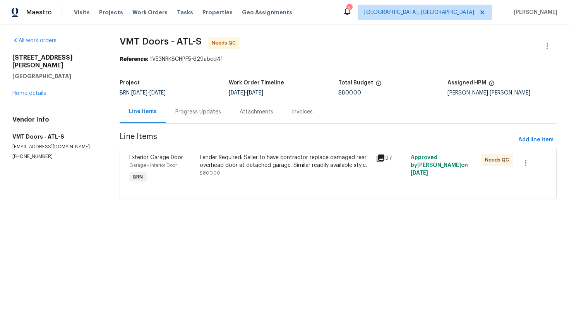
click at [229, 167] on div "Lender Required: Seller to have contractor replace damaged rear overhead door a…" at bounding box center [285, 161] width 171 height 15
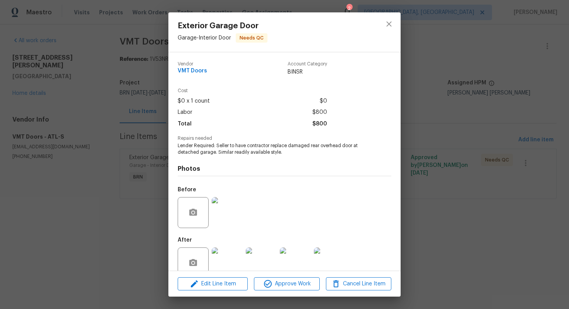
scroll to position [15, 0]
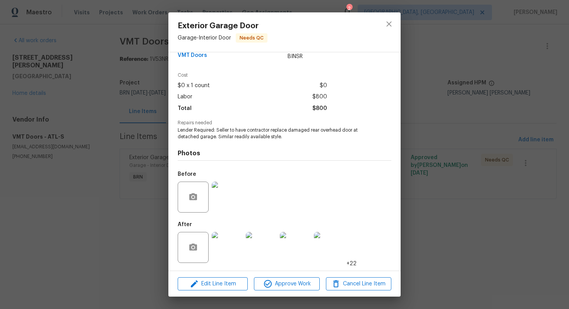
click at [231, 234] on img at bounding box center [227, 247] width 31 height 31
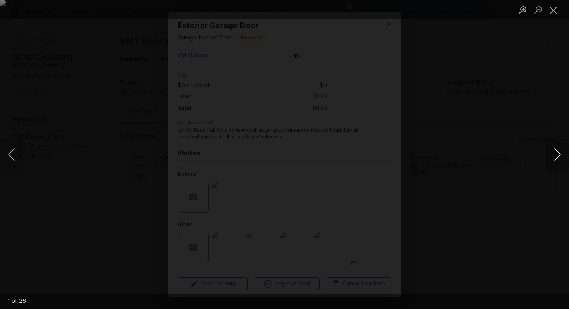
click at [556, 159] on button "Next image" at bounding box center [556, 154] width 23 height 31
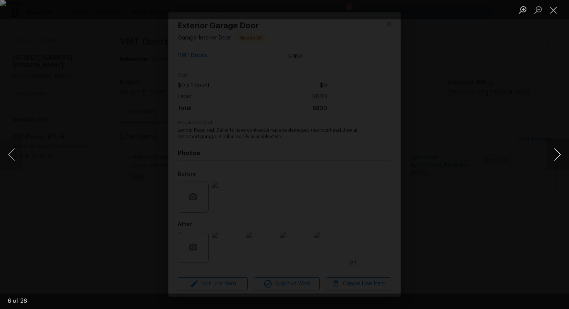
click at [556, 159] on button "Next image" at bounding box center [556, 154] width 23 height 31
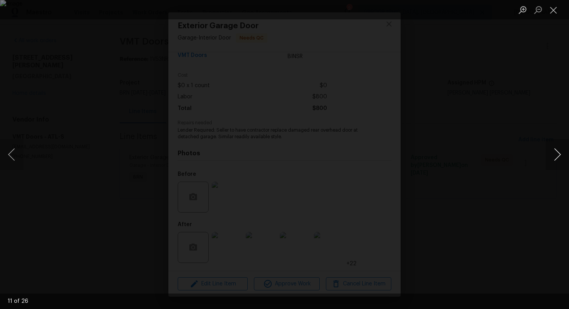
click at [556, 159] on button "Next image" at bounding box center [556, 154] width 23 height 31
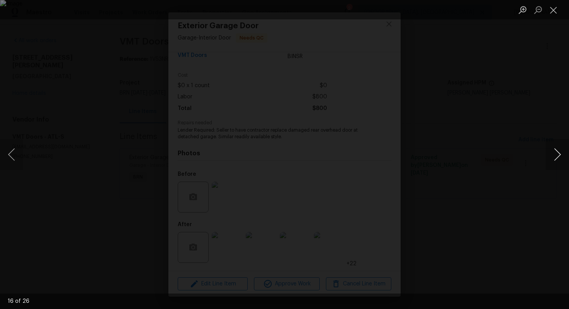
click at [556, 159] on button "Next image" at bounding box center [556, 154] width 23 height 31
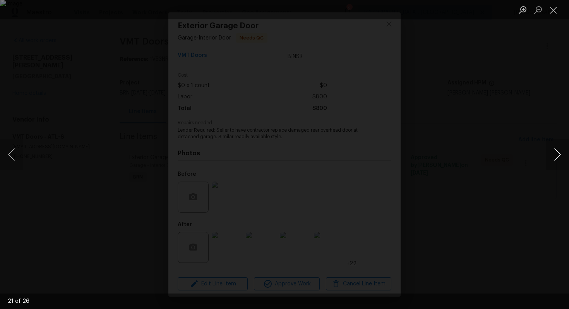
click at [556, 159] on button "Next image" at bounding box center [556, 154] width 23 height 31
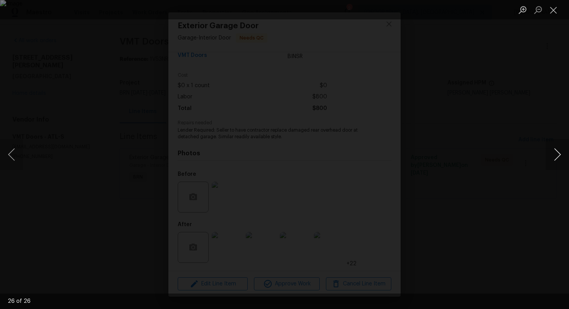
click at [556, 159] on button "Next image" at bounding box center [556, 154] width 23 height 31
click at [551, 11] on button "Close lightbox" at bounding box center [552, 10] width 15 height 14
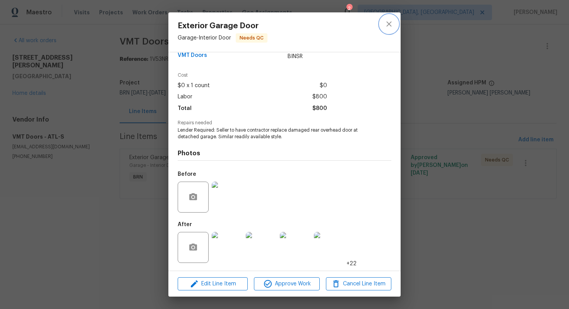
click at [386, 26] on icon "close" at bounding box center [388, 23] width 5 height 5
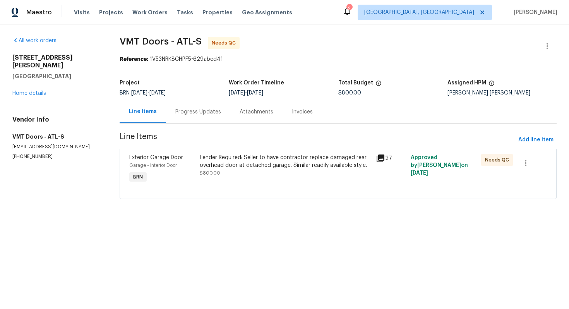
click at [195, 111] on div "Progress Updates" at bounding box center [198, 112] width 46 height 8
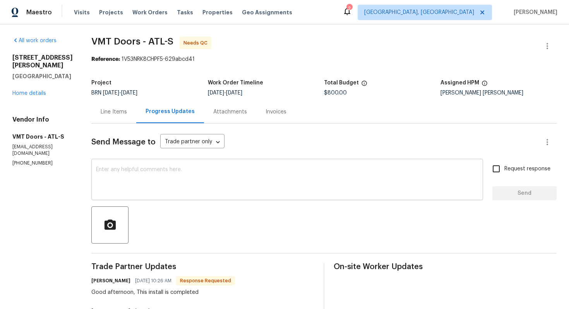
click at [177, 200] on div "x ​" at bounding box center [286, 179] width 391 height 39
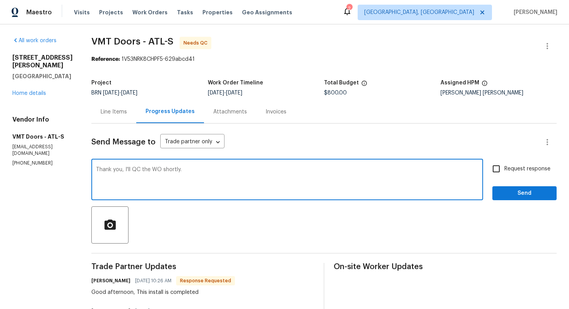
type textarea "Thank you, I'll QC the WO shortly."
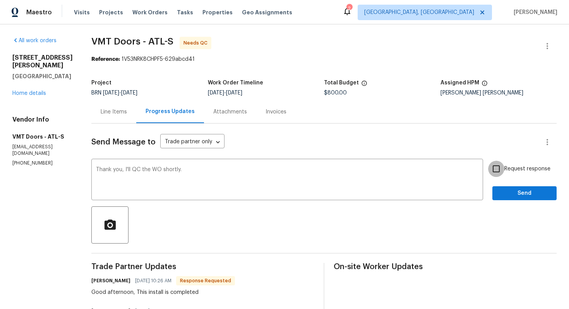
click at [496, 169] on input "Request response" at bounding box center [496, 168] width 16 height 16
checkbox input "true"
click at [516, 193] on span "Send" at bounding box center [524, 193] width 52 height 10
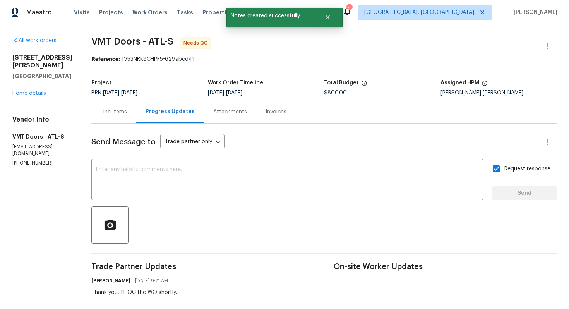
click at [111, 116] on div "Line Items" at bounding box center [113, 111] width 45 height 23
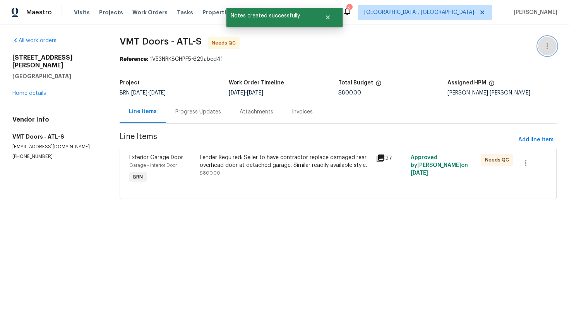
click at [542, 44] on icon "button" at bounding box center [546, 45] width 9 height 9
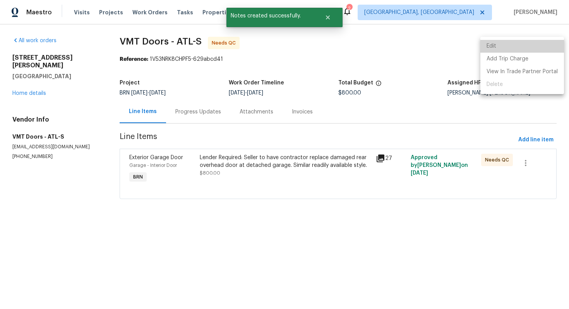
click at [542, 44] on li "Edit" at bounding box center [522, 46] width 84 height 13
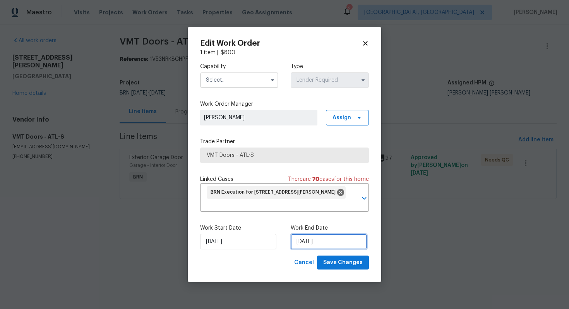
click at [300, 241] on input "8/8/2025" at bounding box center [328, 241] width 76 height 15
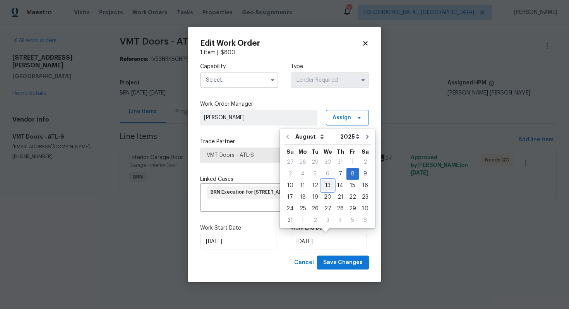
click at [321, 188] on div "13" at bounding box center [327, 185] width 13 height 11
type input "[DATE]"
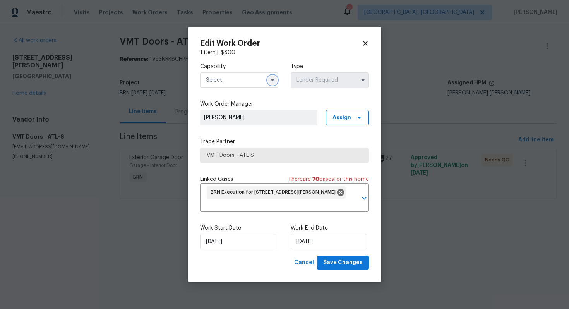
click at [273, 80] on icon "button" at bounding box center [272, 80] width 3 height 2
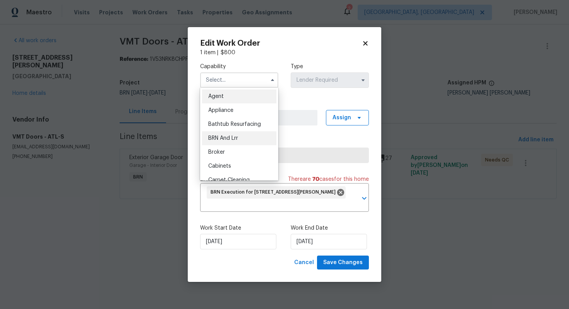
click at [249, 137] on div "BRN And Lrr" at bounding box center [239, 138] width 74 height 14
type input "BRN And Lrr"
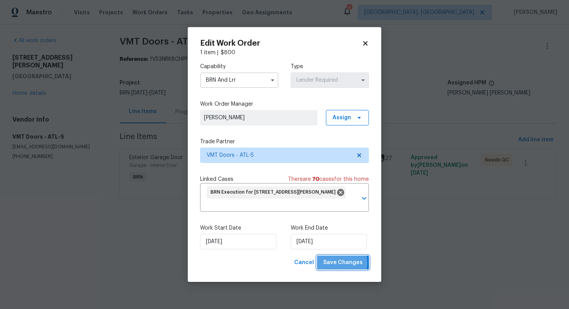
click at [334, 263] on span "Save Changes" at bounding box center [342, 263] width 39 height 10
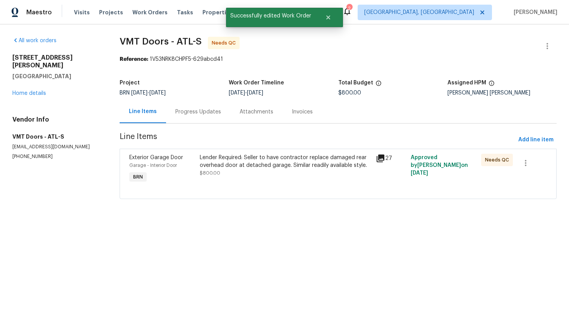
click at [195, 104] on div "Progress Updates" at bounding box center [198, 111] width 64 height 23
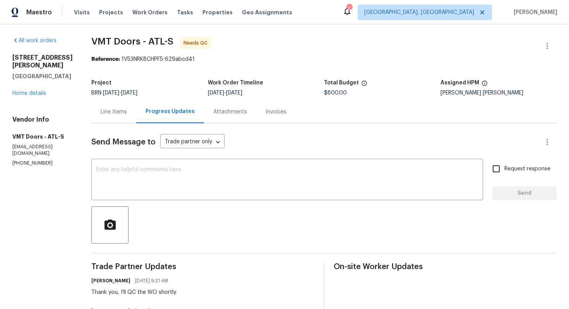
click at [98, 119] on div "Line Items" at bounding box center [113, 111] width 45 height 23
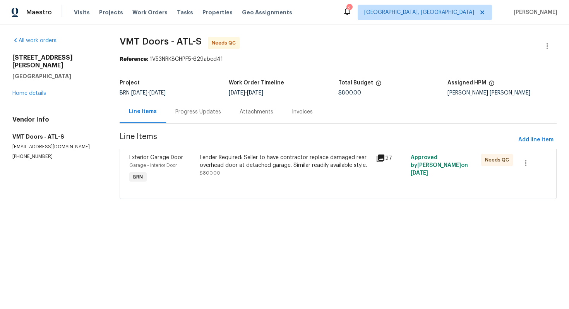
click at [204, 112] on div "Progress Updates" at bounding box center [198, 112] width 46 height 8
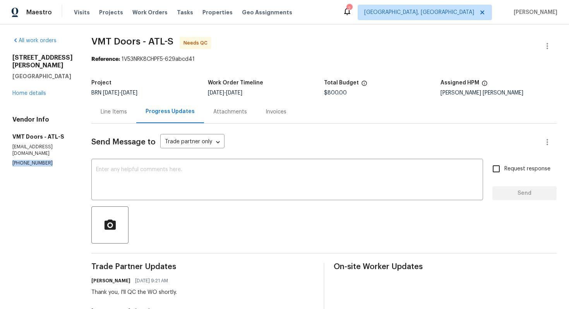
drag, startPoint x: 10, startPoint y: 162, endPoint x: 55, endPoint y: 161, distance: 44.9
copy p "[PHONE_NUMBER]"
click at [95, 108] on div "Line Items" at bounding box center [113, 111] width 45 height 23
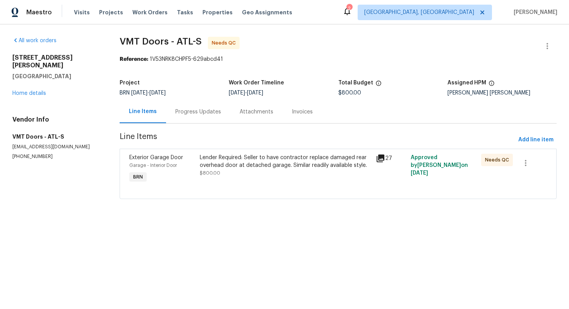
click at [193, 114] on div "Progress Updates" at bounding box center [198, 112] width 46 height 8
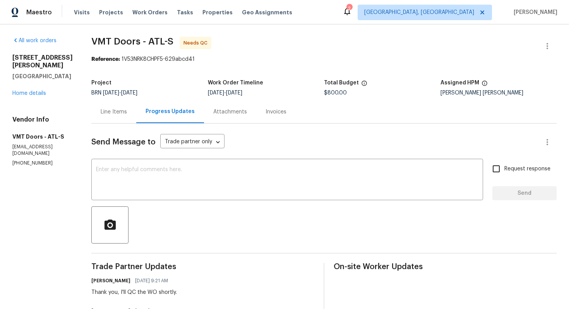
click at [113, 112] on div "Line Items" at bounding box center [114, 112] width 26 height 8
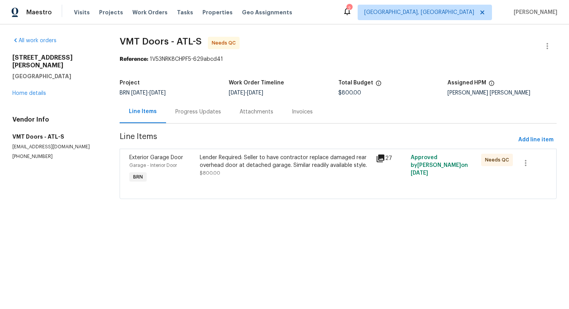
click at [188, 113] on div "Progress Updates" at bounding box center [198, 112] width 46 height 8
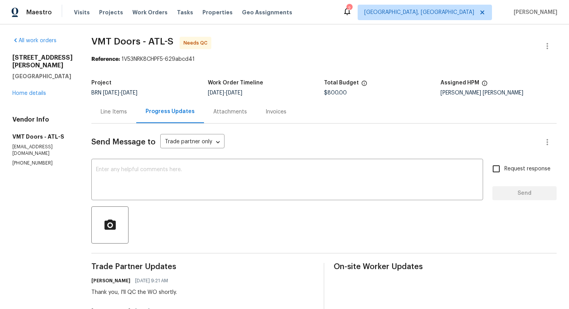
click at [114, 108] on div "Line Items" at bounding box center [114, 112] width 26 height 8
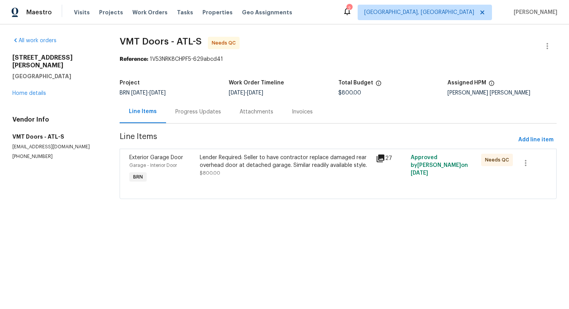
click at [244, 174] on div "Lender Required: Seller to have contractor replace damaged rear overhead door a…" at bounding box center [285, 165] width 171 height 23
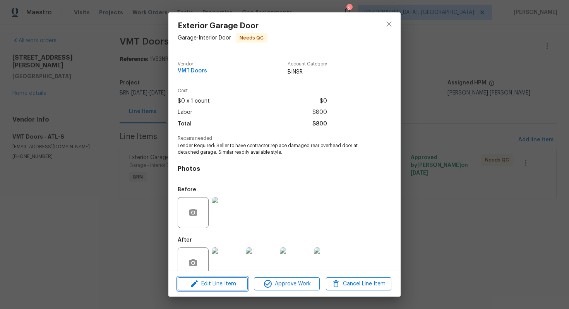
click at [215, 281] on span "Edit Line Item" at bounding box center [212, 284] width 65 height 10
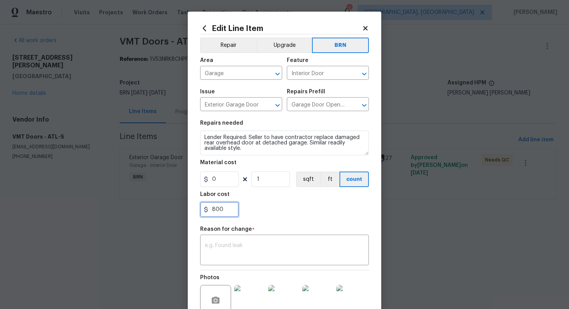
drag, startPoint x: 211, startPoint y: 211, endPoint x: 248, endPoint y: 210, distance: 36.7
click at [248, 210] on div "800" at bounding box center [284, 208] width 169 height 15
type input "750"
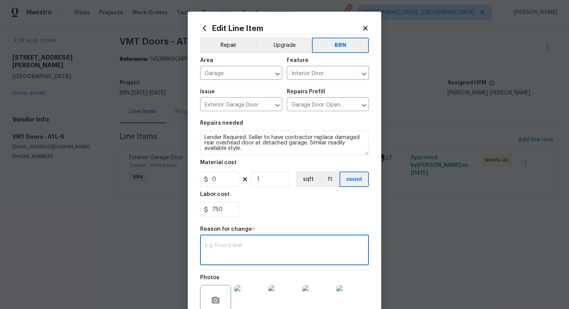
click at [236, 251] on textarea at bounding box center [284, 250] width 159 height 16
click at [292, 245] on textarea at bounding box center [284, 250] width 159 height 16
paste textarea "(AG) Updated per vendors final cost."
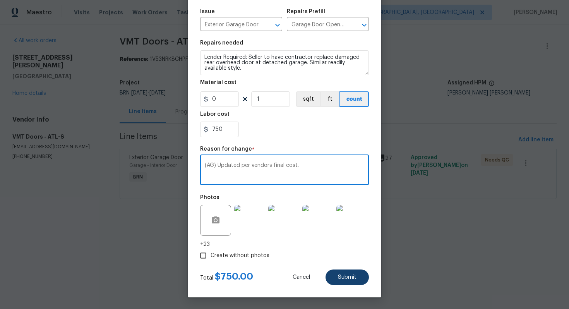
type textarea "(AG) Updated per vendors final cost."
click at [342, 271] on button "Submit" at bounding box center [346, 276] width 43 height 15
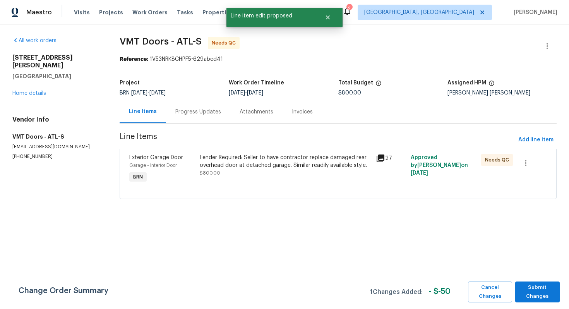
scroll to position [0, 0]
click at [536, 288] on span "Submit Changes" at bounding box center [537, 292] width 37 height 18
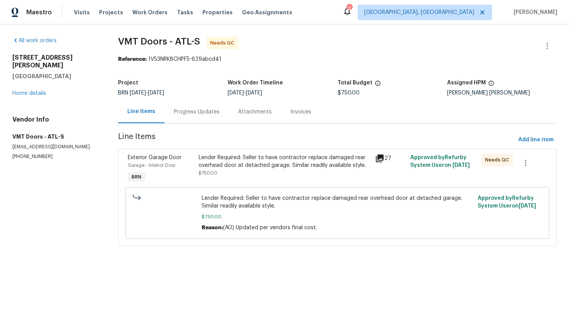
click at [227, 161] on div "Lender Required: Seller to have contractor replace damaged rear overhead door a…" at bounding box center [284, 161] width 172 height 15
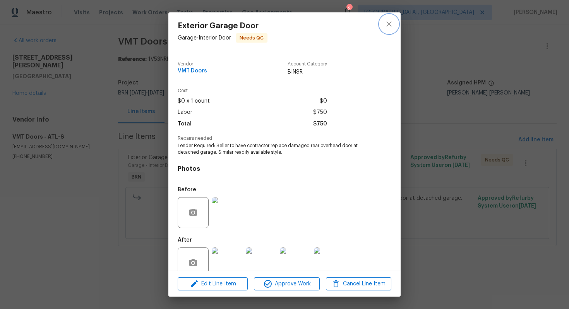
click at [386, 23] on icon "close" at bounding box center [388, 23] width 9 height 9
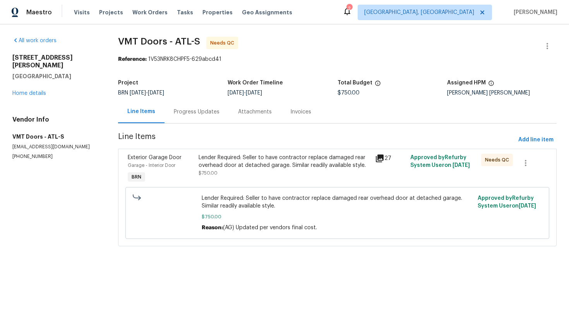
click at [187, 117] on div "Progress Updates" at bounding box center [196, 111] width 64 height 23
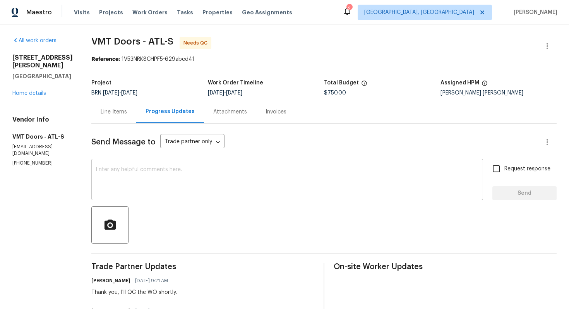
click at [214, 186] on textarea at bounding box center [287, 180] width 382 height 27
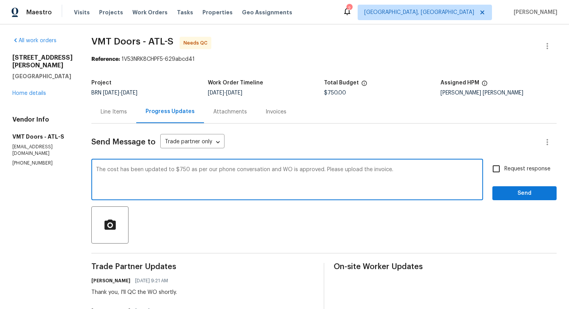
type textarea "The cost has been updated to $750 as per our phone conversation and WO is appro…"
click at [508, 168] on span "Request response" at bounding box center [527, 169] width 46 height 8
click at [504, 168] on input "Request response" at bounding box center [496, 168] width 16 height 16
checkbox input "true"
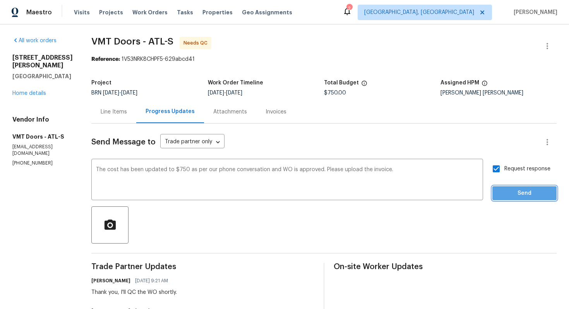
click at [511, 190] on span "Send" at bounding box center [524, 193] width 52 height 10
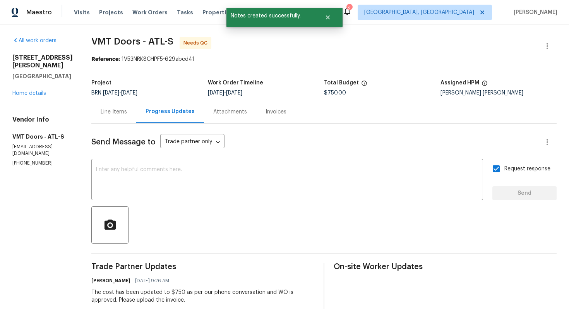
click at [121, 113] on div "Line Items" at bounding box center [113, 111] width 45 height 23
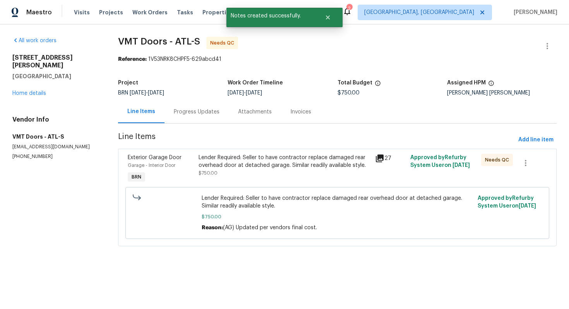
click at [272, 165] on div "Lender Required: Seller to have contractor replace damaged rear overhead door a…" at bounding box center [284, 161] width 172 height 15
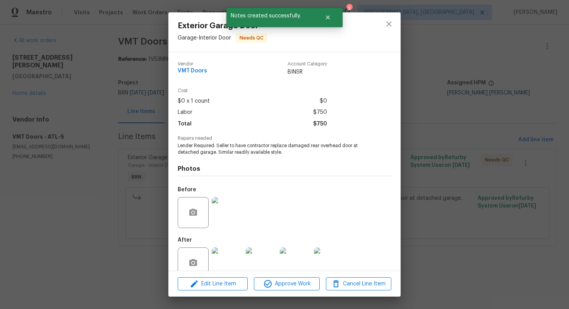
scroll to position [15, 0]
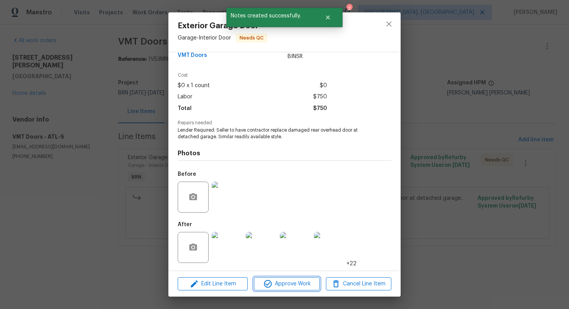
click at [282, 284] on span "Approve Work" at bounding box center [286, 284] width 61 height 10
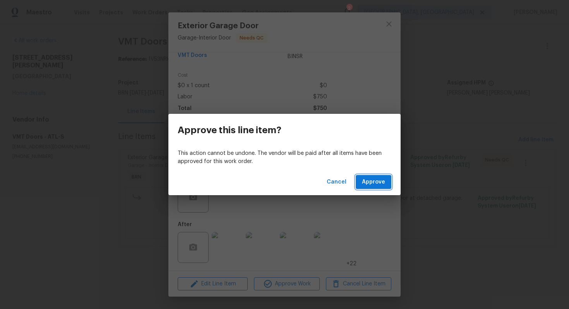
click at [365, 183] on span "Approve" at bounding box center [373, 182] width 23 height 10
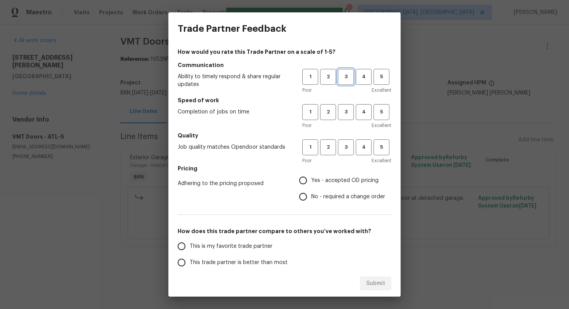
click at [341, 79] on span "3" at bounding box center [345, 76] width 14 height 9
click at [344, 108] on span "3" at bounding box center [345, 112] width 14 height 9
click at [345, 137] on h5 "Quality" at bounding box center [284, 135] width 213 height 8
click at [345, 144] on span "3" at bounding box center [345, 147] width 14 height 9
click at [314, 194] on span "No - required a change order" at bounding box center [348, 197] width 74 height 8
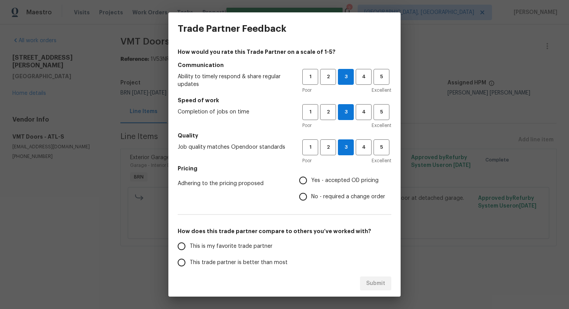
click at [311, 194] on input "No - required a change order" at bounding box center [303, 196] width 16 height 16
radio input "true"
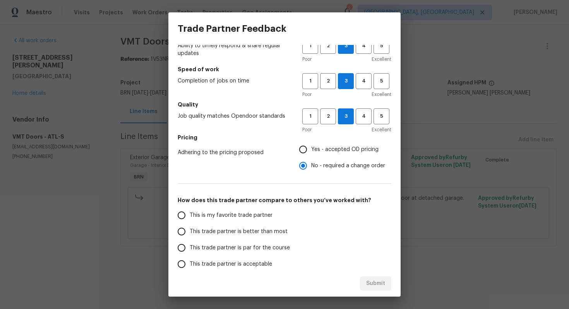
scroll to position [33, 0]
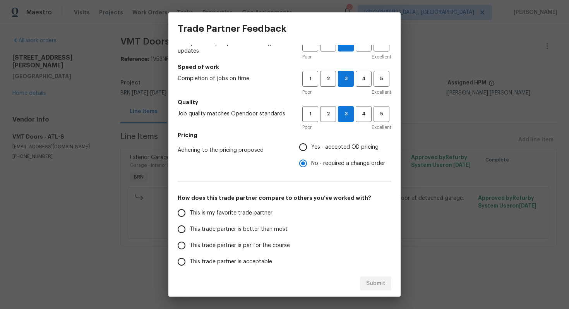
click at [228, 241] on span "This trade partner is par for the course" at bounding box center [240, 245] width 100 height 8
click at [190, 241] on input "This trade partner is par for the course" at bounding box center [181, 245] width 16 height 16
click at [377, 281] on span "Submit" at bounding box center [375, 283] width 19 height 10
radio input "true"
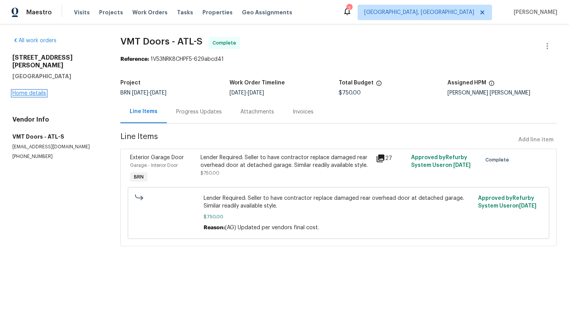
click at [37, 90] on link "Home details" at bounding box center [29, 92] width 34 height 5
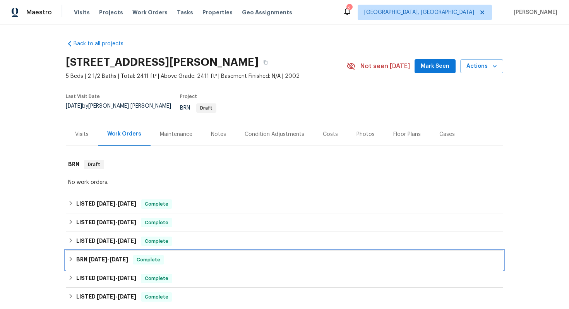
click at [113, 250] on div "BRN [DATE] - [DATE] Complete" at bounding box center [284, 259] width 437 height 19
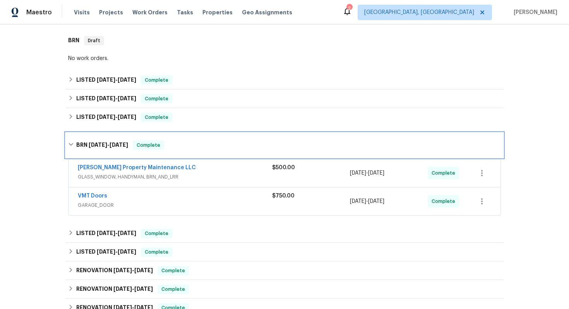
scroll to position [135, 0]
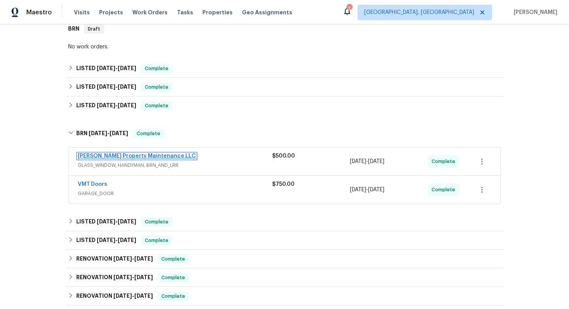
click at [123, 153] on link "[PERSON_NAME] Property Maintenance LLC" at bounding box center [137, 155] width 118 height 5
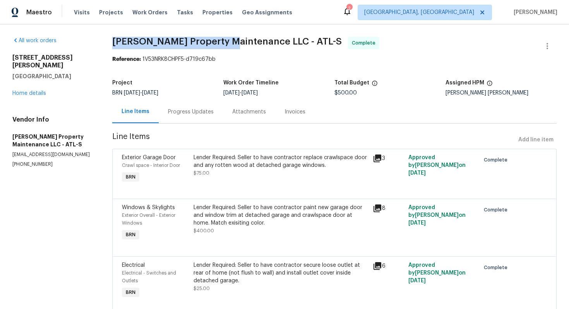
drag, startPoint x: 110, startPoint y: 43, endPoint x: 229, endPoint y: 36, distance: 119.0
click at [229, 36] on div "All work orders [STREET_ADDRESS][PERSON_NAME] Home details Vendor Info [PERSON_…" at bounding box center [284, 179] width 569 height 311
drag, startPoint x: 114, startPoint y: 42, endPoint x: 251, endPoint y: 47, distance: 137.4
click at [251, 47] on span "[PERSON_NAME] Property Maintenance LLC - ATL-S Complete" at bounding box center [324, 46] width 425 height 19
copy span "[PERSON_NAME] Property Maintenance LLC"
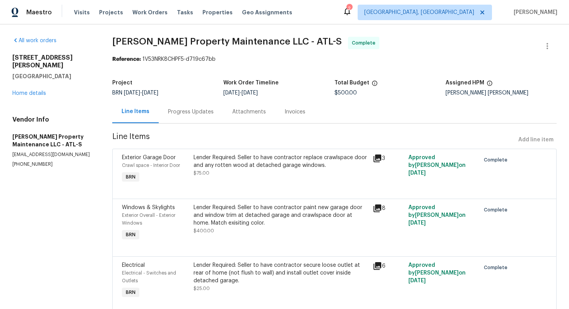
click at [227, 164] on div "Lender Required: Seller to have contractor replace crawlspace door and any rott…" at bounding box center [280, 161] width 174 height 15
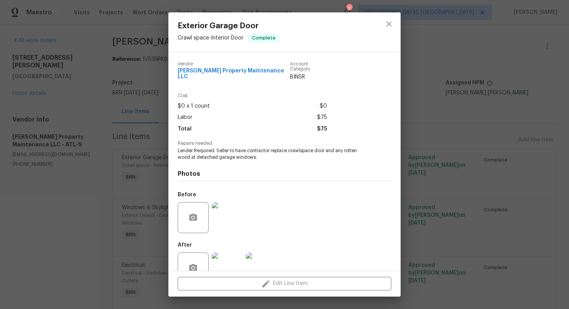
click at [245, 148] on span "Lender Required: Seller to have contractor replace crawlspace door and any rott…" at bounding box center [274, 153] width 192 height 13
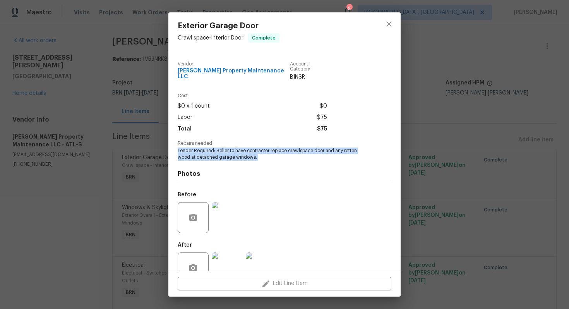
copy span "Lender Required: Seller to have contractor replace crawlspace door and any rott…"
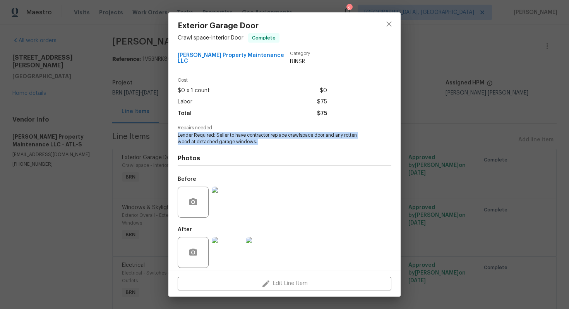
click at [235, 186] on img at bounding box center [227, 201] width 31 height 31
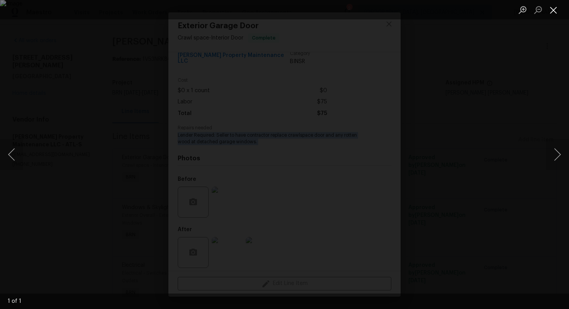
click at [557, 11] on button "Close lightbox" at bounding box center [552, 10] width 15 height 14
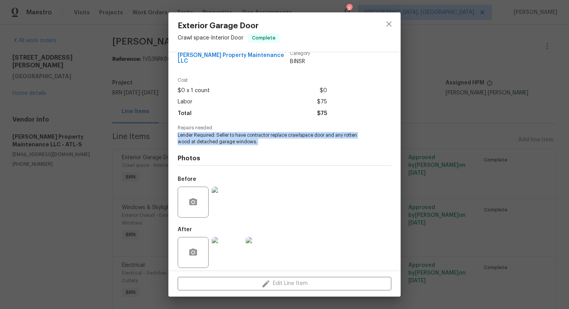
click at [266, 246] on img at bounding box center [261, 252] width 31 height 31
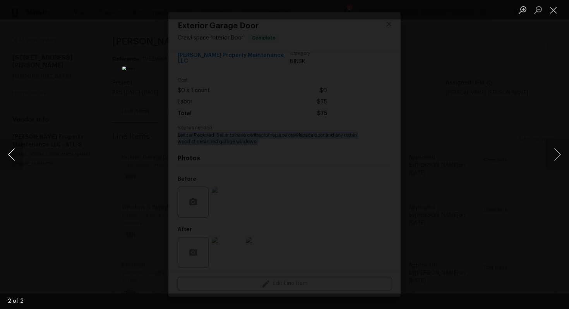
click at [14, 154] on button "Previous image" at bounding box center [11, 154] width 23 height 31
click at [550, 7] on button "Close lightbox" at bounding box center [552, 10] width 15 height 14
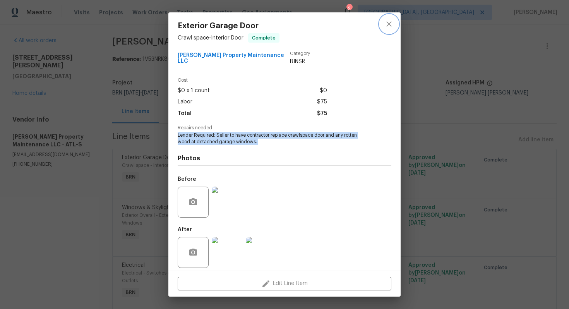
click at [384, 24] on icon "close" at bounding box center [388, 23] width 9 height 9
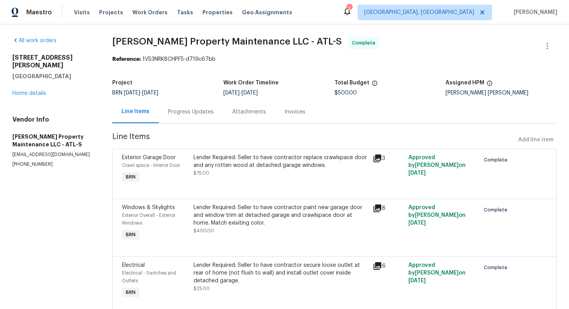
scroll to position [28, 0]
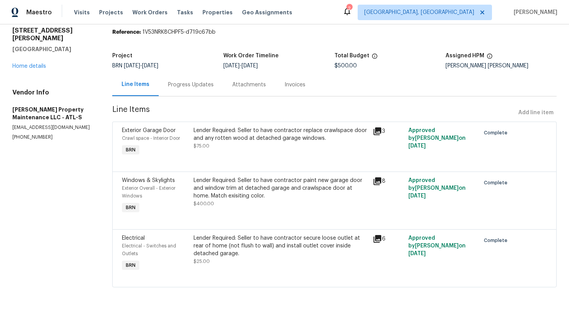
click at [246, 196] on div "Lender Required: Seller to have contractor paint new garage door and window tri…" at bounding box center [280, 187] width 174 height 23
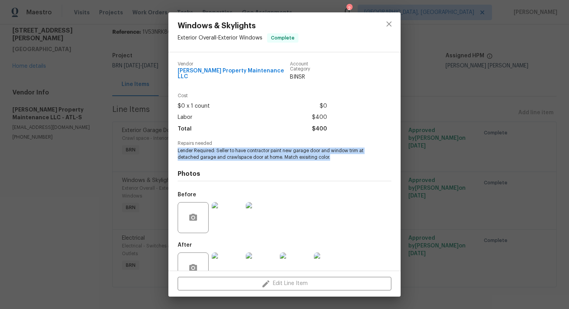
drag, startPoint x: 176, startPoint y: 145, endPoint x: 339, endPoint y: 153, distance: 163.4
click at [339, 154] on div "Vendor [PERSON_NAME] Property Maintenance LLC Account Category BINSR Cost $0 x …" at bounding box center [284, 161] width 232 height 218
copy span "Lender Required: Seller to have contractor paint new garage door and window tri…"
click at [263, 222] on img at bounding box center [261, 217] width 31 height 31
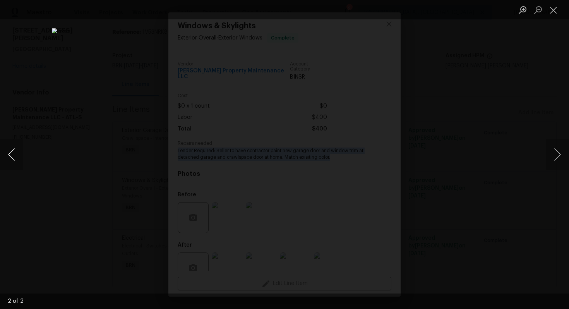
click at [9, 159] on button "Previous image" at bounding box center [11, 154] width 23 height 31
click at [551, 7] on button "Close lightbox" at bounding box center [552, 10] width 15 height 14
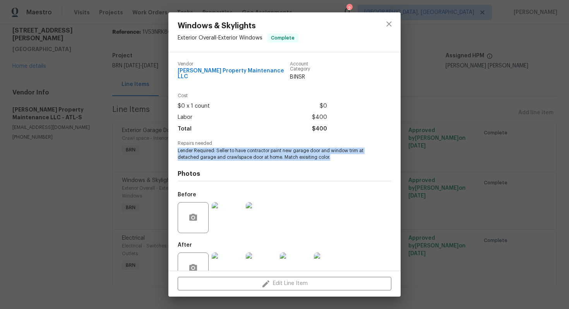
scroll to position [15, 0]
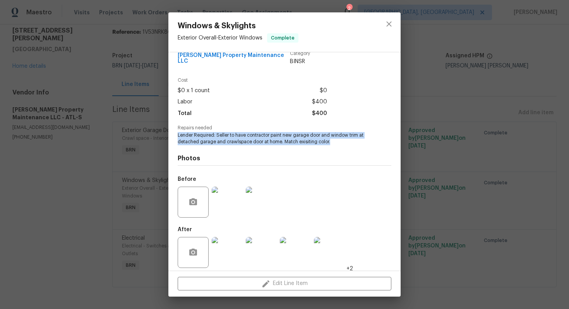
click at [219, 257] on img at bounding box center [227, 252] width 31 height 31
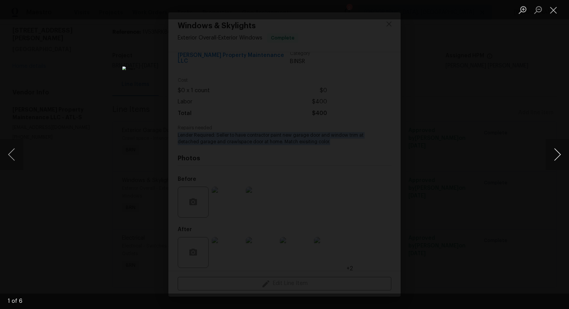
click at [553, 154] on button "Next image" at bounding box center [556, 154] width 23 height 31
click at [563, 154] on button "Next image" at bounding box center [556, 154] width 23 height 31
click at [557, 152] on button "Next image" at bounding box center [556, 154] width 23 height 31
click at [545, 149] on div "Lightbox" at bounding box center [284, 154] width 569 height 309
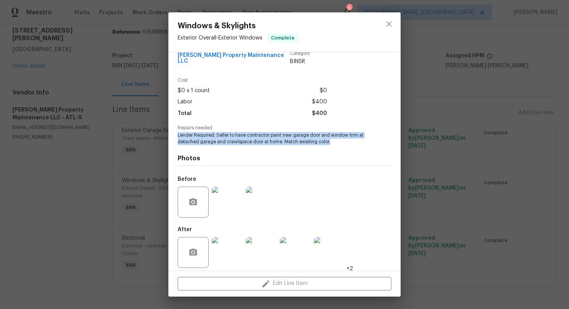
click at [344, 255] on img at bounding box center [329, 252] width 31 height 31
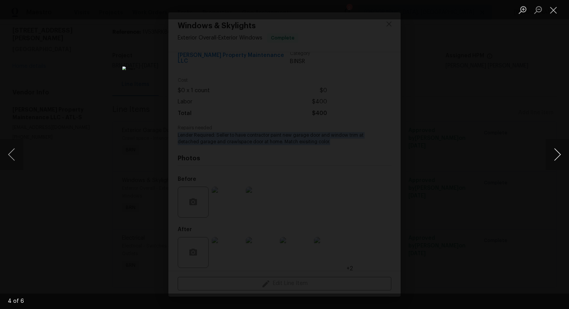
click at [555, 156] on button "Next image" at bounding box center [556, 154] width 23 height 31
click at [550, 151] on button "Next image" at bounding box center [556, 154] width 23 height 31
click at [551, 11] on button "Close lightbox" at bounding box center [552, 10] width 15 height 14
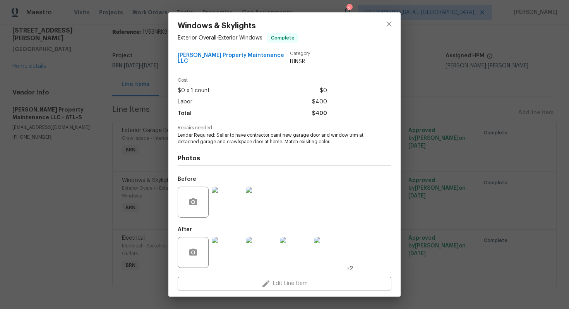
click at [425, 118] on div "Windows & Skylights Exterior Overall - Exterior Windows Complete Vendor [PERSON…" at bounding box center [284, 154] width 569 height 309
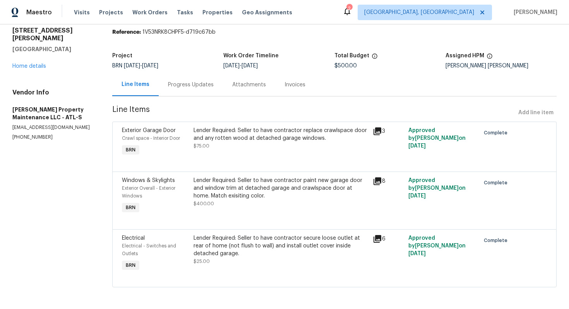
click at [282, 253] on div "Lender Required: Seller to have contractor secure loose outlet at rear of home …" at bounding box center [280, 245] width 174 height 23
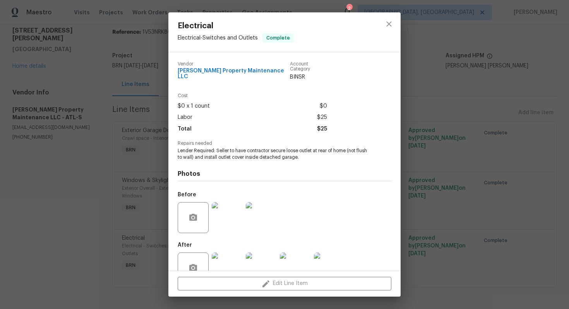
click at [255, 151] on span "Lender Required: Seller to have contractor secure loose outlet at rear of home …" at bounding box center [274, 153] width 192 height 13
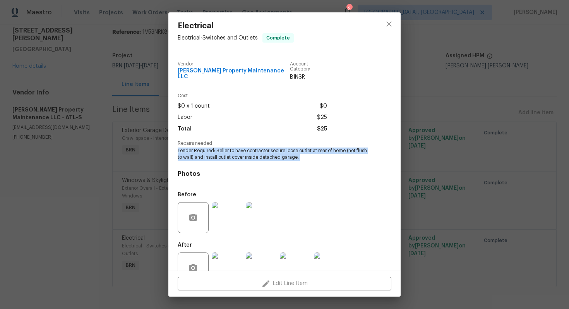
copy span "Lender Required: Seller to have contractor secure loose outlet at rear of home …"
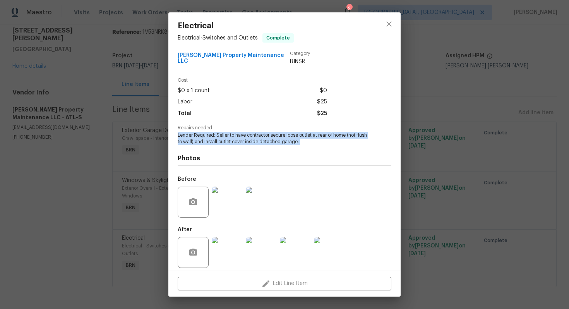
click at [266, 191] on img at bounding box center [261, 201] width 31 height 31
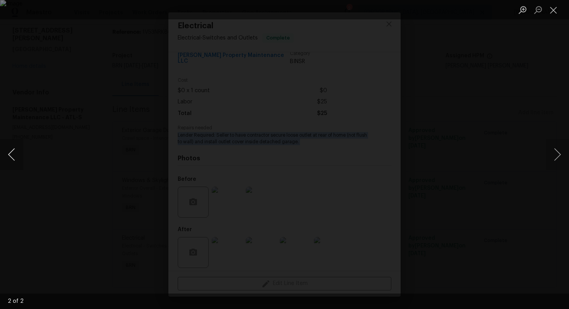
click at [17, 159] on button "Previous image" at bounding box center [11, 154] width 23 height 31
click at [555, 7] on button "Close lightbox" at bounding box center [552, 10] width 15 height 14
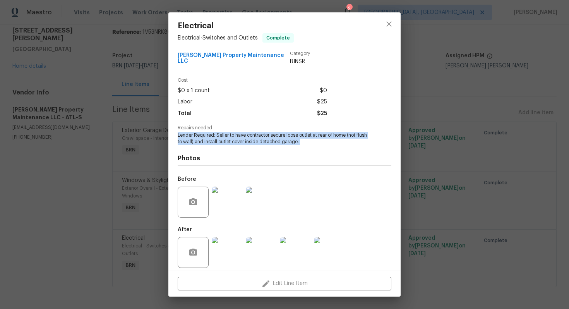
click at [328, 244] on img at bounding box center [329, 252] width 31 height 31
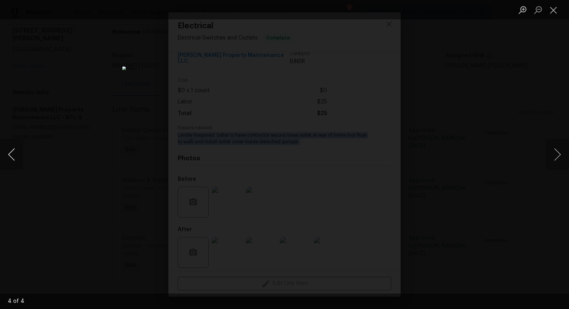
click at [14, 155] on button "Previous image" at bounding box center [11, 154] width 23 height 31
click at [17, 149] on button "Previous image" at bounding box center [11, 154] width 23 height 31
click at [17, 150] on button "Previous image" at bounding box center [11, 154] width 23 height 31
click at [556, 5] on button "Close lightbox" at bounding box center [552, 10] width 15 height 14
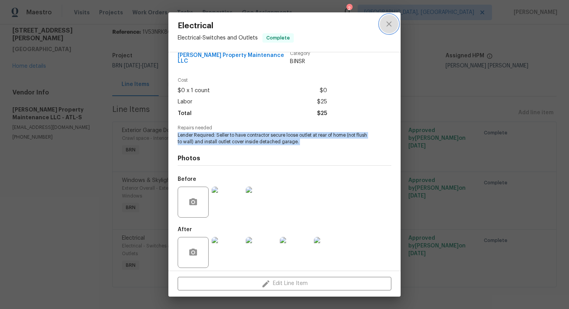
click at [388, 21] on icon "close" at bounding box center [388, 23] width 9 height 9
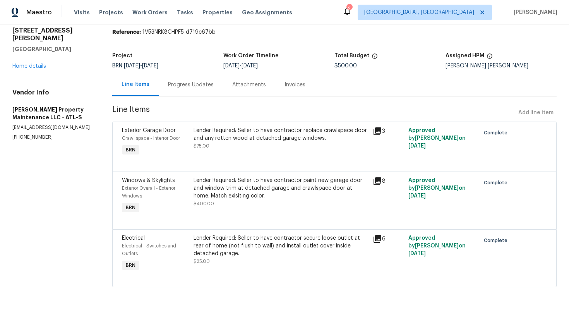
click at [288, 82] on div "Invoices" at bounding box center [294, 85] width 21 height 8
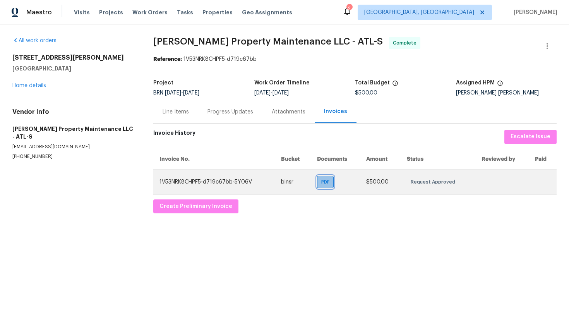
click at [327, 182] on span "PDF" at bounding box center [326, 182] width 11 height 8
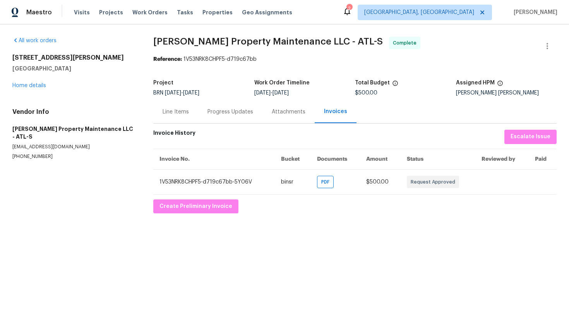
click at [188, 113] on div "Line Items" at bounding box center [175, 112] width 26 height 8
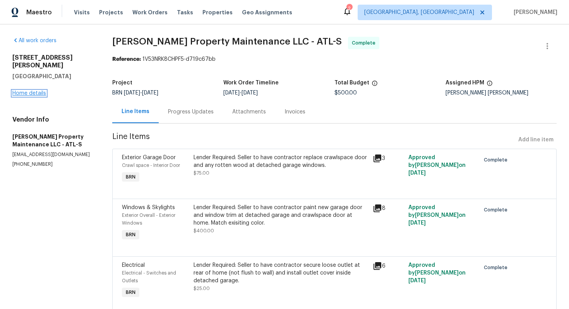
click at [39, 90] on link "Home details" at bounding box center [29, 92] width 34 height 5
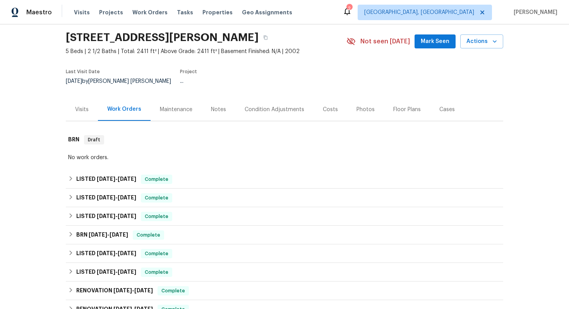
scroll to position [32, 0]
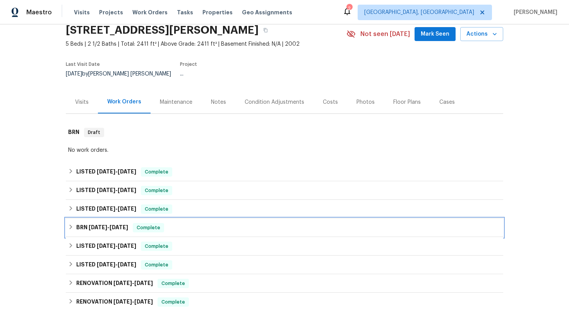
click at [80, 223] on h6 "BRN [DATE] - [DATE]" at bounding box center [102, 227] width 52 height 9
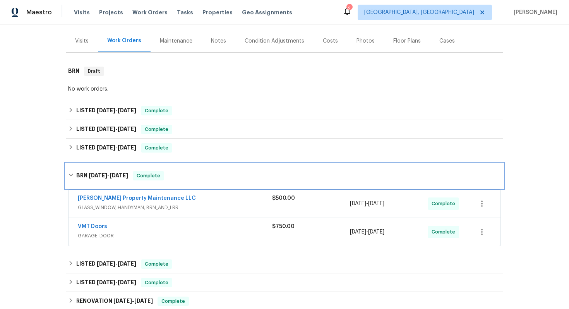
scroll to position [113, 0]
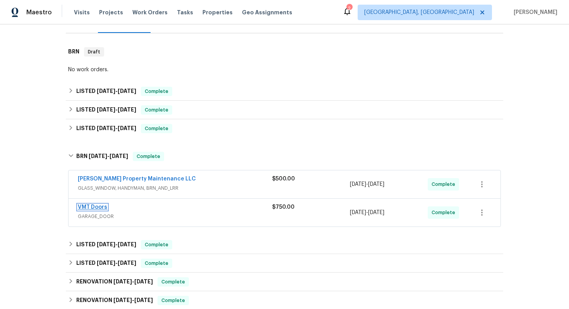
click at [92, 204] on link "VMT Doors" at bounding box center [92, 206] width 29 height 5
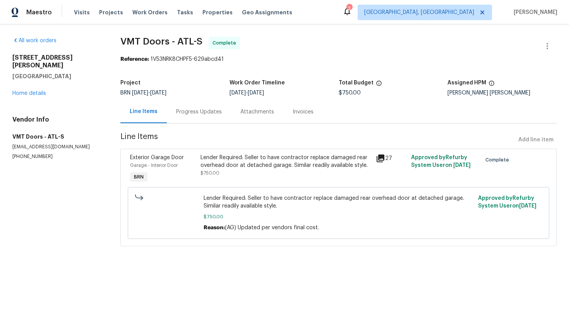
click at [264, 166] on div "Lender Required: Seller to have contractor replace damaged rear overhead door a…" at bounding box center [285, 161] width 171 height 15
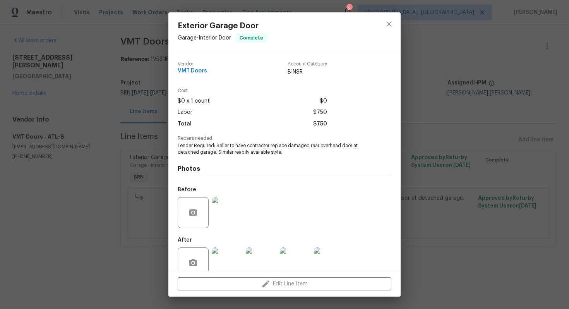
click at [270, 152] on span "Lender Required: Seller to have contractor replace damaged rear overhead door a…" at bounding box center [274, 148] width 192 height 13
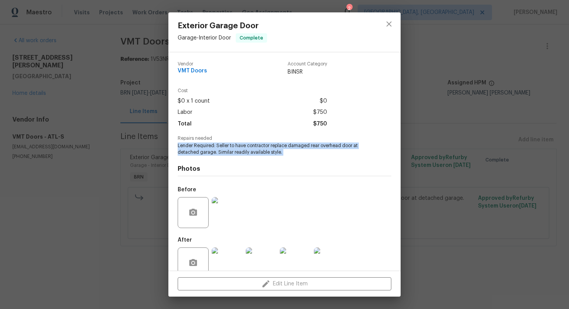
copy span "Lender Required: Seller to have contractor replace damaged rear overhead door a…"
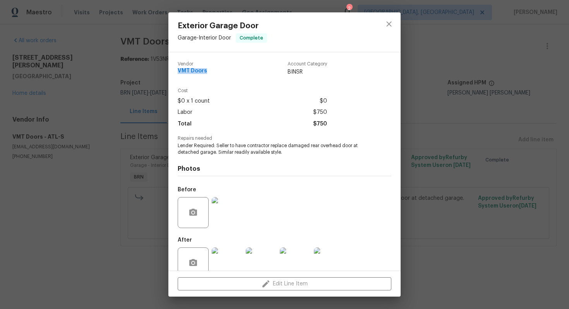
drag, startPoint x: 176, startPoint y: 72, endPoint x: 210, endPoint y: 72, distance: 34.4
click at [211, 72] on div "Vendor VMT Doors Account Category BINSR Cost $0 x 1 count $0 Labor $750 Total $…" at bounding box center [284, 161] width 232 height 218
copy span "VMT Doors"
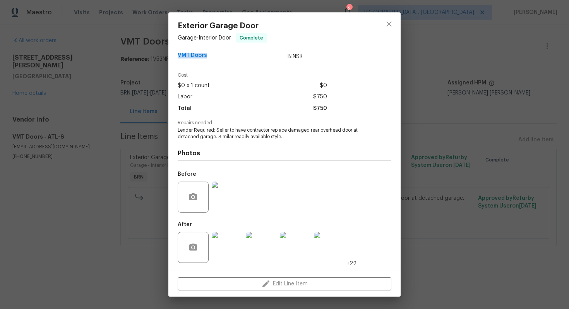
click at [235, 187] on img at bounding box center [227, 196] width 31 height 31
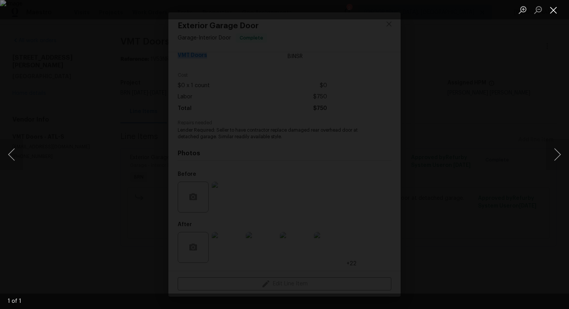
click at [550, 13] on button "Close lightbox" at bounding box center [552, 10] width 15 height 14
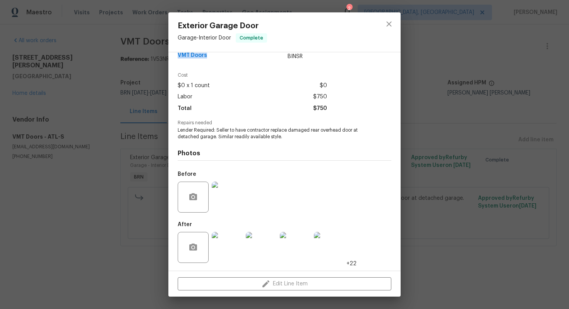
click at [230, 239] on img at bounding box center [227, 247] width 31 height 31
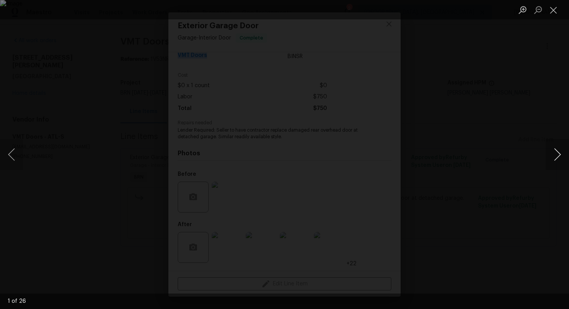
click at [558, 160] on button "Next image" at bounding box center [556, 154] width 23 height 31
click at [558, 146] on button "Next image" at bounding box center [556, 154] width 23 height 31
click at [553, 154] on button "Next image" at bounding box center [556, 154] width 23 height 31
click at [556, 154] on button "Next image" at bounding box center [556, 154] width 23 height 31
click at [554, 155] on button "Next image" at bounding box center [556, 154] width 23 height 31
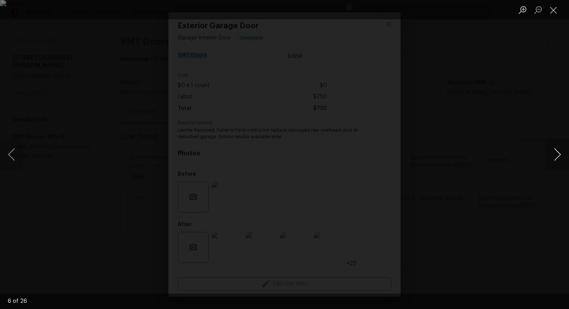
click at [553, 152] on button "Next image" at bounding box center [556, 154] width 23 height 31
click at [550, 152] on button "Next image" at bounding box center [556, 154] width 23 height 31
click at [556, 154] on button "Next image" at bounding box center [556, 154] width 23 height 31
click at [558, 156] on button "Next image" at bounding box center [556, 154] width 23 height 31
click at [553, 156] on button "Next image" at bounding box center [556, 154] width 23 height 31
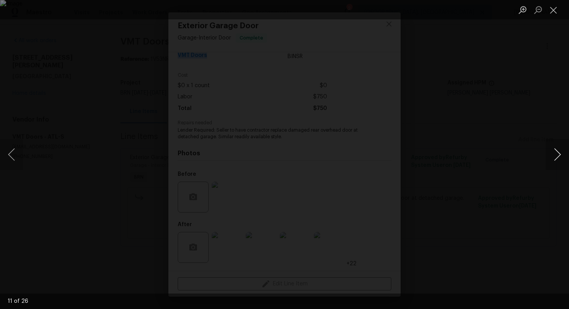
click at [558, 156] on button "Next image" at bounding box center [556, 154] width 23 height 31
click at [558, 152] on button "Next image" at bounding box center [556, 154] width 23 height 31
click at [553, 154] on button "Next image" at bounding box center [556, 154] width 23 height 31
click at [552, 162] on button "Next image" at bounding box center [556, 154] width 23 height 31
click at [552, 154] on button "Next image" at bounding box center [556, 154] width 23 height 31
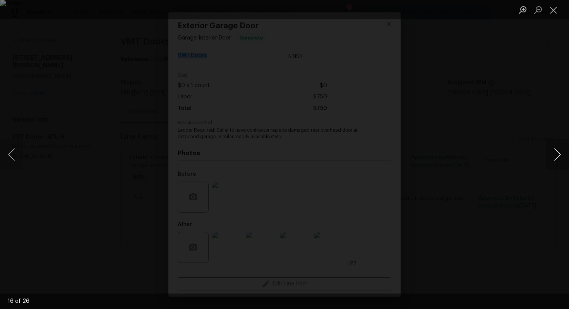
click at [551, 158] on button "Next image" at bounding box center [556, 154] width 23 height 31
click at [560, 152] on button "Next image" at bounding box center [556, 154] width 23 height 31
click at [551, 153] on button "Next image" at bounding box center [556, 154] width 23 height 31
click at [557, 155] on button "Next image" at bounding box center [556, 154] width 23 height 31
click at [553, 162] on button "Next image" at bounding box center [556, 154] width 23 height 31
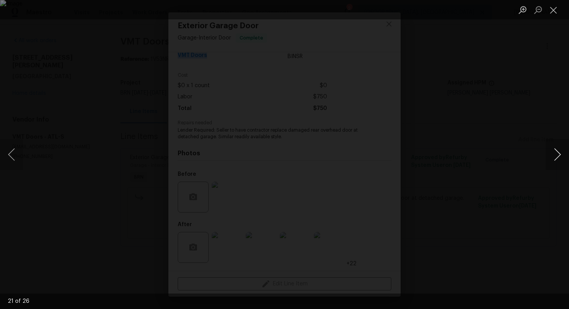
click at [552, 149] on button "Next image" at bounding box center [556, 154] width 23 height 31
click at [551, 162] on button "Next image" at bounding box center [556, 154] width 23 height 31
click at [554, 156] on button "Next image" at bounding box center [556, 154] width 23 height 31
click at [554, 157] on button "Next image" at bounding box center [556, 154] width 23 height 31
click at [557, 155] on button "Next image" at bounding box center [556, 154] width 23 height 31
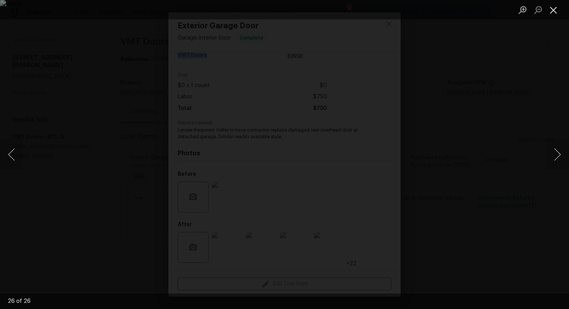
click at [556, 11] on button "Close lightbox" at bounding box center [552, 10] width 15 height 14
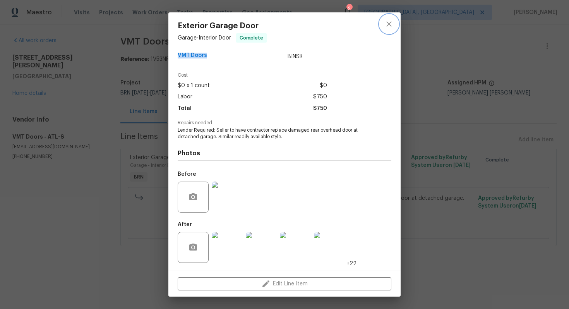
click at [392, 24] on icon "close" at bounding box center [388, 23] width 9 height 9
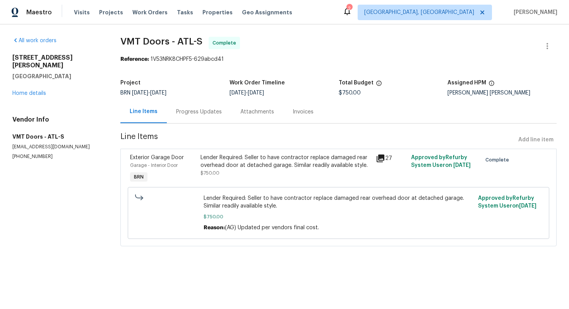
click at [303, 116] on div "Invoices" at bounding box center [302, 111] width 39 height 23
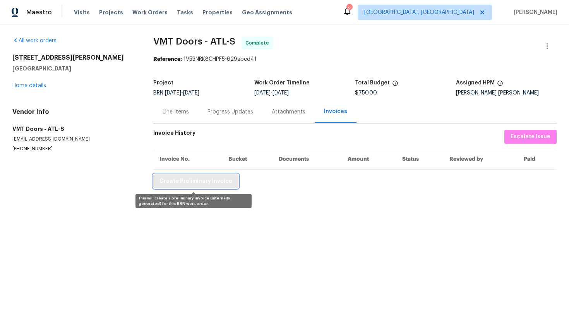
click at [200, 181] on span "Create Preliminary Invoice" at bounding box center [195, 181] width 73 height 10
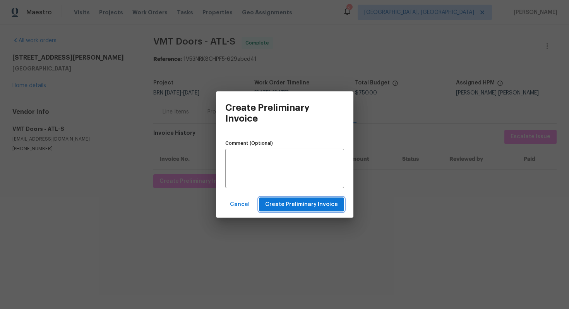
click at [295, 201] on span "Create Preliminary Invoice" at bounding box center [301, 205] width 73 height 10
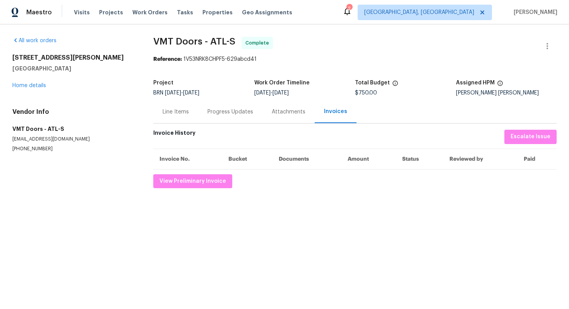
click at [170, 114] on div "Line Items" at bounding box center [175, 112] width 26 height 8
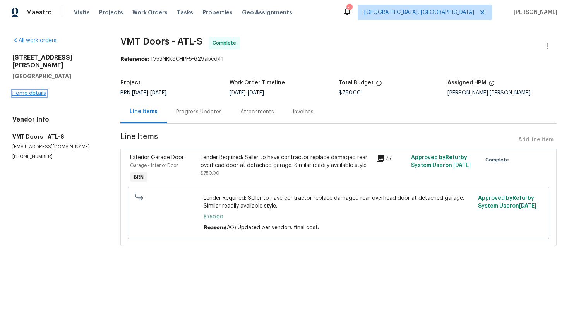
click at [34, 90] on link "Home details" at bounding box center [29, 92] width 34 height 5
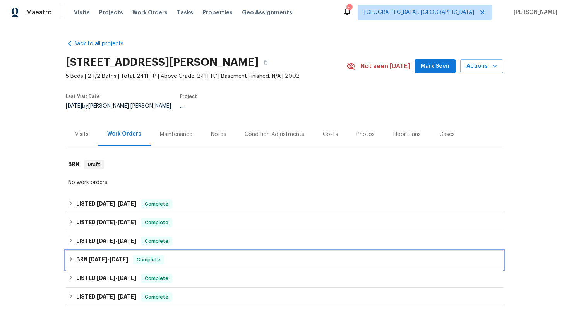
click at [93, 256] on span "[DATE]" at bounding box center [98, 258] width 19 height 5
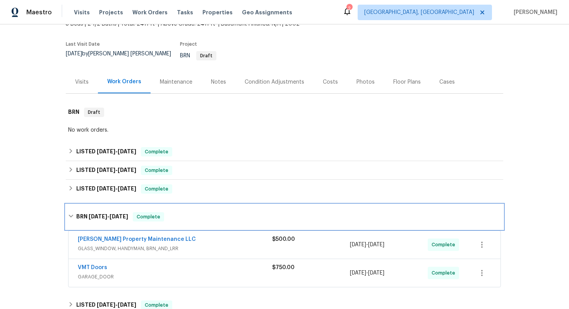
scroll to position [67, 0]
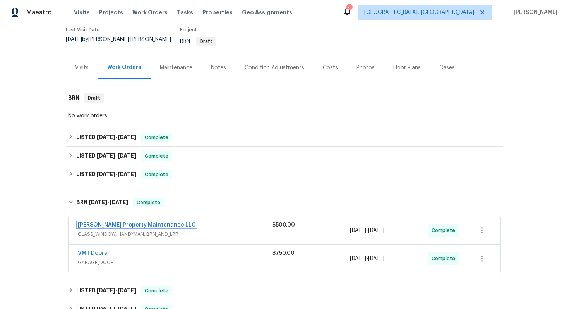
click at [123, 222] on link "[PERSON_NAME] Property Maintenance LLC" at bounding box center [137, 224] width 118 height 5
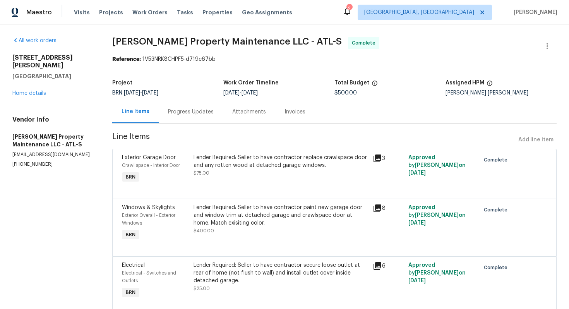
click at [300, 118] on div "Invoices" at bounding box center [294, 111] width 39 height 23
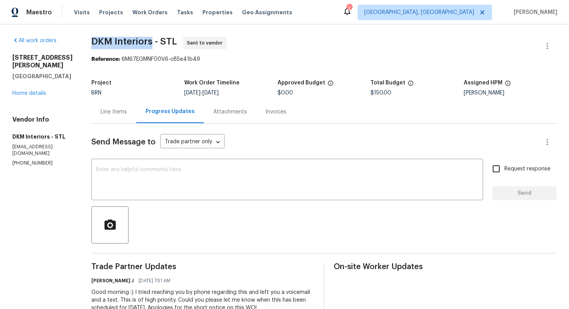
drag, startPoint x: 77, startPoint y: 43, endPoint x: 141, endPoint y: 43, distance: 63.8
click at [142, 43] on div "All work orders [STREET_ADDRESS][PERSON_NAME][PERSON_NAME] Home details Vendor …" at bounding box center [284, 284] width 569 height 521
copy span "DKM Interiors"
